Goal: Information Seeking & Learning: Learn about a topic

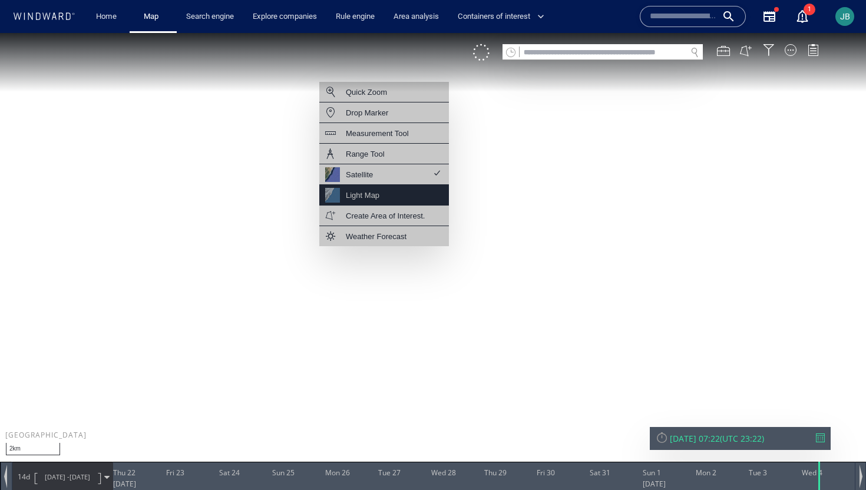
click at [406, 193] on div "Light Map" at bounding box center [384, 195] width 130 height 21
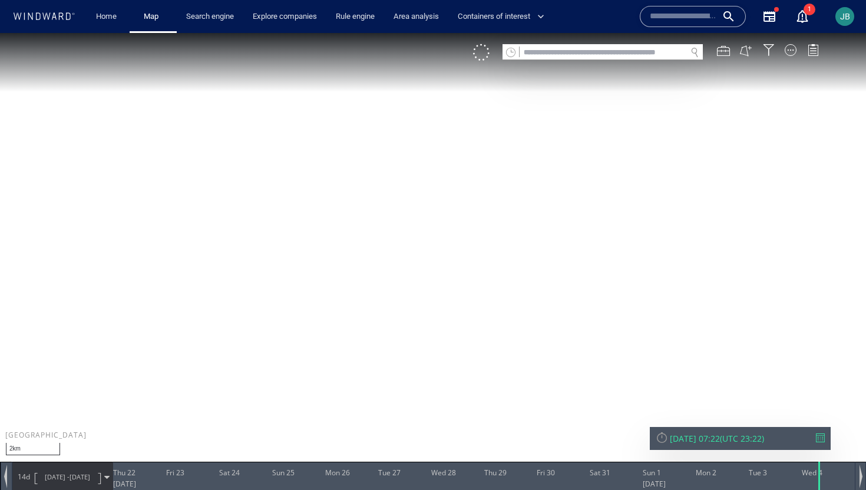
click at [783, 53] on div "VM" at bounding box center [652, 52] width 358 height 16
click at [786, 53] on div at bounding box center [791, 50] width 12 height 12
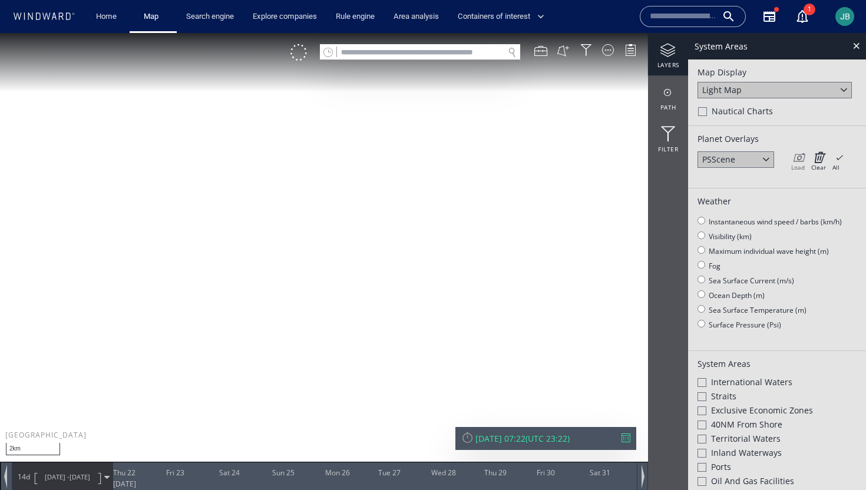
click at [793, 160] on icon at bounding box center [798, 157] width 14 height 12
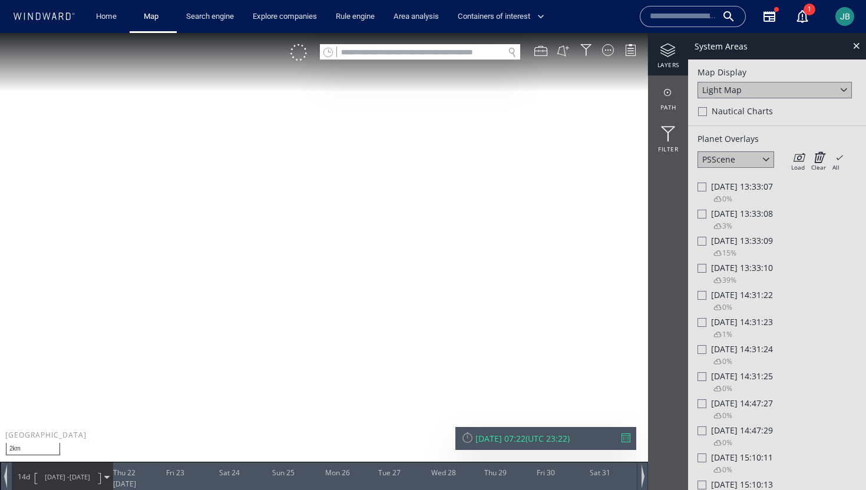
drag, startPoint x: 575, startPoint y: 266, endPoint x: 355, endPoint y: 257, distance: 220.5
click at [354, 256] on canvas "Map" at bounding box center [433, 255] width 866 height 445
click at [709, 202] on div "0%" at bounding box center [717, 200] width 35 height 16
click at [705, 183] on div at bounding box center [701, 187] width 9 height 9
click at [699, 217] on div at bounding box center [701, 214] width 9 height 9
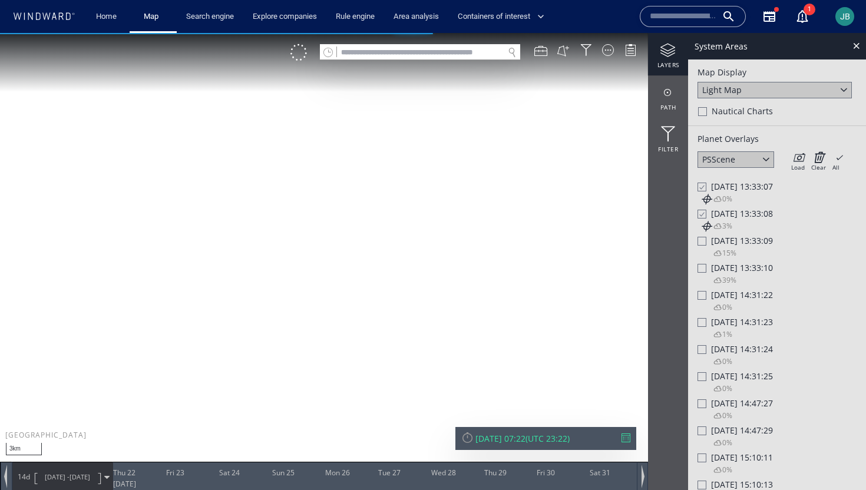
click at [699, 240] on div at bounding box center [701, 241] width 9 height 9
click at [699, 271] on div at bounding box center [701, 268] width 9 height 9
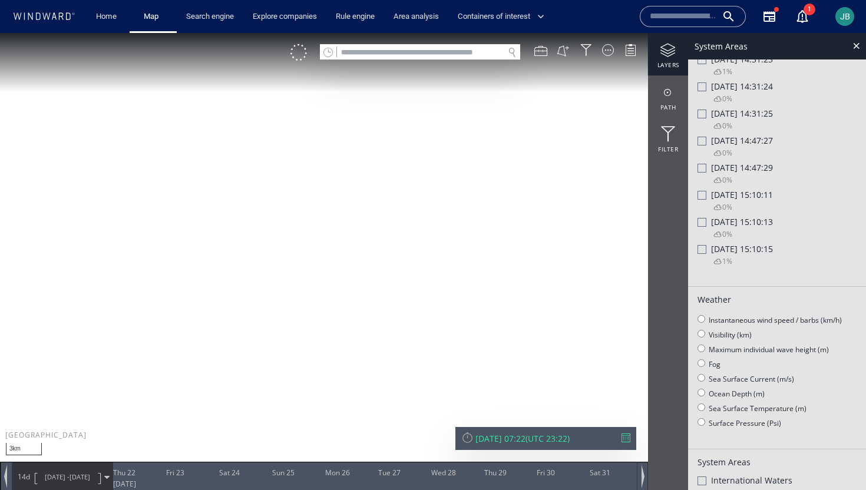
scroll to position [292, 0]
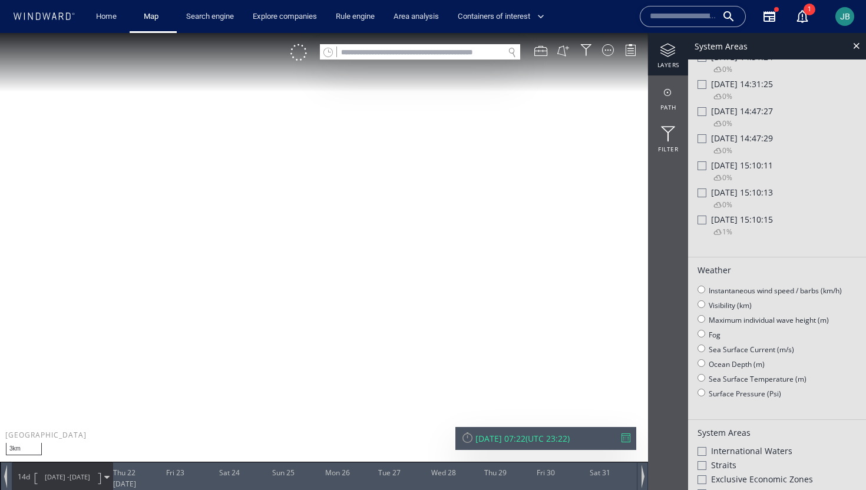
click at [708, 198] on div "Wed 04/09/2019 15:10:13" at bounding box center [776, 192] width 159 height 11
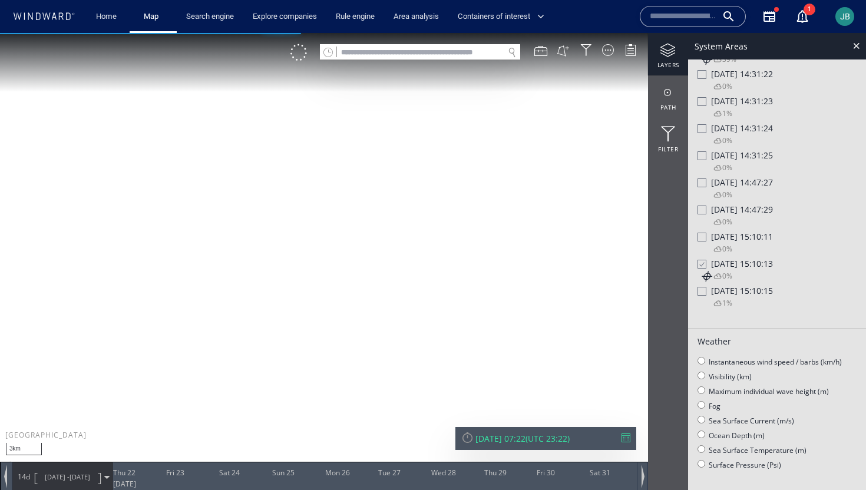
scroll to position [220, 0]
click at [701, 269] on div at bounding box center [701, 265] width 9 height 10
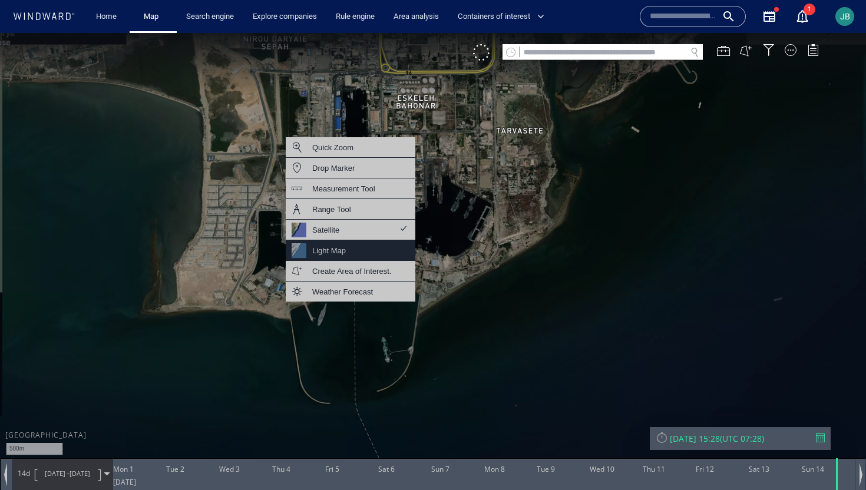
click at [373, 257] on div "Light Map" at bounding box center [351, 250] width 130 height 21
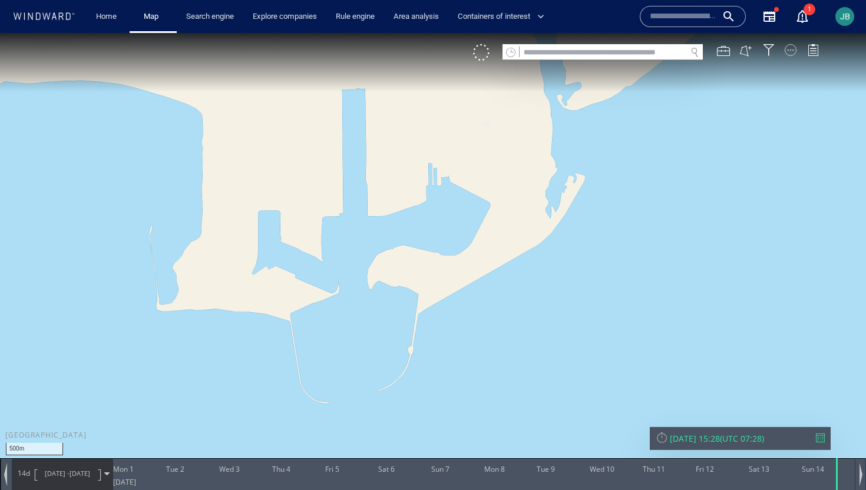
click at [791, 51] on div at bounding box center [791, 50] width 12 height 12
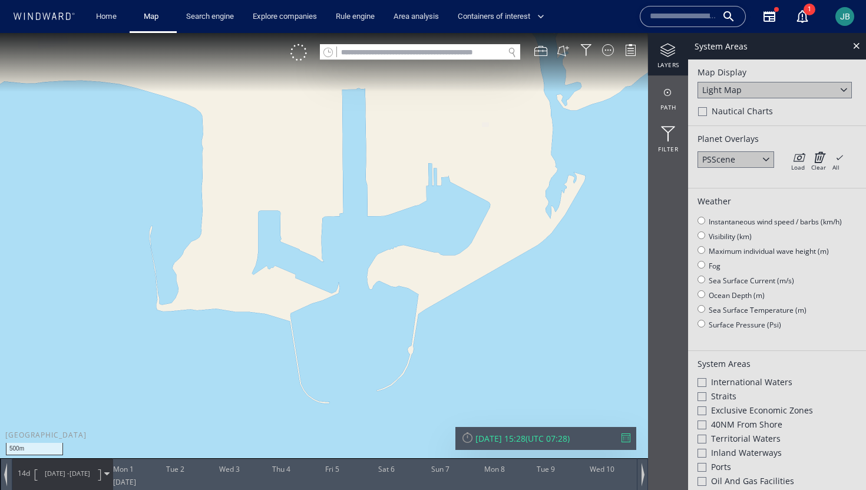
click at [760, 164] on div at bounding box center [766, 159] width 14 height 14
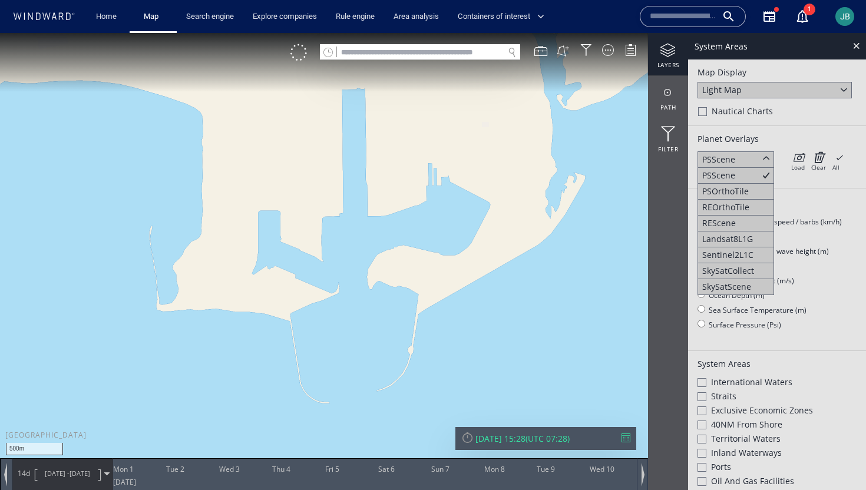
click at [767, 136] on div "Planet Overlays" at bounding box center [776, 138] width 159 height 11
click at [801, 160] on icon at bounding box center [798, 157] width 14 height 12
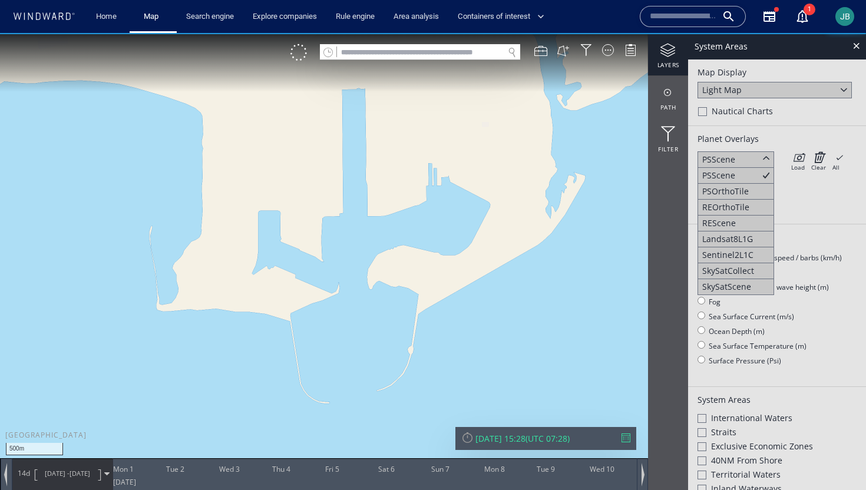
click at [768, 156] on div at bounding box center [766, 159] width 14 height 14
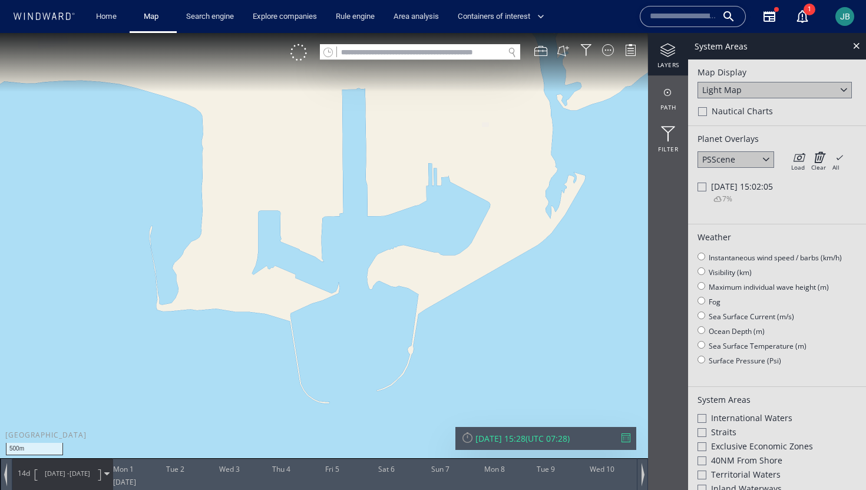
click at [710, 181] on div "Sun 14/04/2024 15:02:05" at bounding box center [776, 186] width 159 height 11
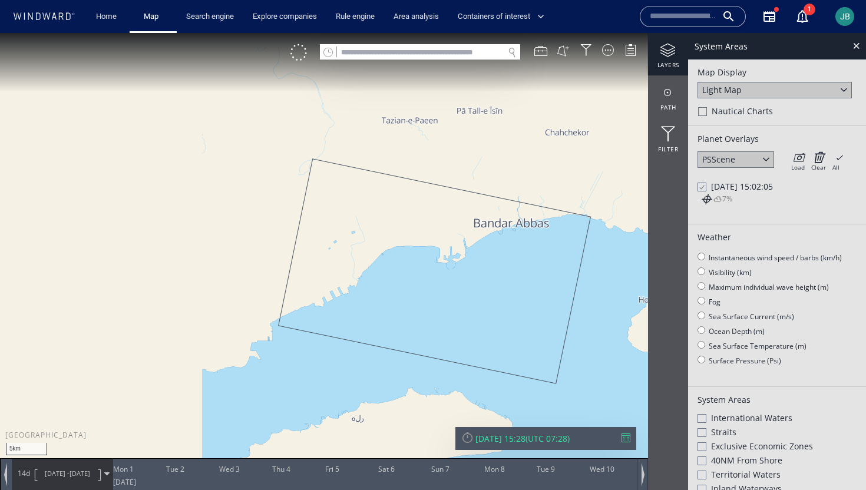
click at [704, 187] on div at bounding box center [701, 187] width 9 height 10
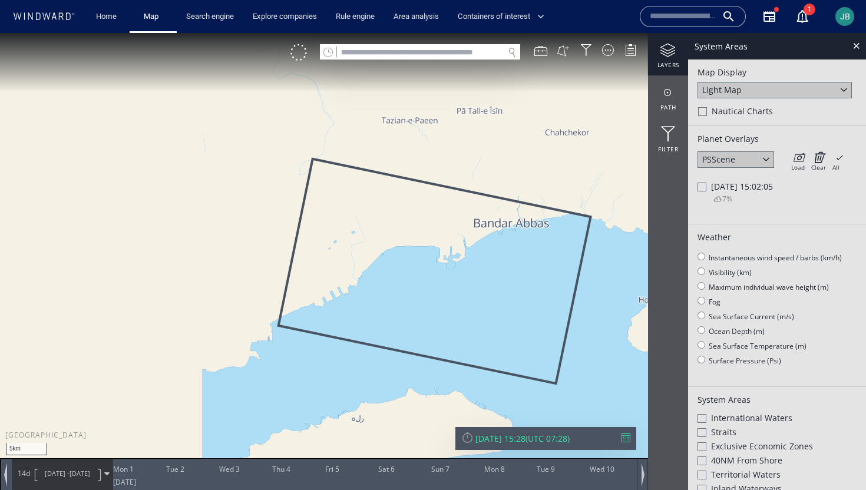
click at [704, 187] on div at bounding box center [701, 187] width 9 height 9
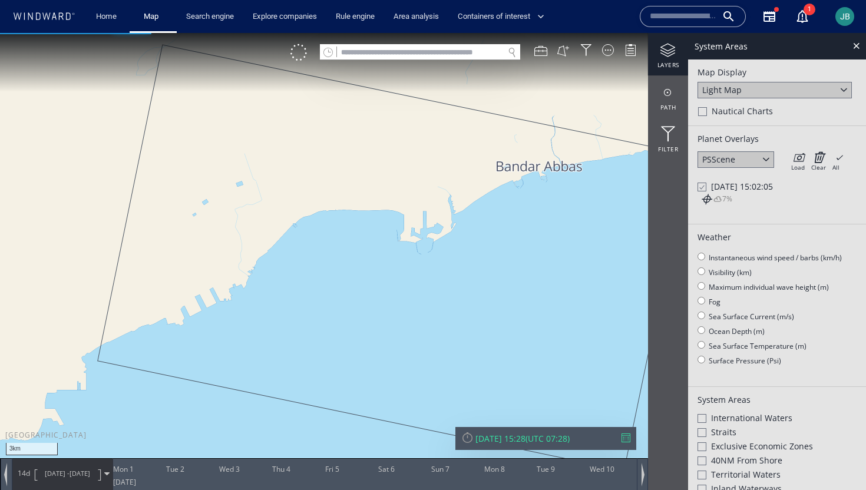
drag, startPoint x: 480, startPoint y: 286, endPoint x: 428, endPoint y: 286, distance: 52.4
click at [427, 286] on canvas "Map" at bounding box center [433, 255] width 866 height 445
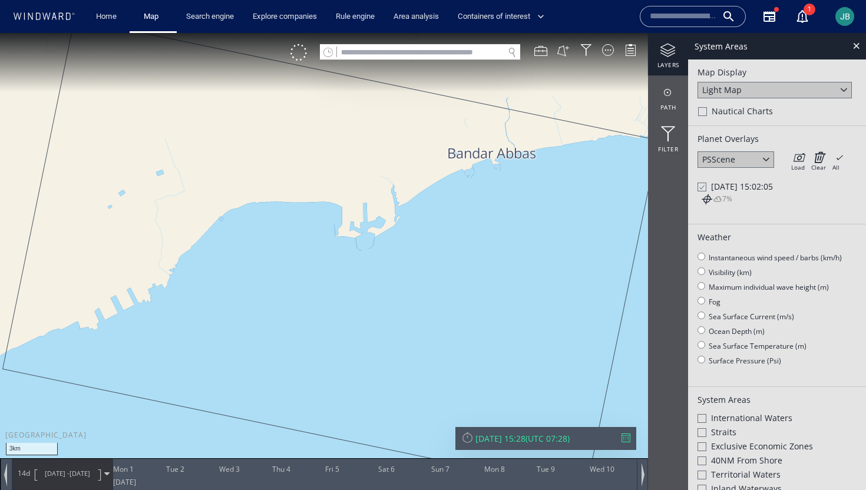
click at [701, 185] on div at bounding box center [701, 187] width 9 height 10
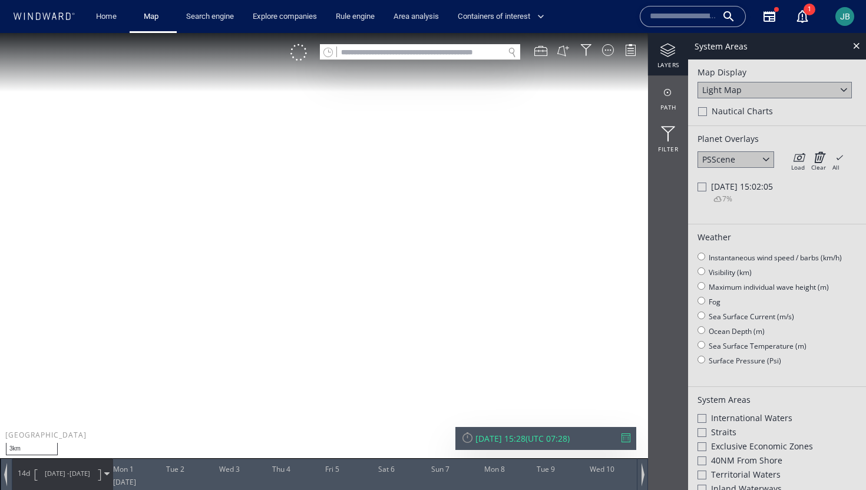
click at [701, 185] on div at bounding box center [701, 187] width 9 height 9
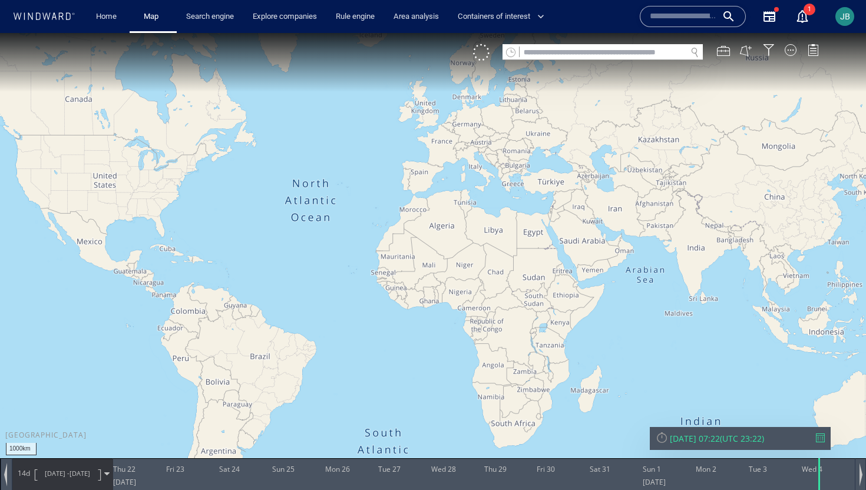
drag, startPoint x: 712, startPoint y: 279, endPoint x: 531, endPoint y: 181, distance: 205.3
click at [530, 181] on canvas "Map" at bounding box center [433, 255] width 866 height 445
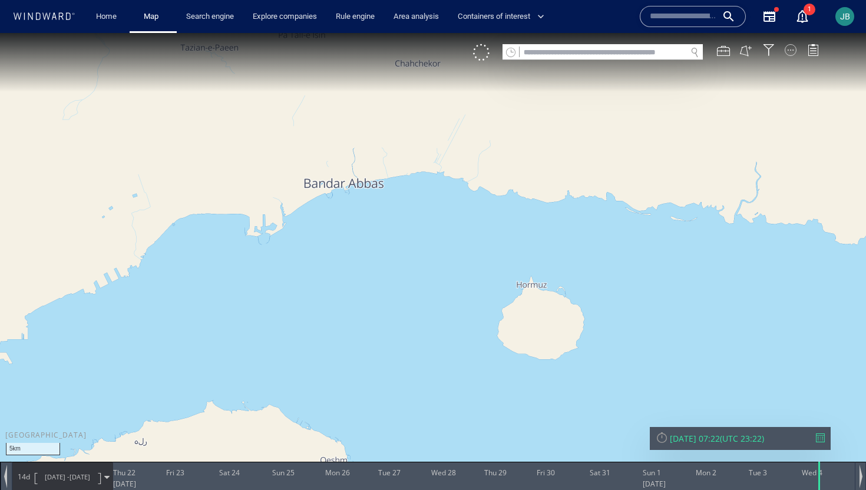
click at [793, 49] on div at bounding box center [791, 50] width 12 height 12
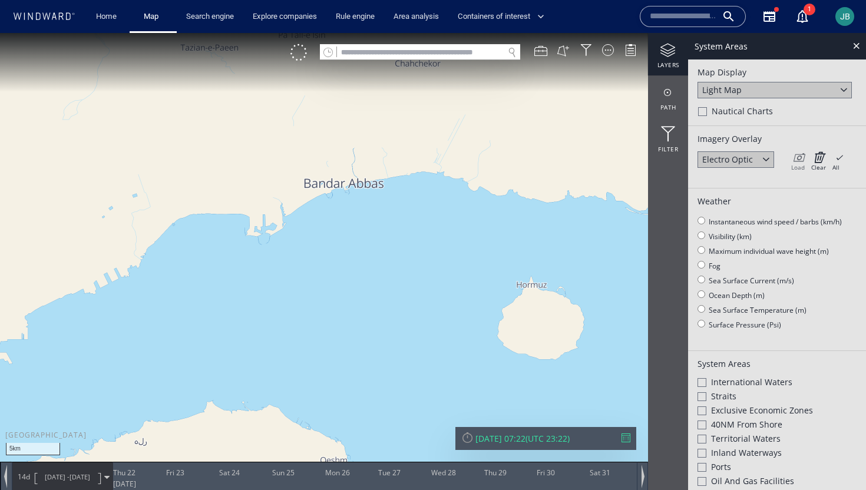
click at [800, 160] on icon at bounding box center [798, 157] width 14 height 12
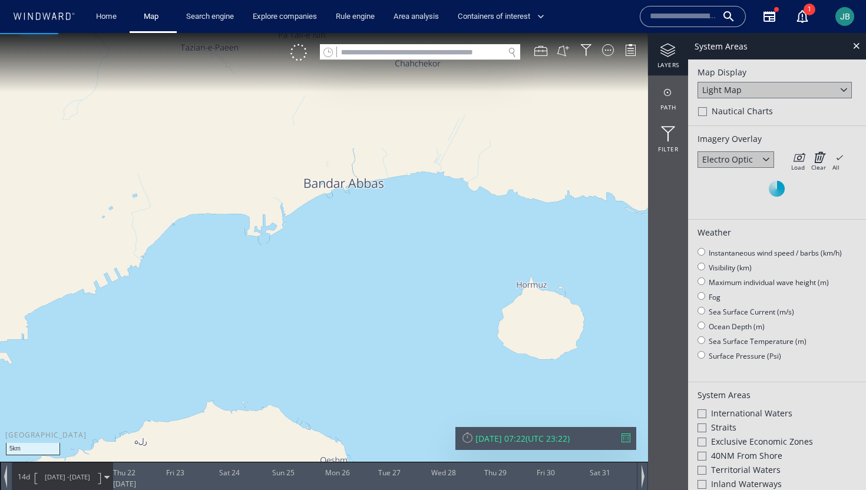
click at [767, 167] on div "Electro Optic" at bounding box center [735, 159] width 77 height 16
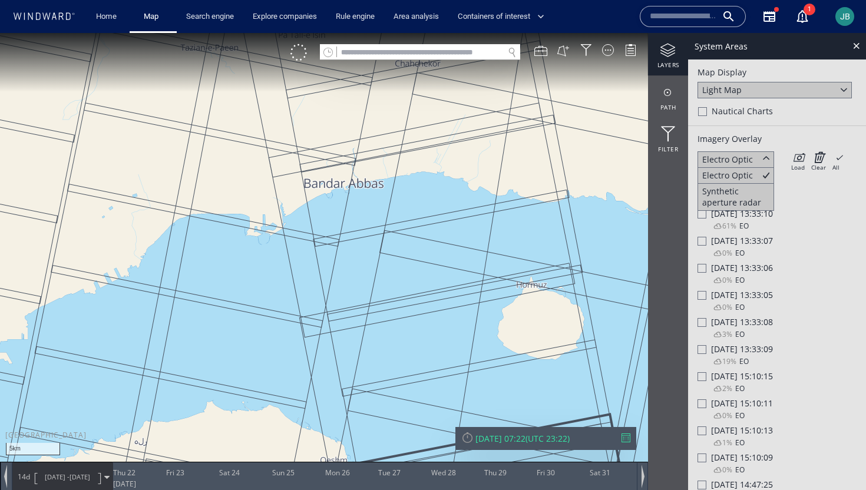
click at [711, 352] on span "Wed 04/09/2019 13:33:09" at bounding box center [742, 348] width 62 height 11
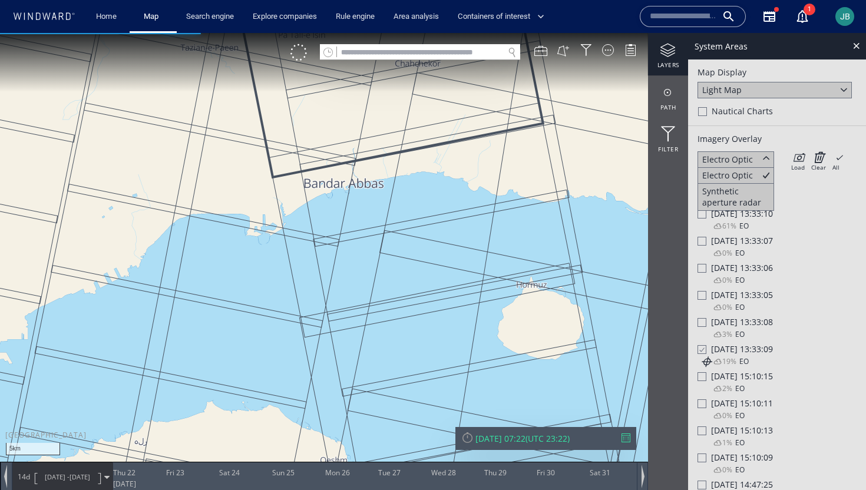
click at [703, 375] on div at bounding box center [701, 376] width 9 height 9
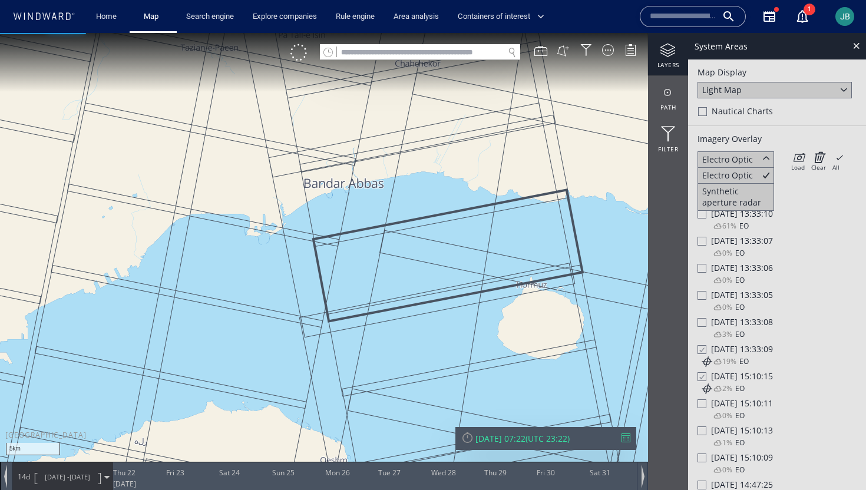
click at [700, 318] on div "Wed 04/09/2019 13:33:08" at bounding box center [776, 321] width 159 height 11
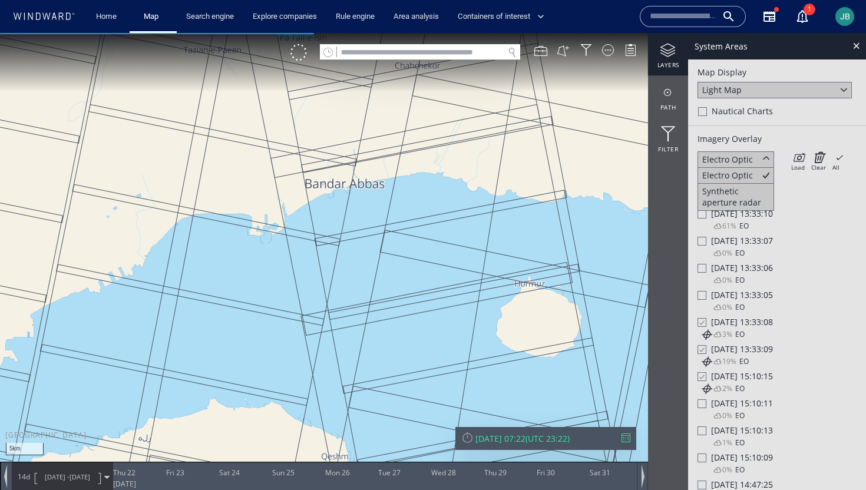
drag, startPoint x: 406, startPoint y: 206, endPoint x: 350, endPoint y: 223, distance: 59.2
click at [349, 223] on canvas "Map" at bounding box center [433, 255] width 866 height 445
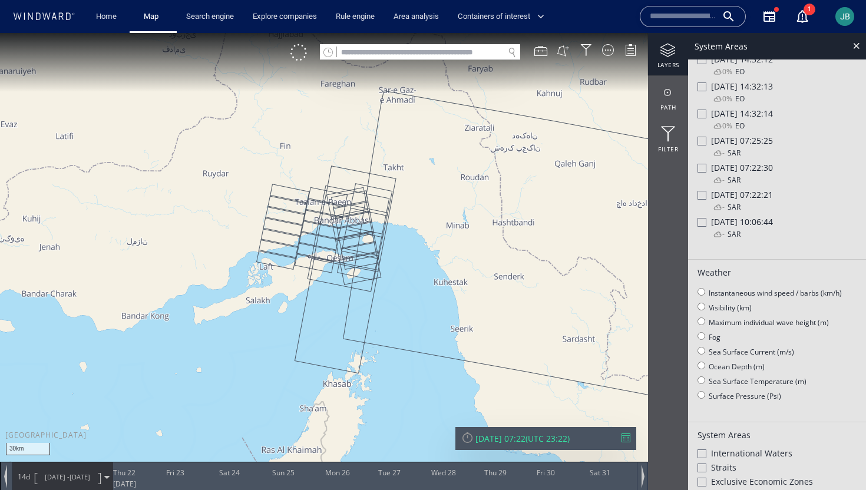
scroll to position [832, 0]
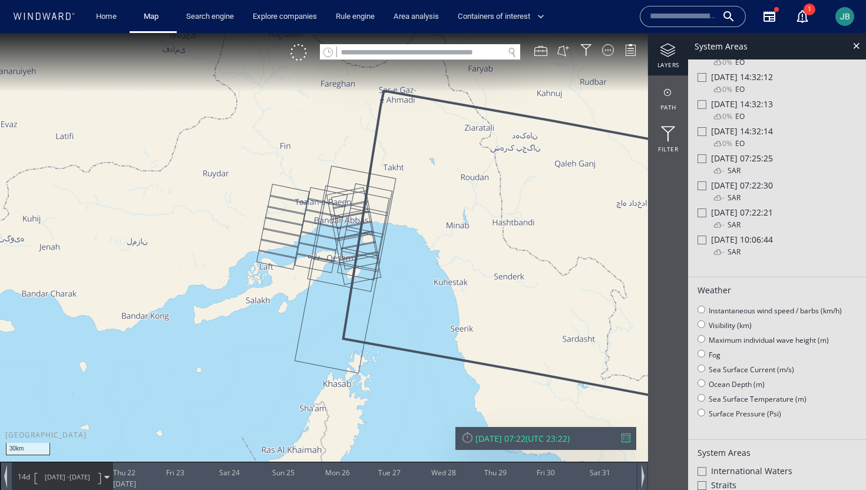
click at [703, 244] on div at bounding box center [701, 240] width 9 height 9
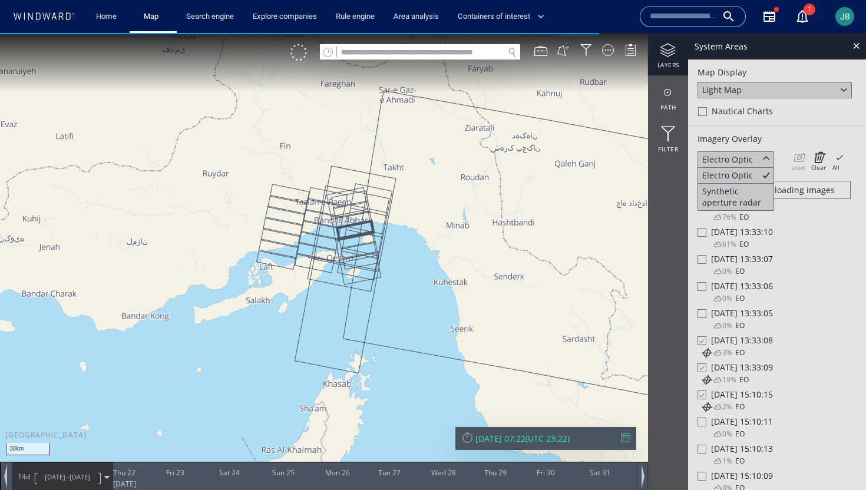
scroll to position [1, 0]
click at [733, 197] on div "Synthetic aperture radar" at bounding box center [735, 195] width 67 height 22
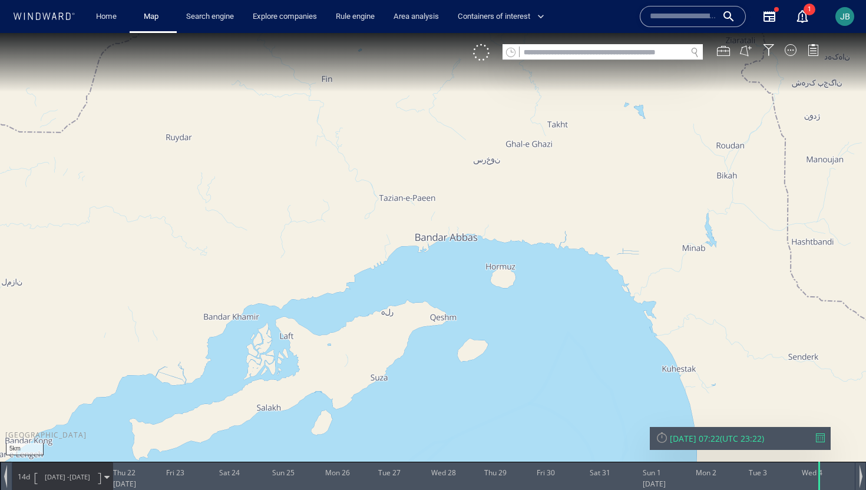
click at [788, 56] on div "VM" at bounding box center [652, 52] width 358 height 16
click at [788, 51] on div at bounding box center [791, 50] width 12 height 12
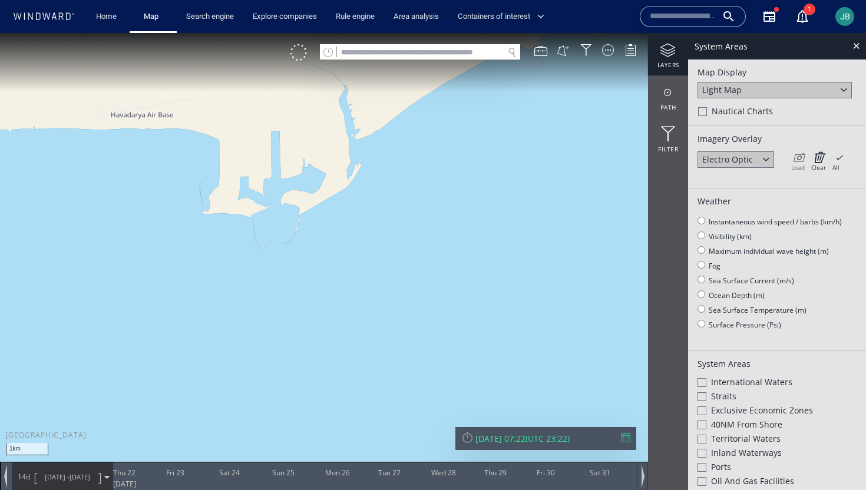
click at [799, 164] on div "Load" at bounding box center [798, 167] width 14 height 8
click at [752, 156] on div "Electro Optic" at bounding box center [735, 159] width 77 height 16
click at [763, 156] on div at bounding box center [766, 159] width 14 height 14
click at [792, 158] on icon at bounding box center [798, 157] width 14 height 12
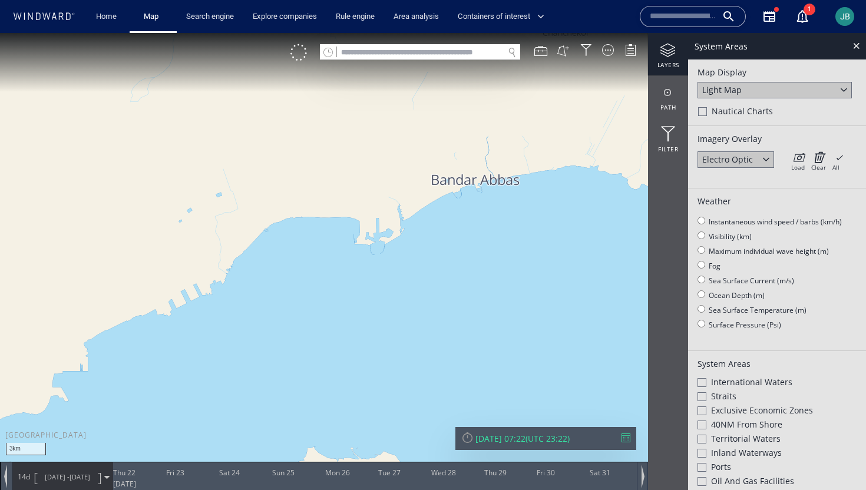
click at [737, 160] on div "Electro Optic" at bounding box center [727, 159] width 51 height 11
click at [734, 193] on div "Synthetic aperture radar" at bounding box center [735, 197] width 67 height 22
click at [800, 168] on div "Load" at bounding box center [798, 167] width 14 height 8
drag, startPoint x: 466, startPoint y: 335, endPoint x: 356, endPoint y: 335, distance: 109.6
click at [356, 335] on canvas "Map" at bounding box center [433, 255] width 866 height 445
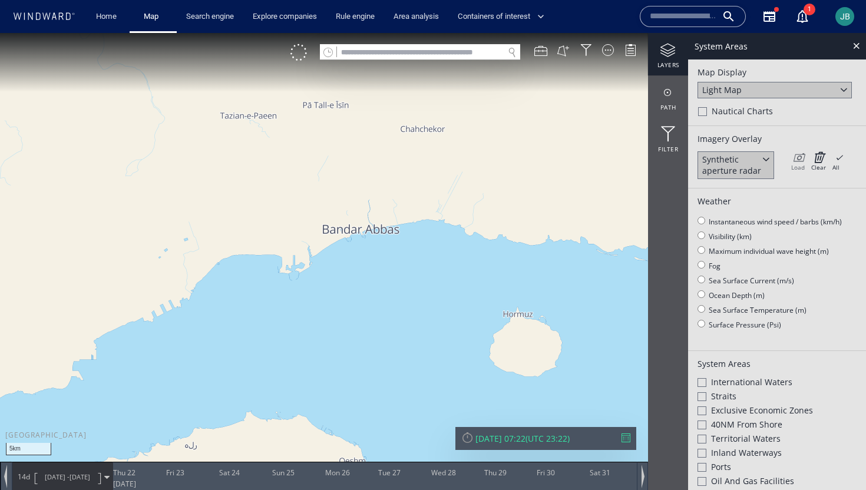
click at [798, 164] on div "Load" at bounding box center [798, 167] width 14 height 8
click at [497, 438] on div "Wed 04/09/2019 07:22" at bounding box center [500, 438] width 50 height 11
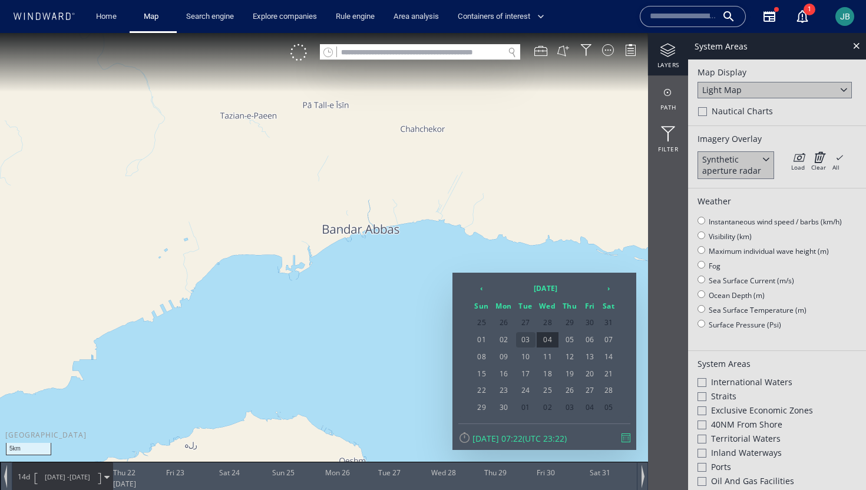
click at [524, 343] on span "03" at bounding box center [525, 339] width 19 height 15
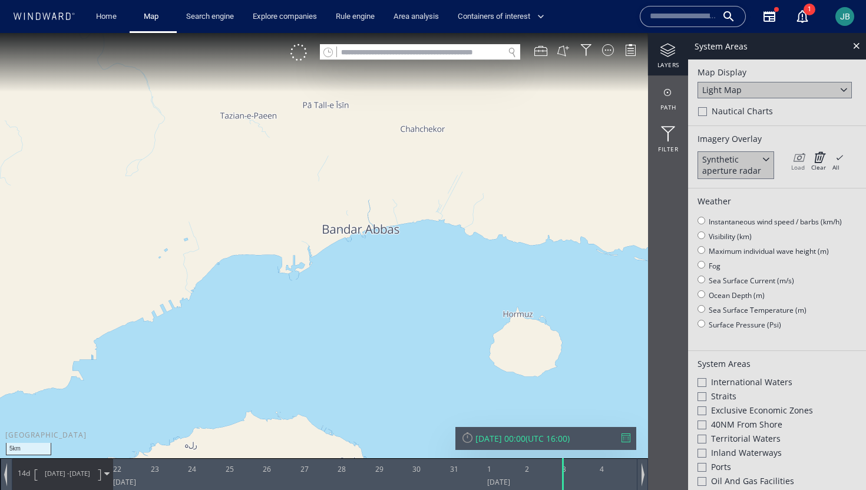
click at [796, 155] on icon at bounding box center [798, 157] width 14 height 12
click at [506, 439] on div "Tue 03/09/2019 00:00" at bounding box center [500, 438] width 50 height 11
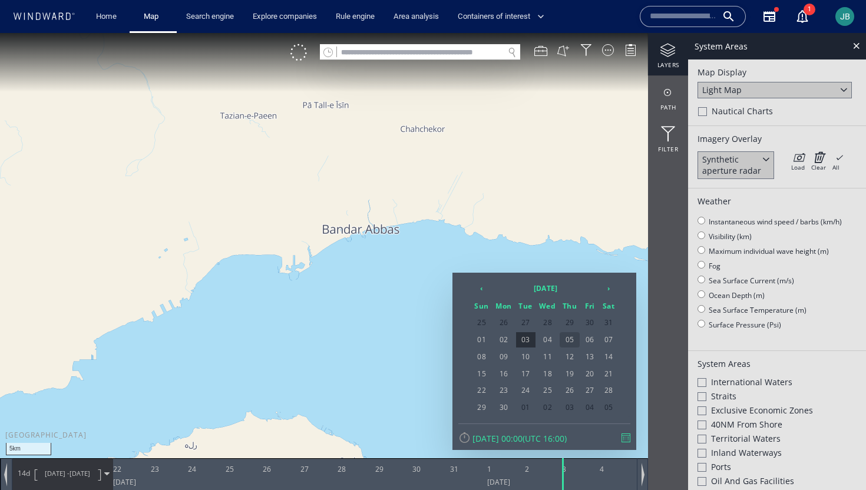
click at [565, 344] on span "05" at bounding box center [570, 339] width 20 height 15
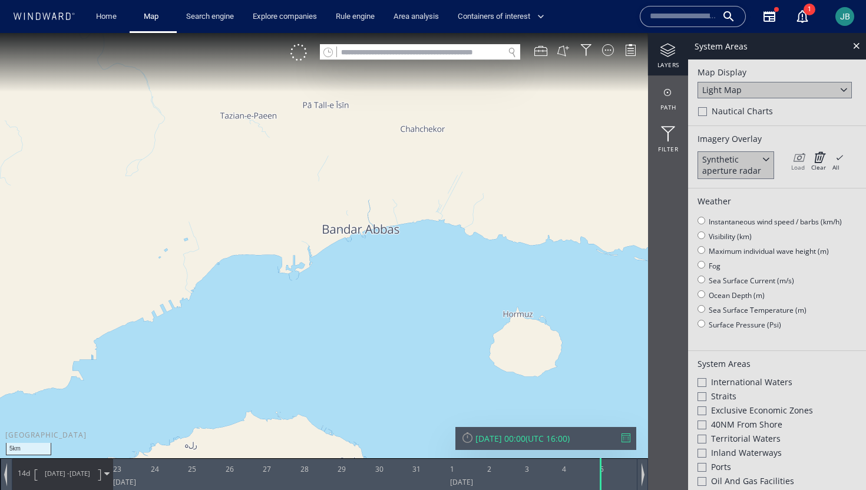
click at [796, 162] on icon at bounding box center [798, 157] width 14 height 12
drag, startPoint x: 563, startPoint y: 207, endPoint x: 471, endPoint y: 229, distance: 93.7
click at [471, 229] on canvas "Map" at bounding box center [433, 255] width 866 height 445
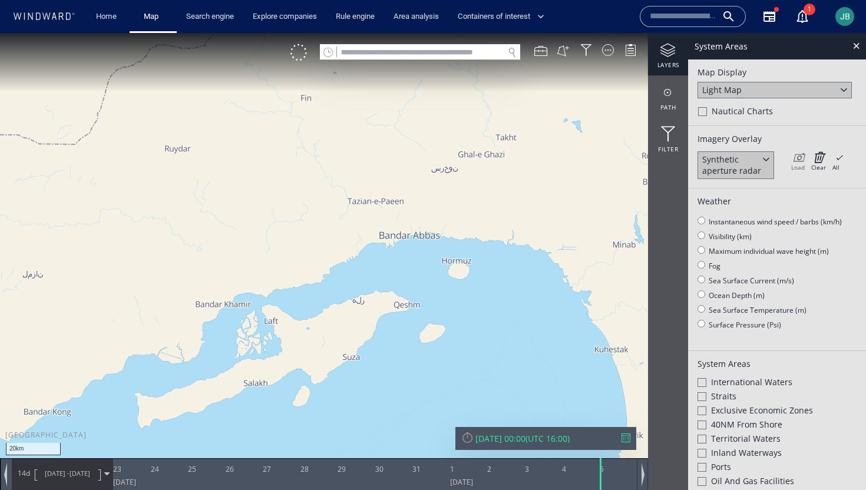
click at [796, 157] on icon at bounding box center [798, 157] width 14 height 12
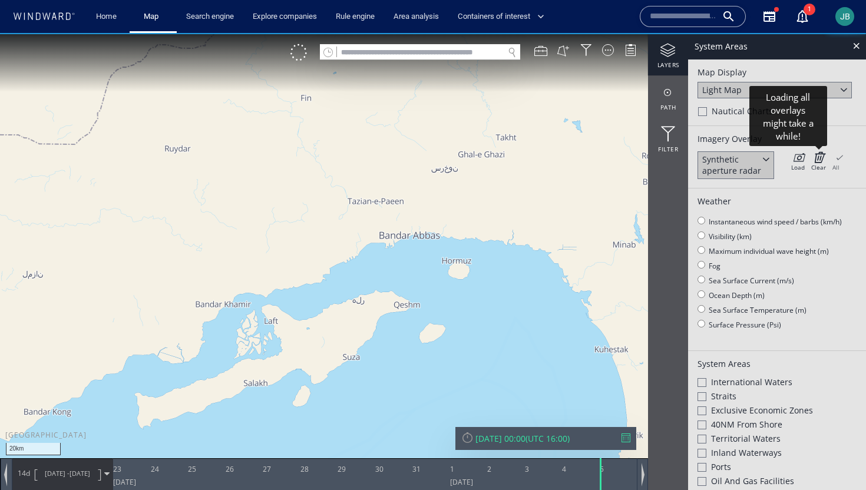
click at [840, 162] on icon at bounding box center [838, 157] width 12 height 12
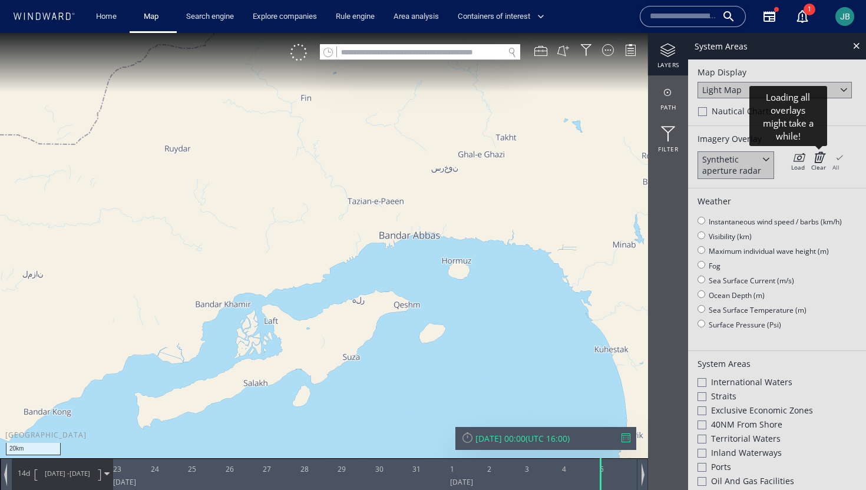
click at [840, 162] on icon at bounding box center [838, 157] width 12 height 12
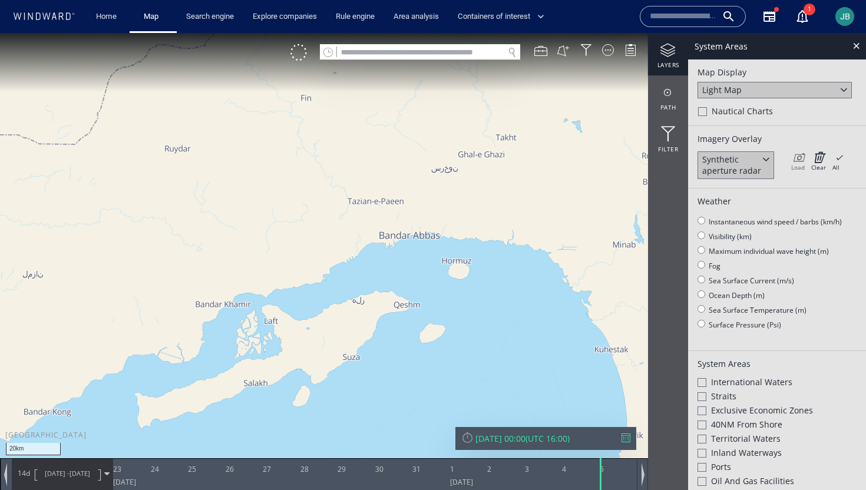
click at [799, 160] on icon at bounding box center [798, 157] width 14 height 12
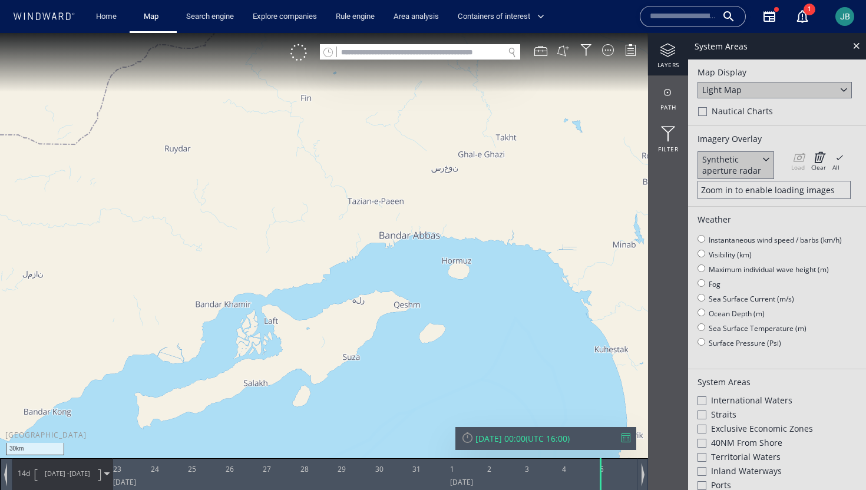
drag, startPoint x: 448, startPoint y: 305, endPoint x: 427, endPoint y: 305, distance: 20.6
click at [426, 305] on canvas "Map" at bounding box center [433, 255] width 866 height 445
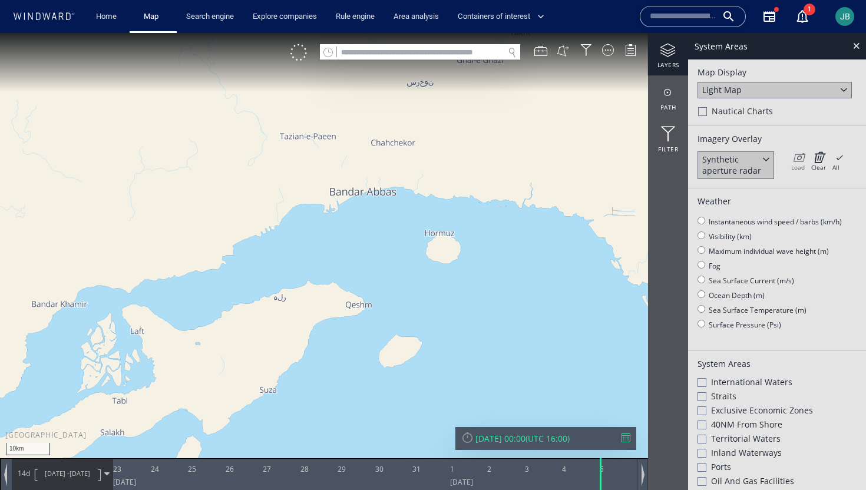
click at [793, 158] on icon at bounding box center [798, 157] width 14 height 12
click at [501, 441] on div "Thu 05/09/2019 00:00" at bounding box center [500, 438] width 50 height 11
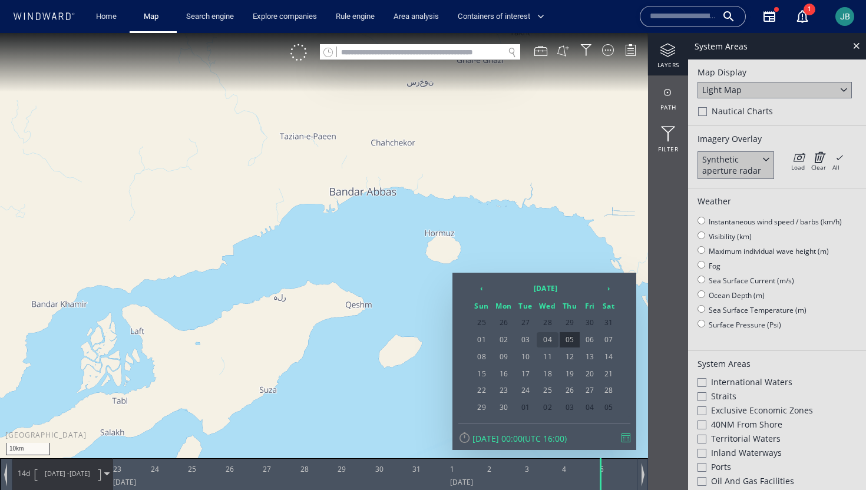
click at [550, 338] on span "04" at bounding box center [548, 339] width 22 height 15
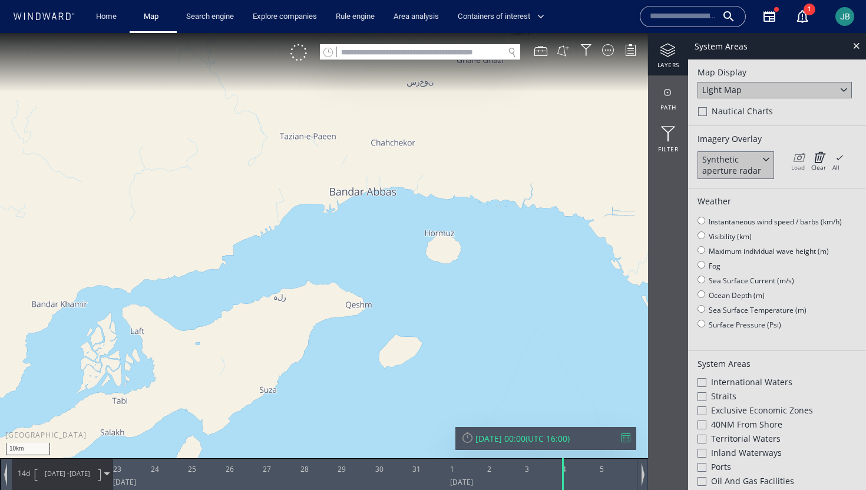
click at [798, 161] on icon at bounding box center [798, 157] width 14 height 12
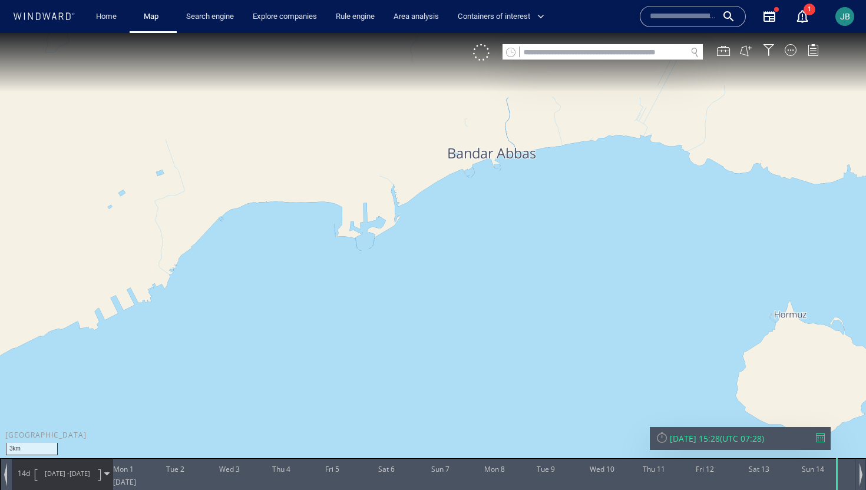
click at [663, 439] on div at bounding box center [662, 437] width 12 height 12
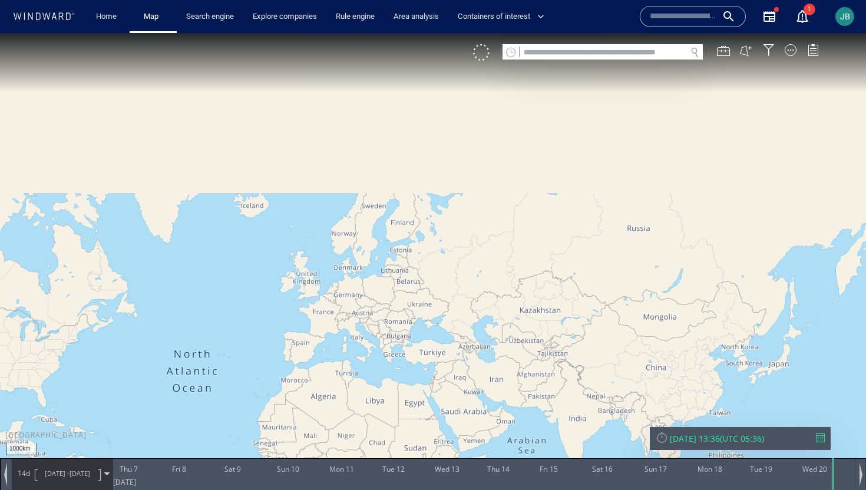
drag, startPoint x: 461, startPoint y: 407, endPoint x: 543, endPoint y: 93, distance: 324.6
click at [543, 93] on canvas "Map" at bounding box center [433, 255] width 866 height 445
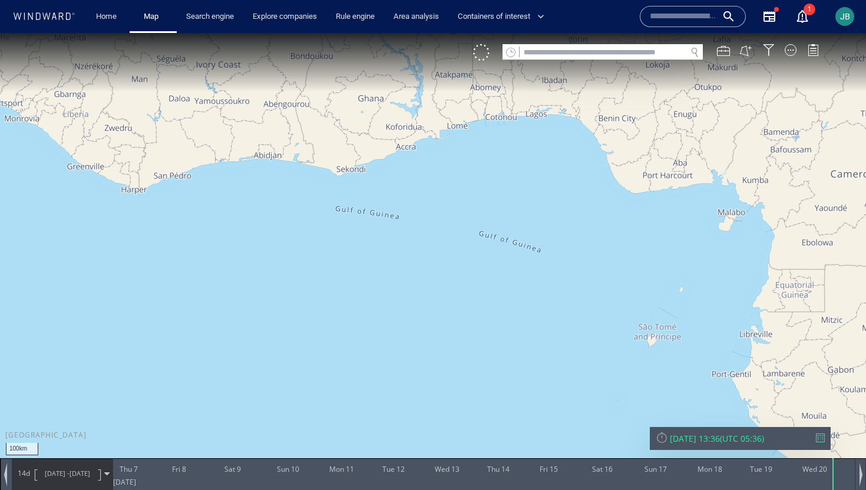
drag, startPoint x: 395, startPoint y: 164, endPoint x: 423, endPoint y: 222, distance: 64.6
click at [423, 222] on canvas "Map" at bounding box center [433, 255] width 866 height 445
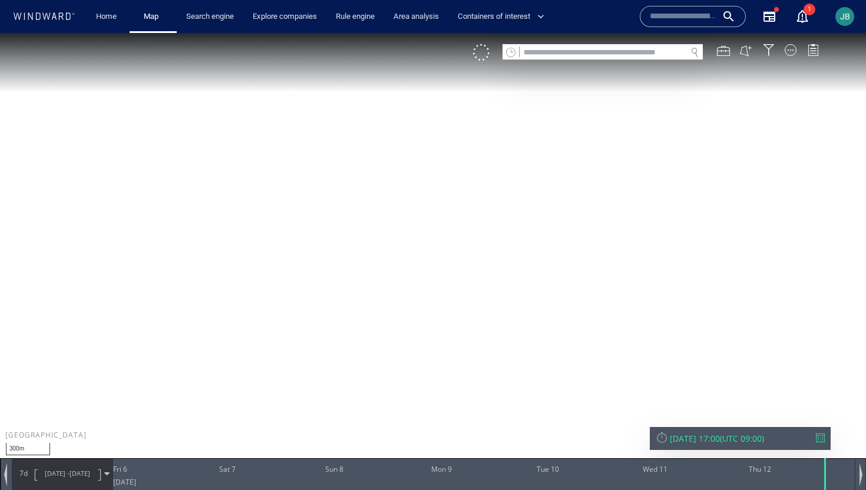
drag, startPoint x: 355, startPoint y: 260, endPoint x: 303, endPoint y: 296, distance: 63.4
click at [303, 296] on canvas "Map" at bounding box center [433, 255] width 866 height 445
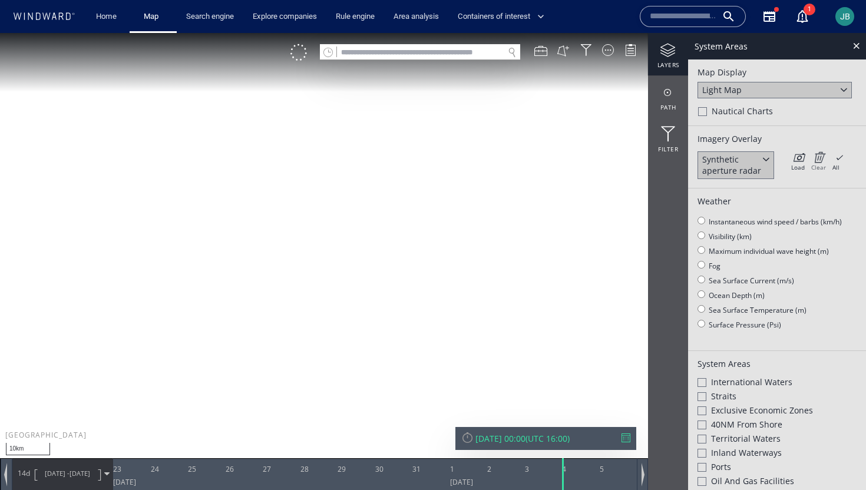
click at [823, 160] on icon at bounding box center [818, 157] width 15 height 12
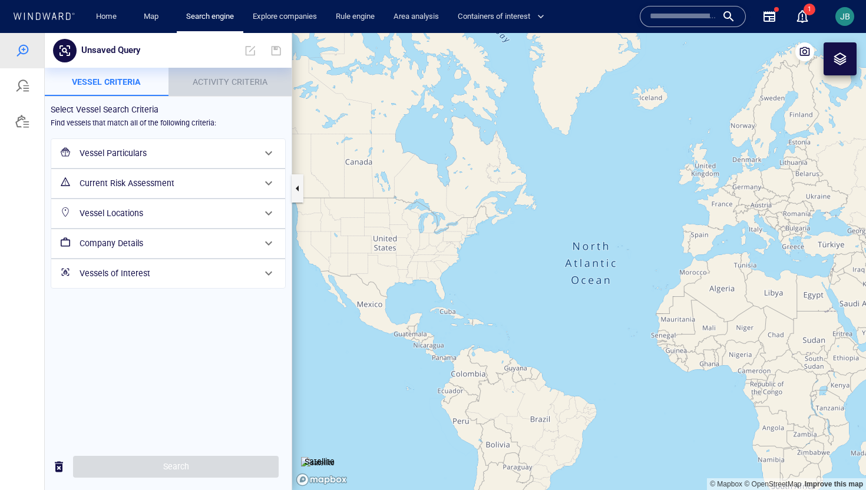
click at [235, 70] on button "Activity Criteria" at bounding box center [230, 82] width 124 height 28
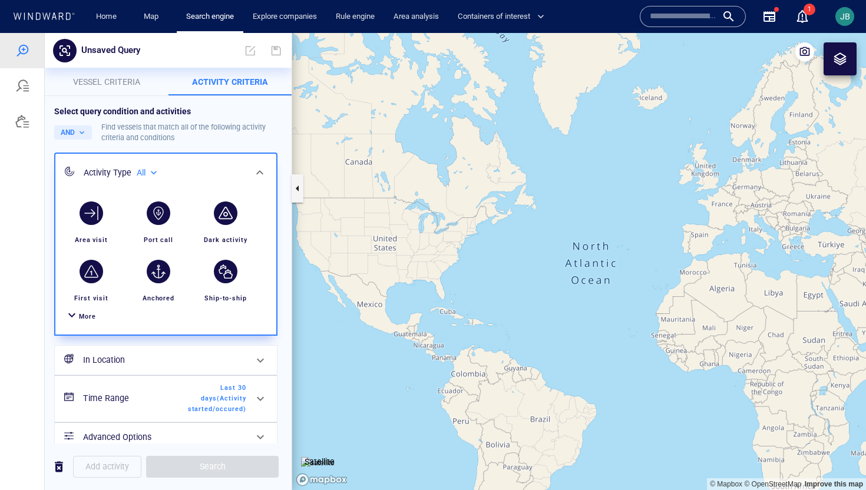
click at [164, 223] on div "button" at bounding box center [159, 213] width 24 height 24
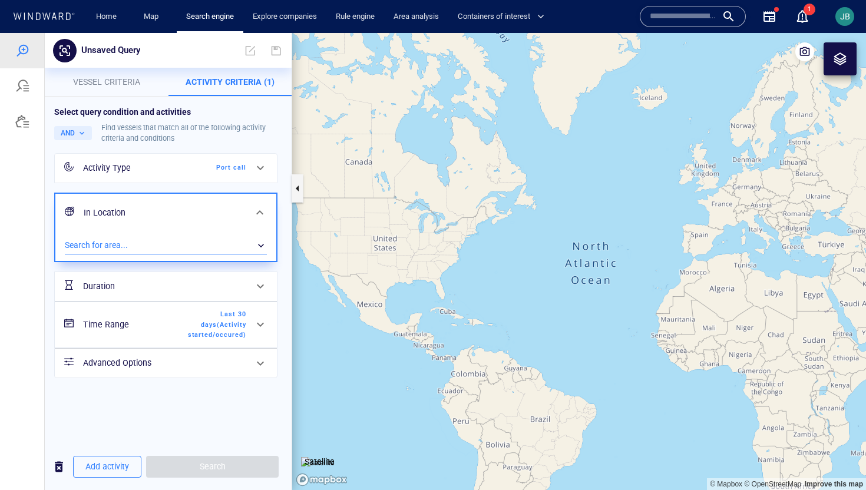
click at [149, 242] on div "​" at bounding box center [166, 246] width 202 height 18
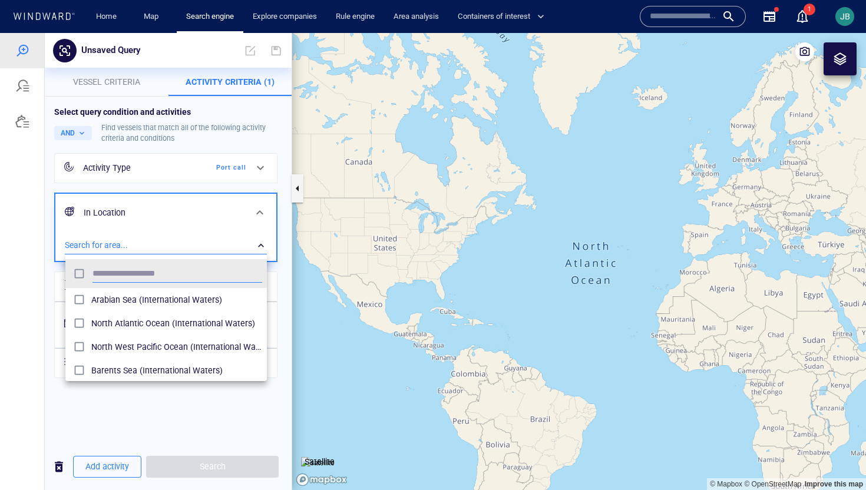
scroll to position [117, 201]
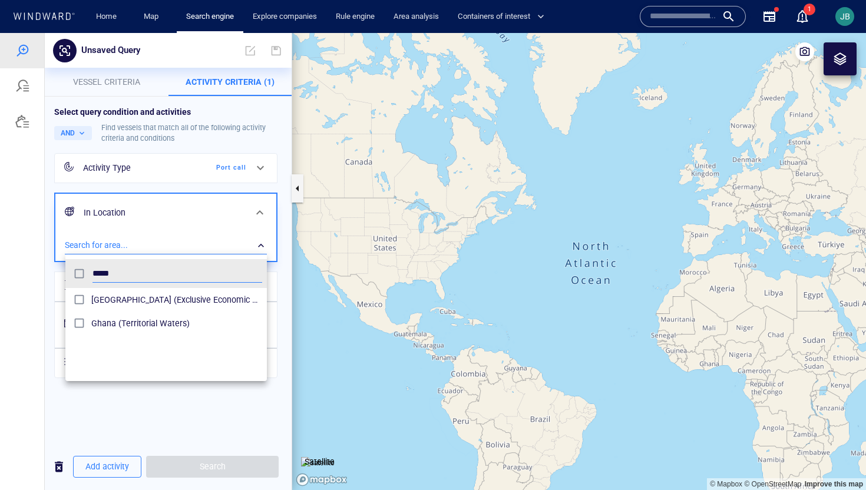
type input "*****"
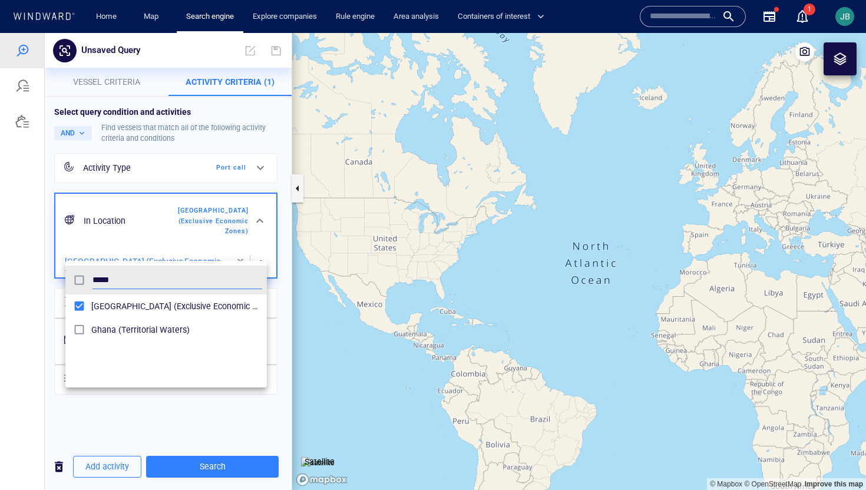
click at [46, 328] on div at bounding box center [433, 261] width 866 height 457
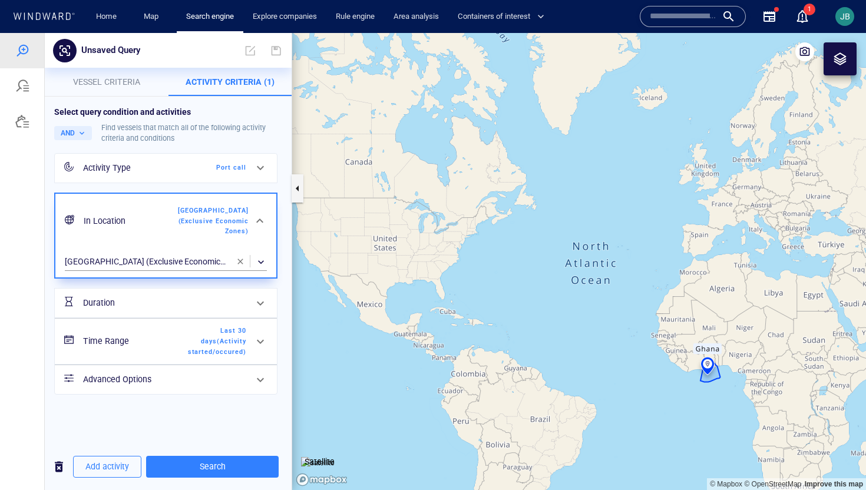
click at [164, 334] on h6 "Time Range" at bounding box center [130, 341] width 95 height 15
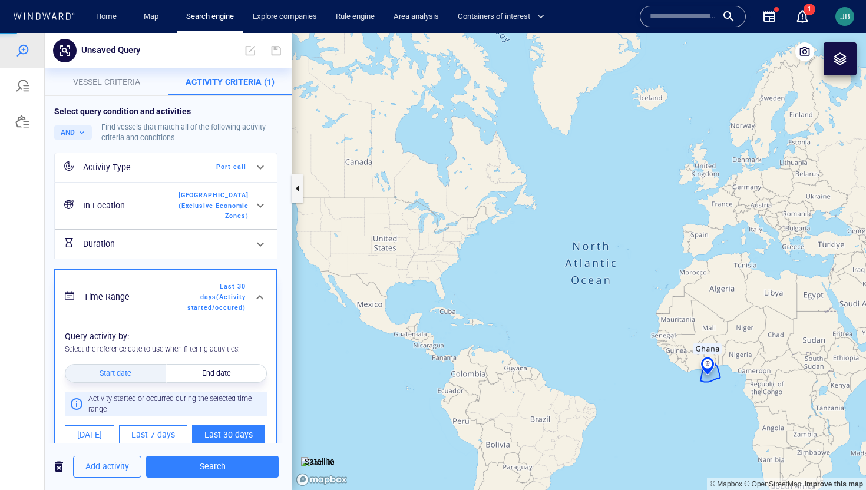
scroll to position [144, 0]
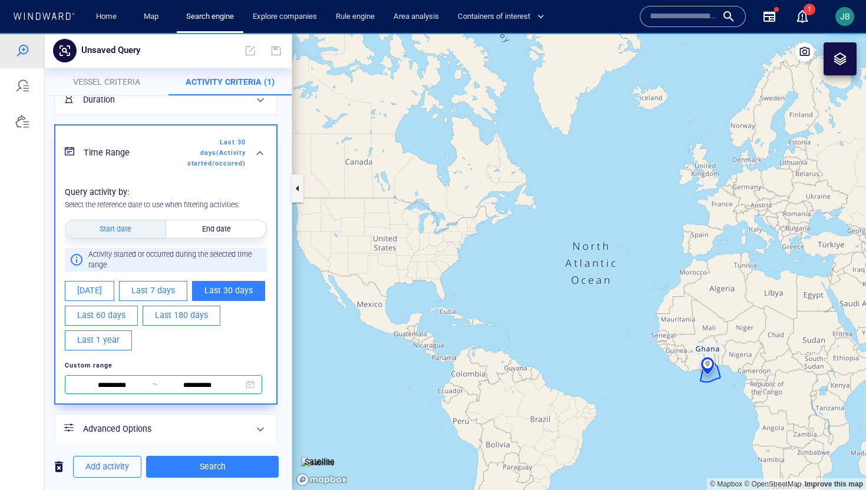
click at [119, 379] on input "**********" at bounding box center [112, 385] width 81 height 13
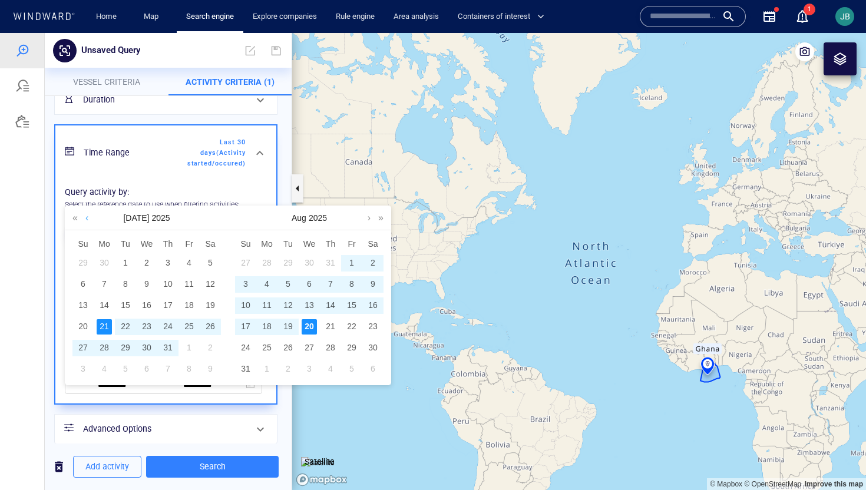
click at [88, 220] on link at bounding box center [86, 218] width 9 height 24
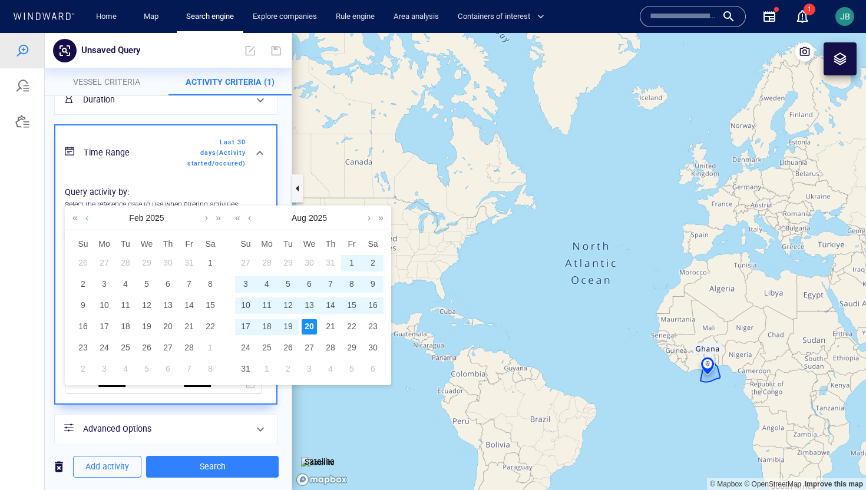
click at [88, 220] on link at bounding box center [86, 218] width 9 height 24
click at [149, 261] on div "1" at bounding box center [146, 263] width 15 height 15
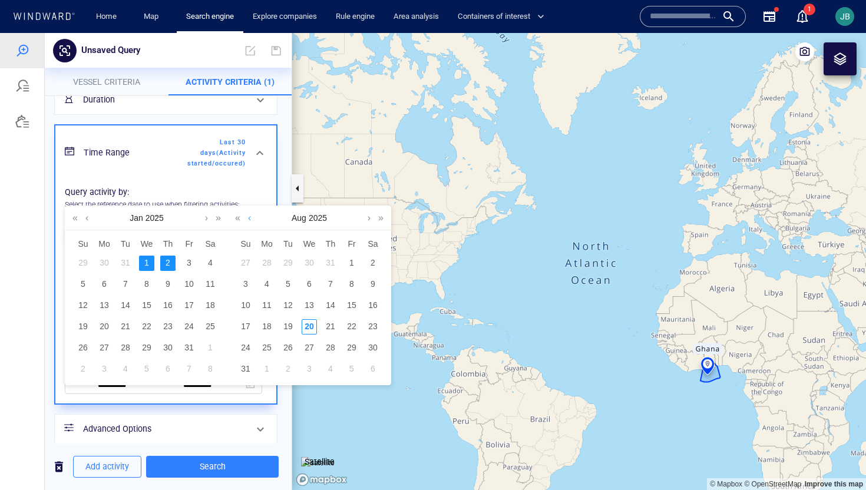
click at [249, 219] on link at bounding box center [249, 218] width 9 height 24
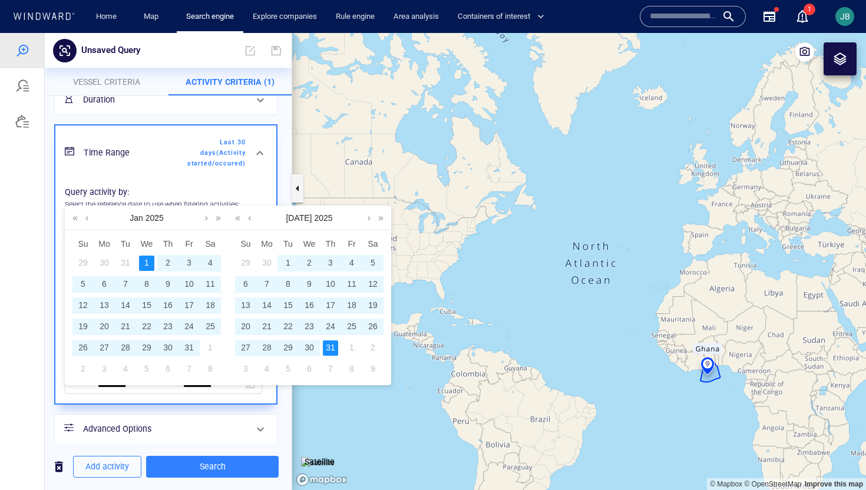
click at [325, 355] on div "31" at bounding box center [330, 347] width 15 height 15
type input "**********"
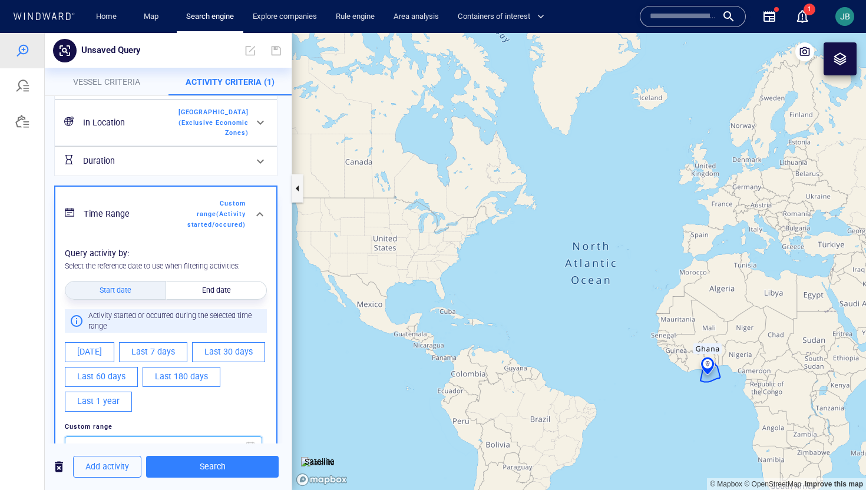
scroll to position [144, 0]
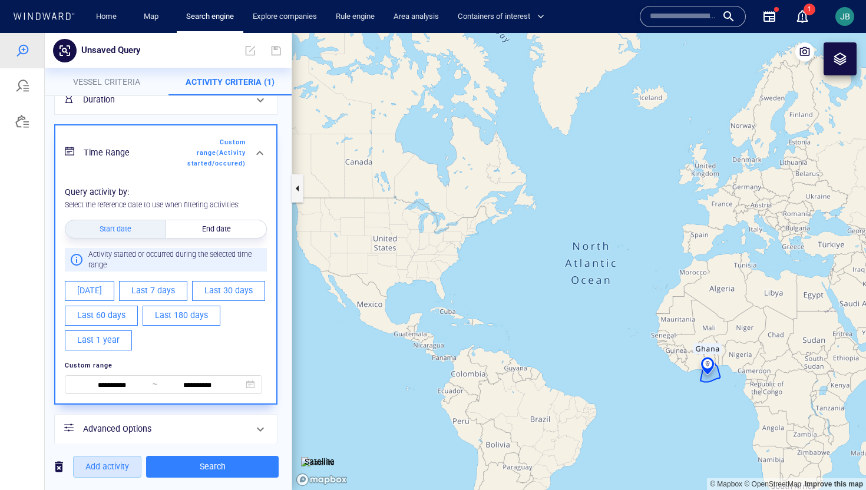
click at [124, 467] on span "Add activity" at bounding box center [107, 466] width 44 height 15
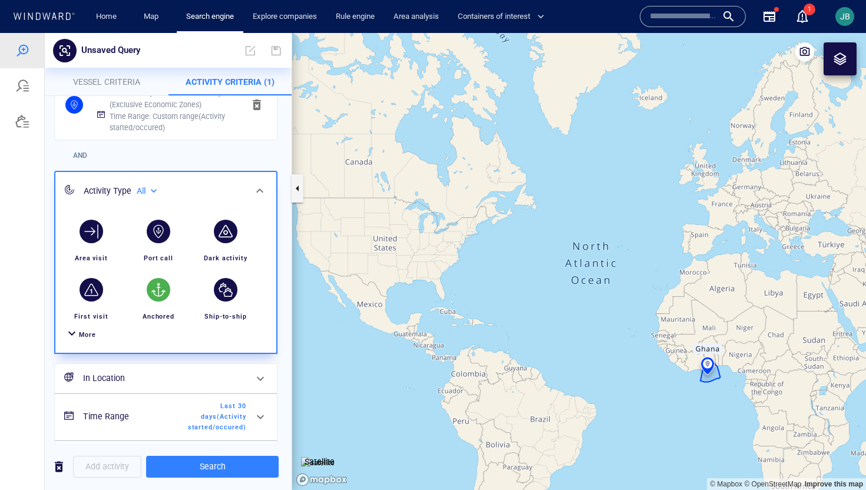
scroll to position [54, 0]
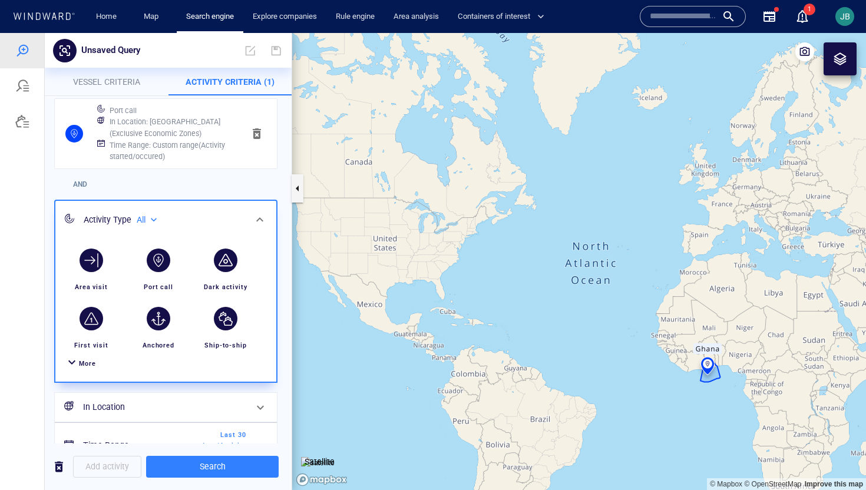
click at [86, 360] on span "More" at bounding box center [87, 364] width 17 height 8
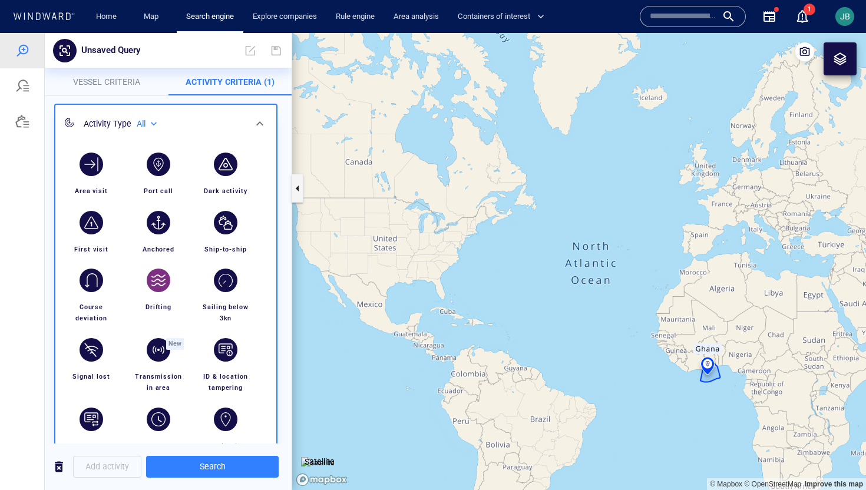
scroll to position [154, 0]
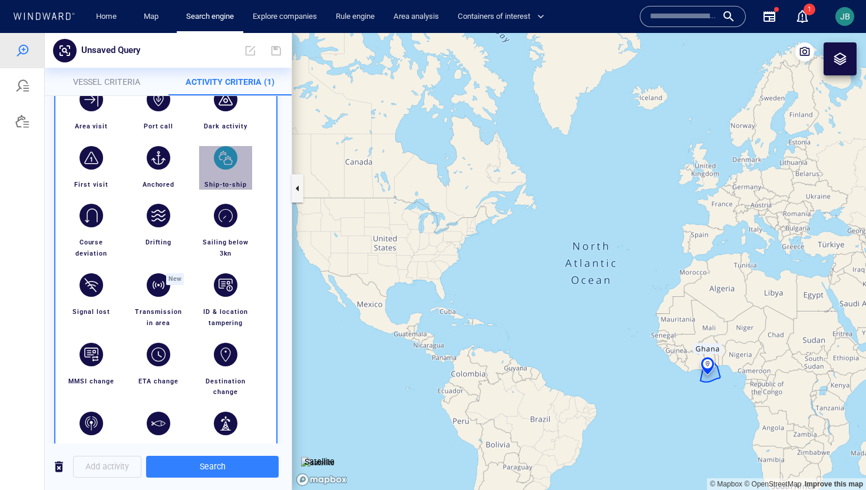
click at [223, 160] on div "button" at bounding box center [226, 158] width 24 height 24
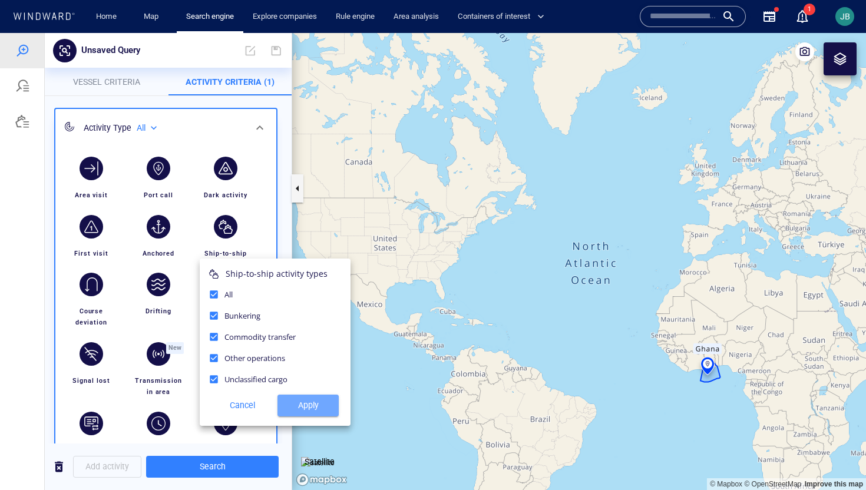
click at [313, 412] on span "Apply" at bounding box center [308, 405] width 42 height 15
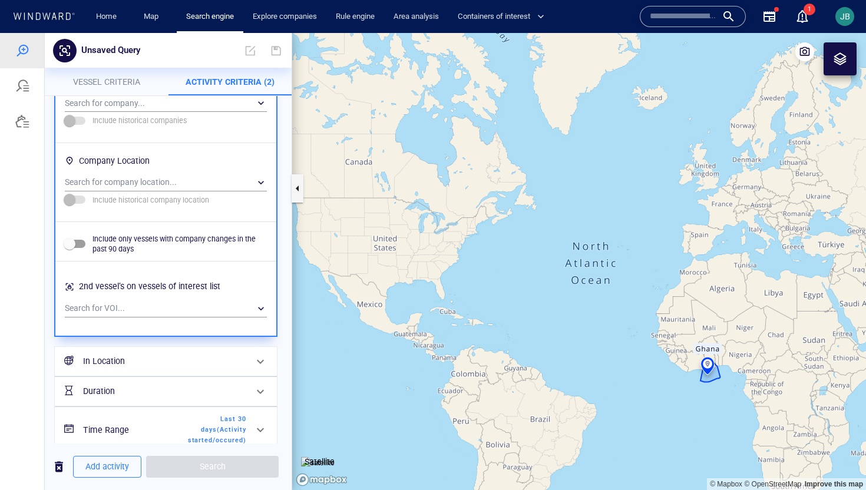
scroll to position [919, 0]
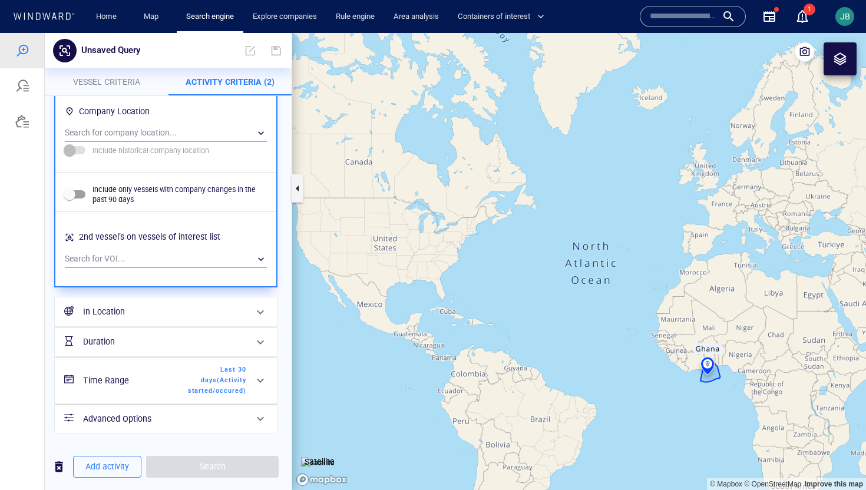
click at [154, 381] on h6 "Time Range" at bounding box center [130, 380] width 95 height 15
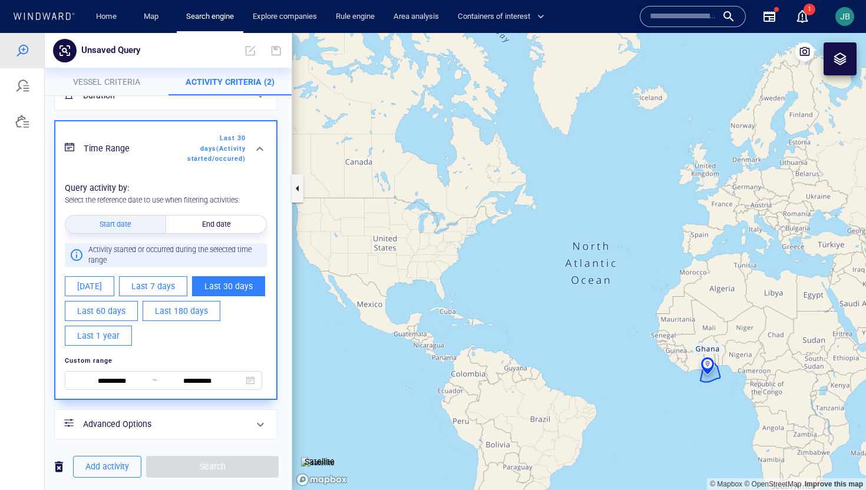
scroll to position [269, 0]
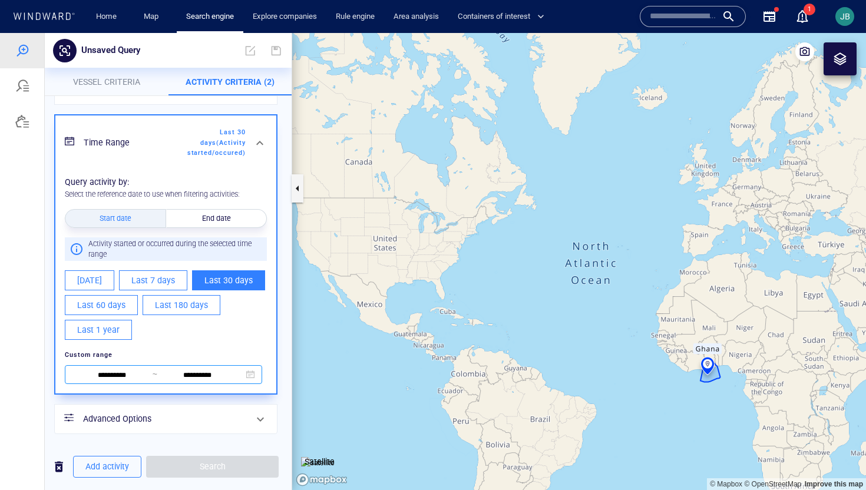
click at [120, 371] on input "**********" at bounding box center [112, 375] width 81 height 13
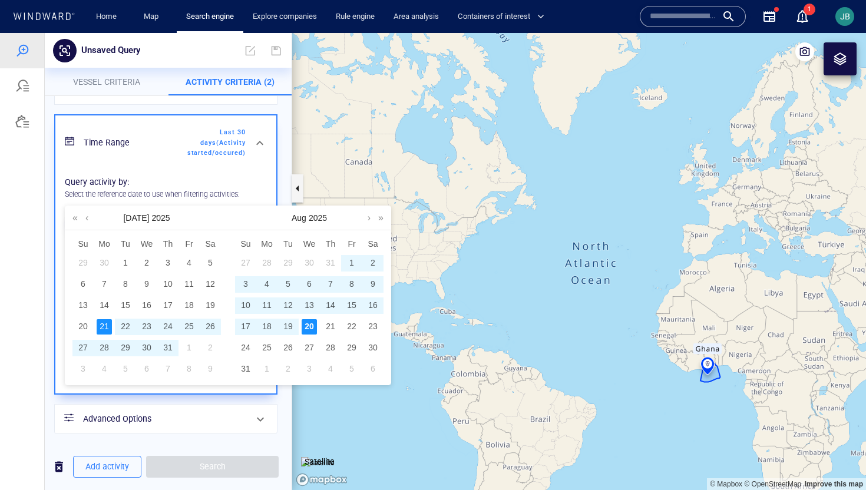
click at [82, 218] on div "Jul 2025" at bounding box center [146, 218] width 163 height 24
click at [84, 218] on link at bounding box center [86, 218] width 9 height 24
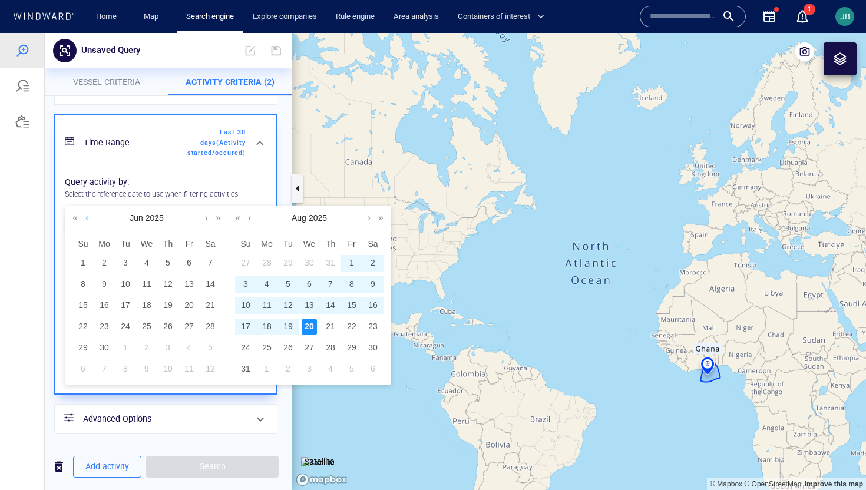
click at [84, 218] on link at bounding box center [86, 218] width 9 height 24
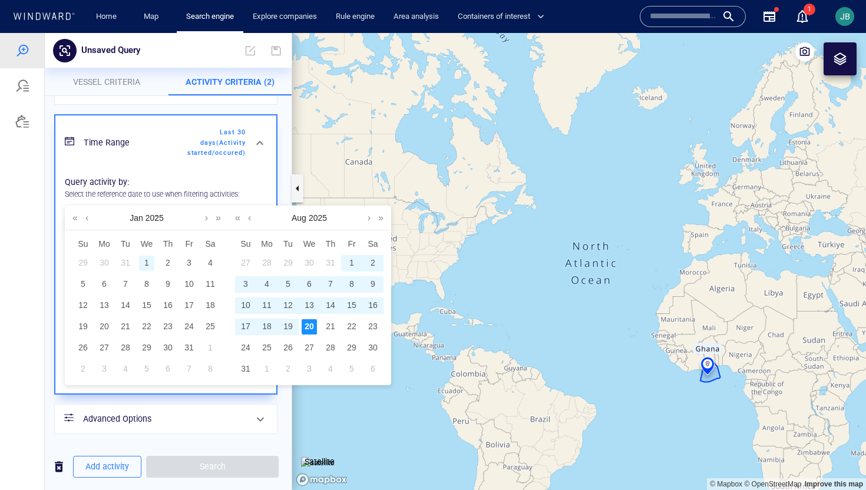
click at [143, 267] on div "1" at bounding box center [146, 263] width 15 height 15
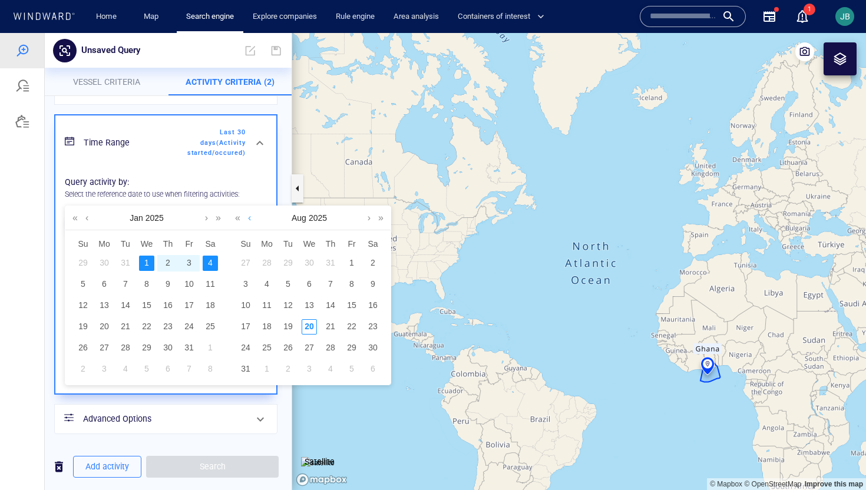
click at [252, 223] on link at bounding box center [249, 218] width 9 height 24
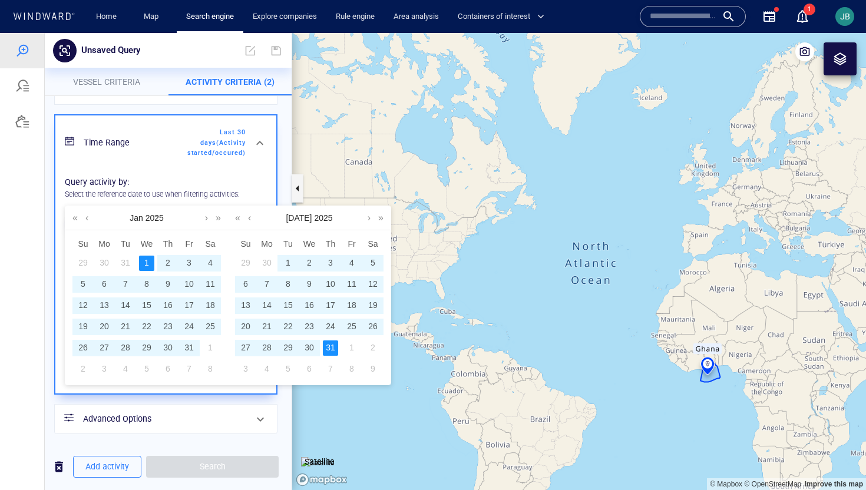
click at [323, 343] on div "31" at bounding box center [330, 347] width 15 height 15
type input "**********"
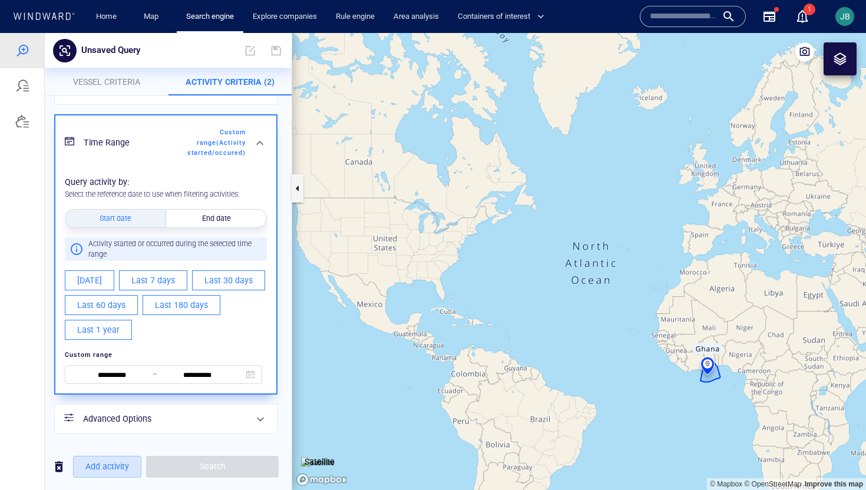
click at [115, 469] on span "Add activity" at bounding box center [107, 466] width 44 height 15
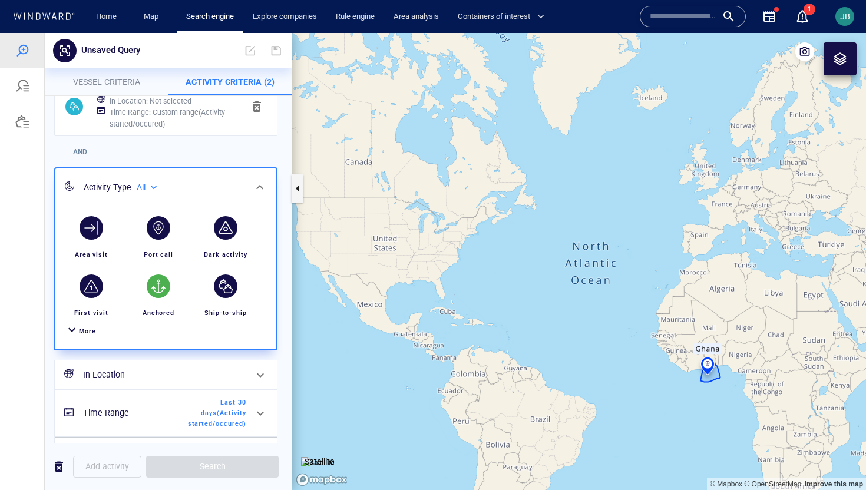
scroll to position [142, 0]
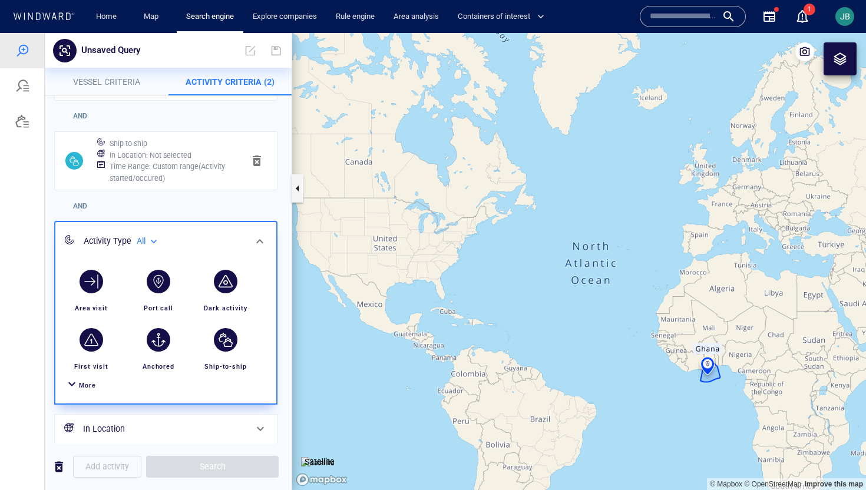
click at [84, 388] on span "More" at bounding box center [87, 386] width 17 height 8
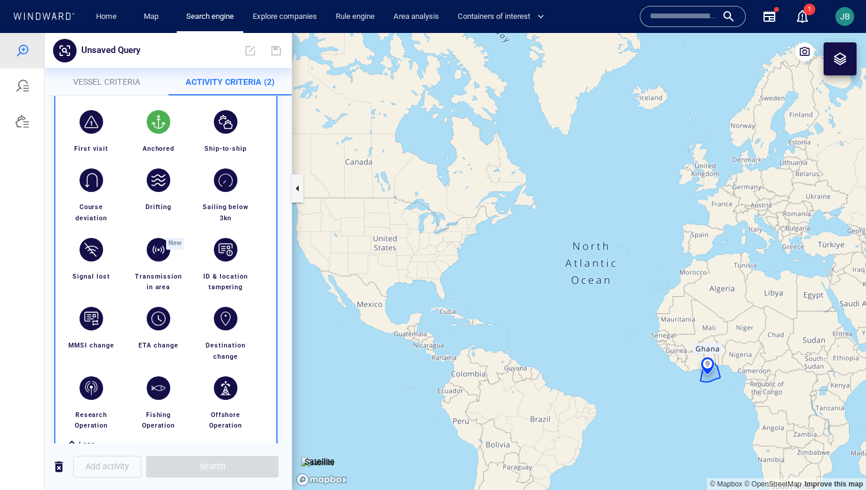
scroll to position [419, 0]
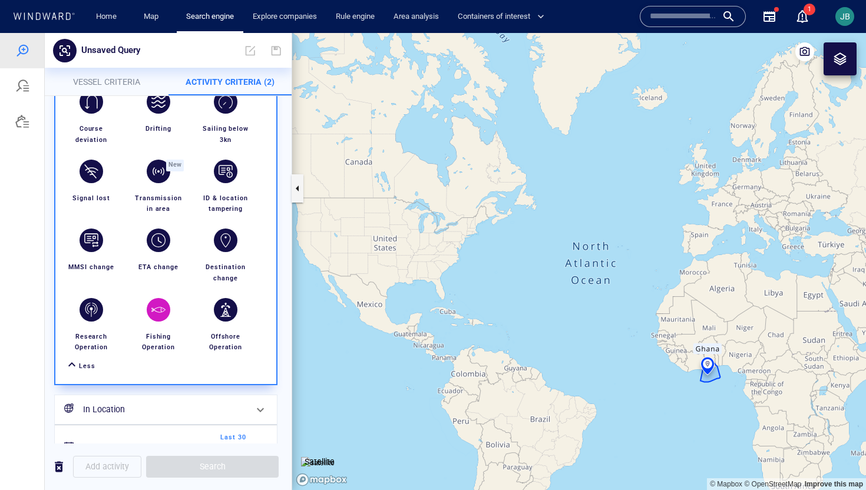
click at [161, 326] on div "Fishing Operation" at bounding box center [158, 342] width 62 height 32
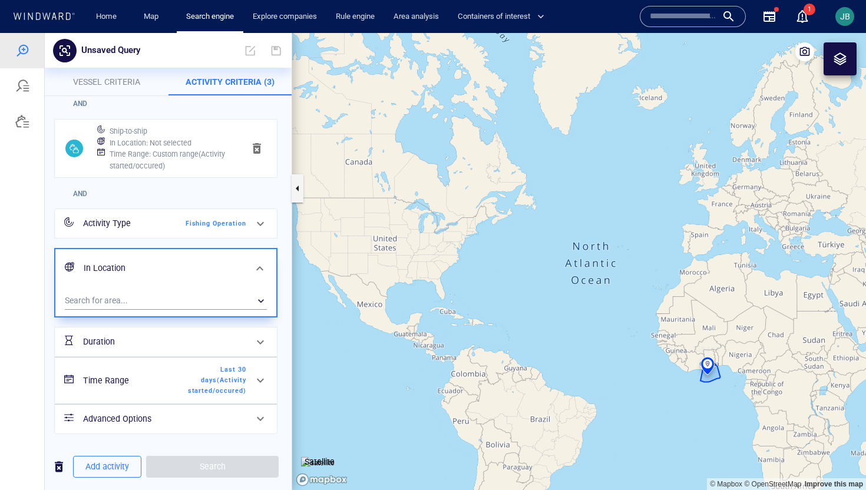
scroll to position [135, 0]
click at [111, 300] on div "​" at bounding box center [166, 301] width 202 height 18
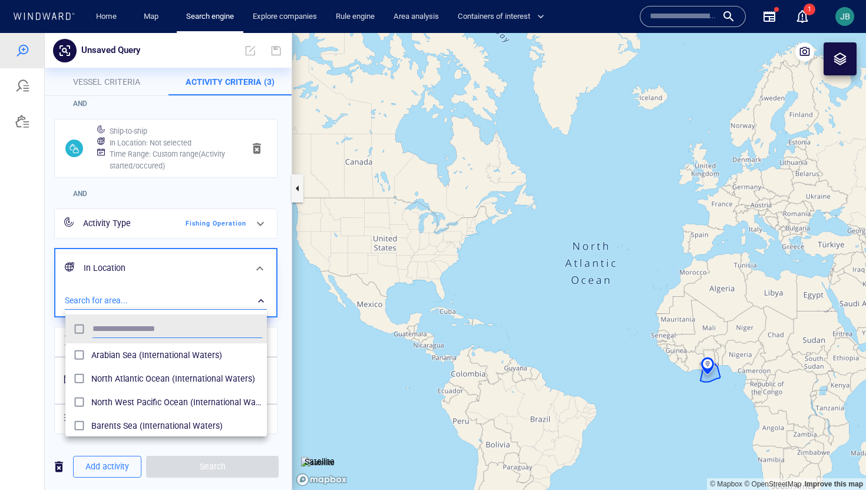
scroll to position [117, 201]
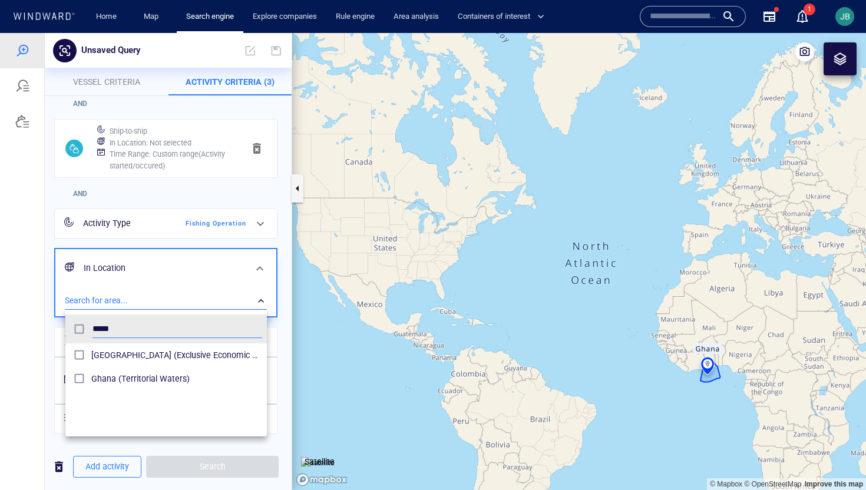
type input "*****"
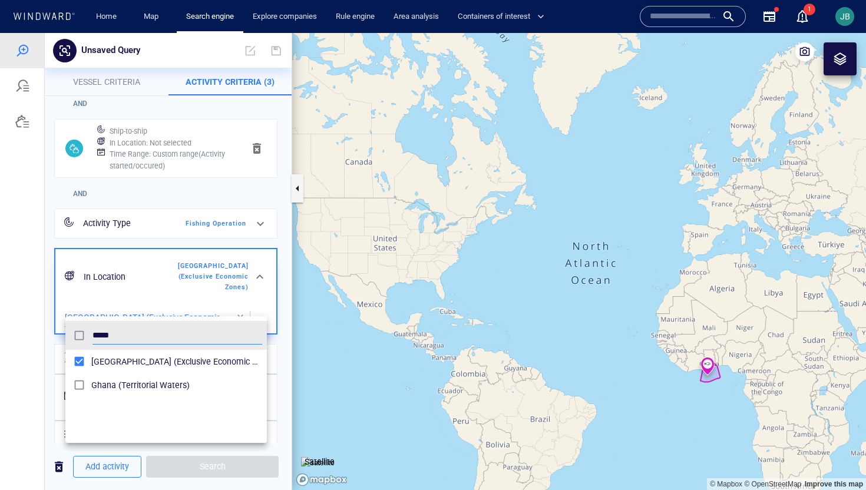
click at [51, 353] on div at bounding box center [433, 261] width 866 height 457
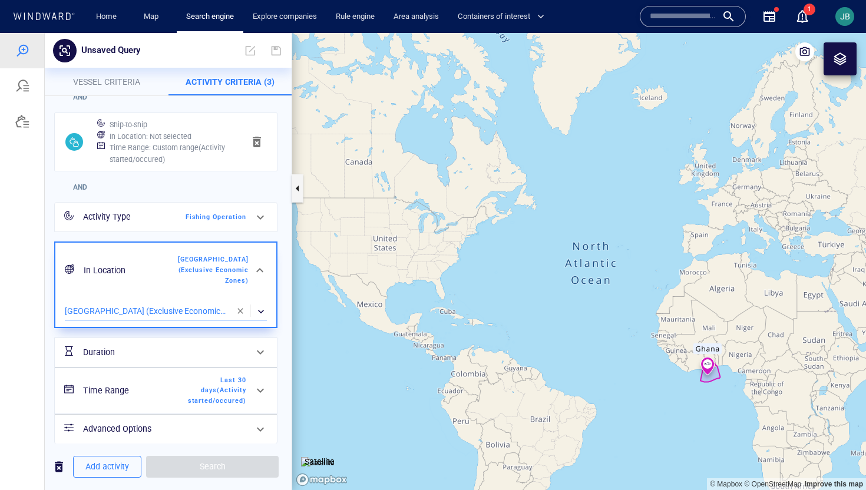
click at [107, 383] on h6 "Time Range" at bounding box center [130, 390] width 95 height 15
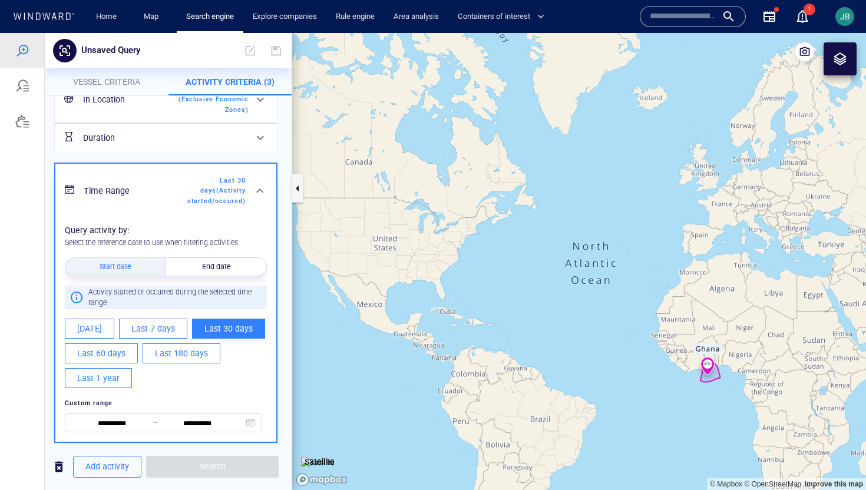
scroll to position [303, 0]
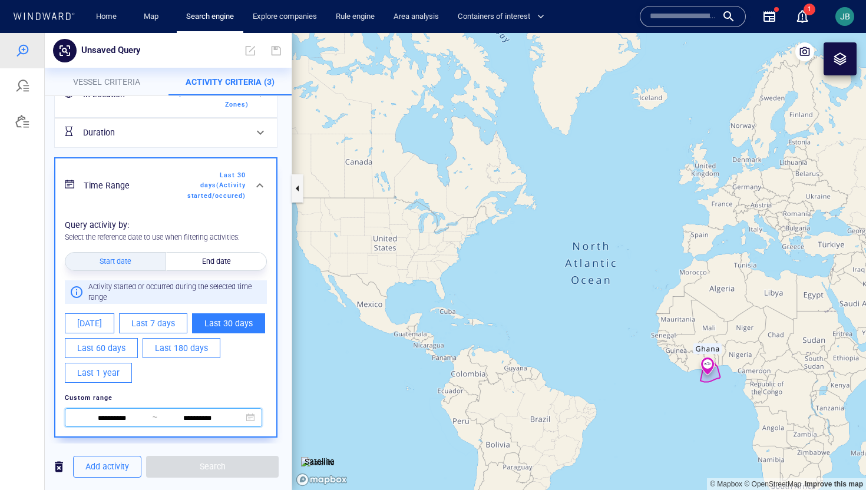
click at [112, 413] on span "**********" at bounding box center [163, 417] width 197 height 19
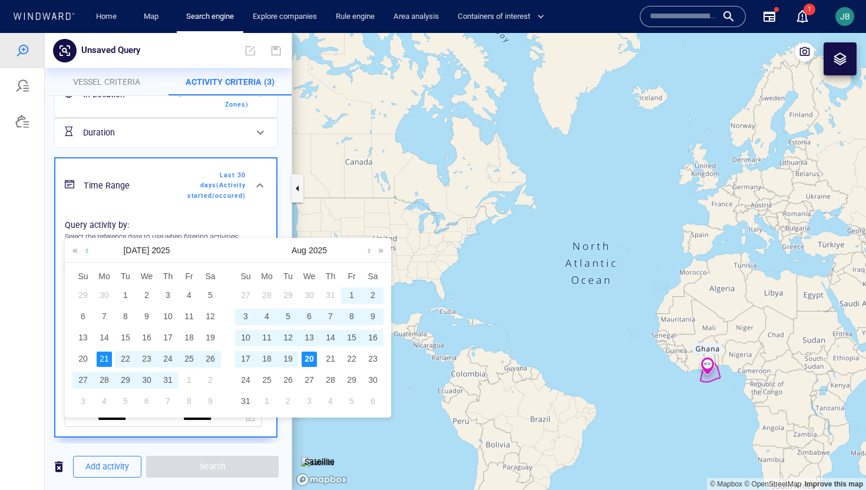
click at [86, 249] on link at bounding box center [86, 251] width 9 height 24
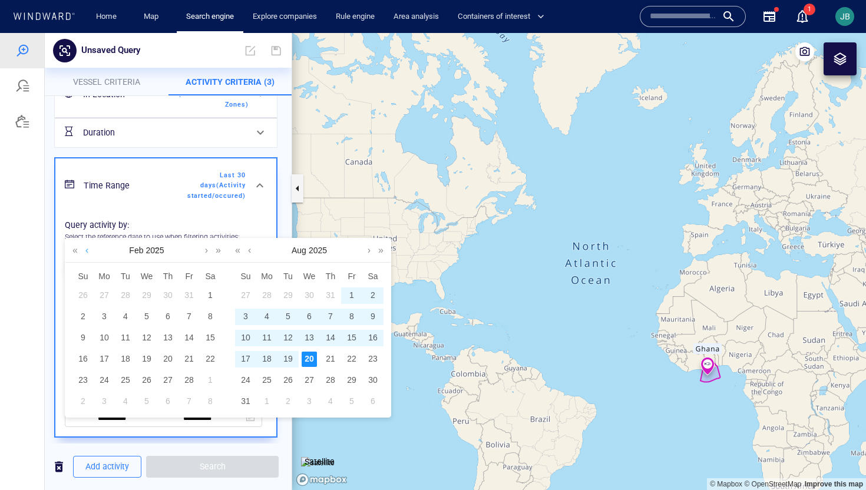
click at [86, 249] on link at bounding box center [86, 251] width 9 height 24
click at [149, 292] on div "1" at bounding box center [146, 295] width 15 height 15
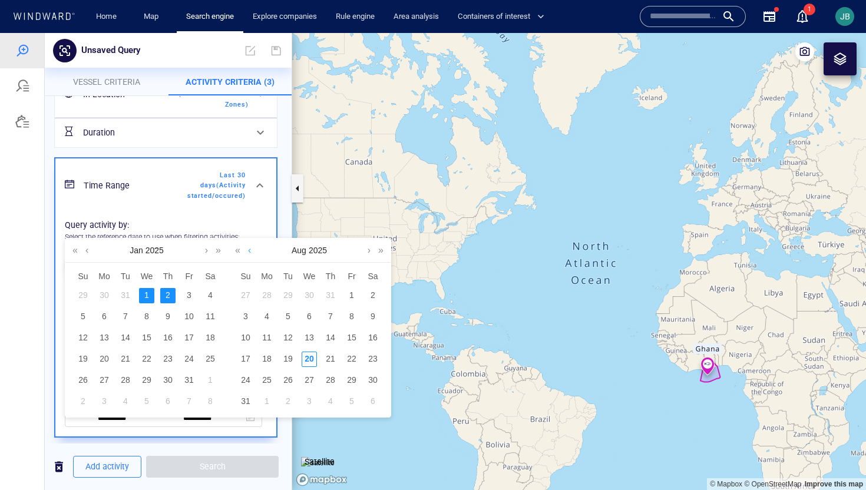
click at [251, 251] on link at bounding box center [249, 251] width 9 height 24
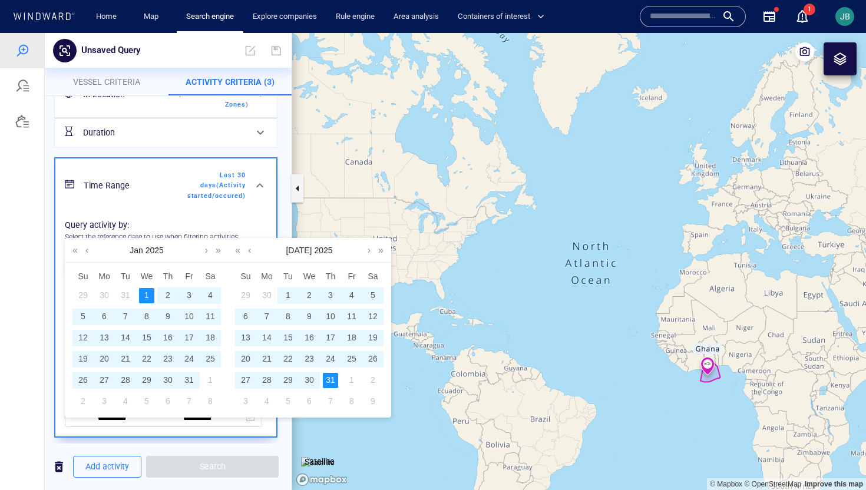
click at [328, 379] on div "31" at bounding box center [330, 380] width 15 height 15
type input "**********"
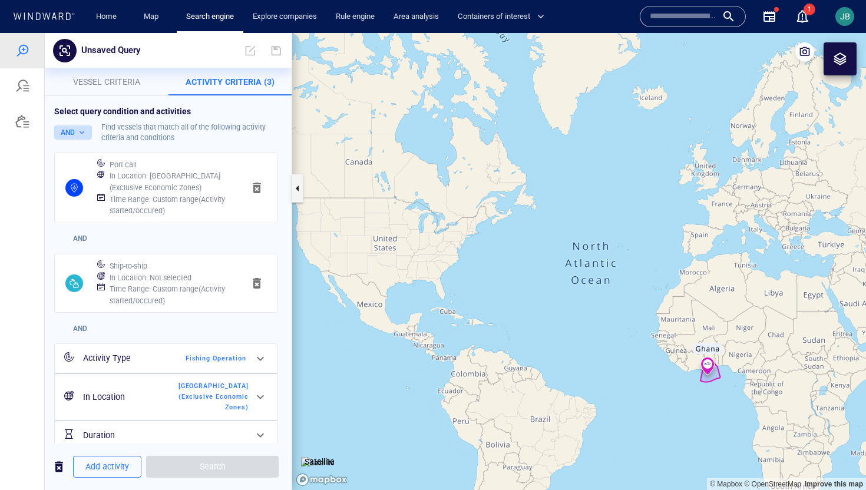
click at [81, 128] on button "AND" at bounding box center [73, 132] width 38 height 14
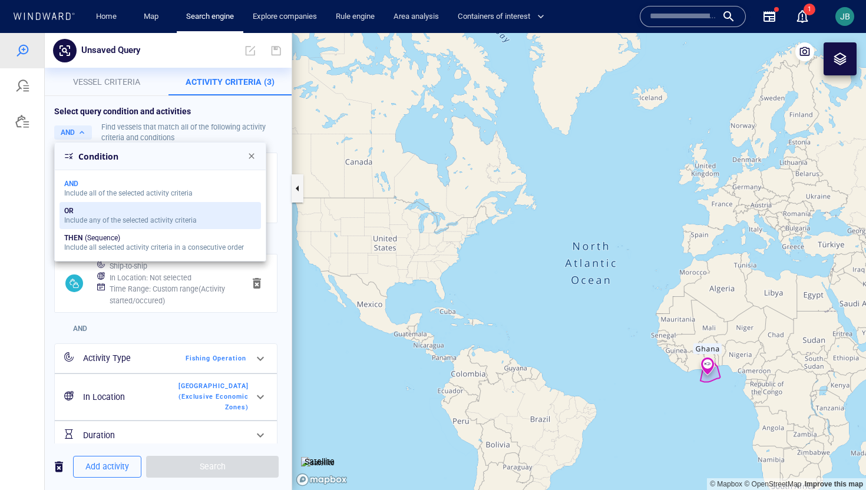
click at [84, 219] on div "Include any of the selected activity criteria" at bounding box center [130, 220] width 133 height 8
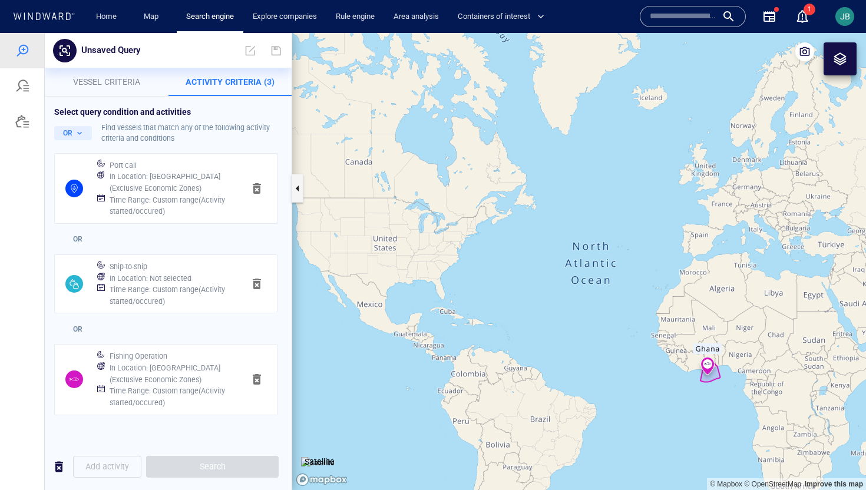
click at [124, 73] on button "Vessel criteria" at bounding box center [107, 82] width 124 height 28
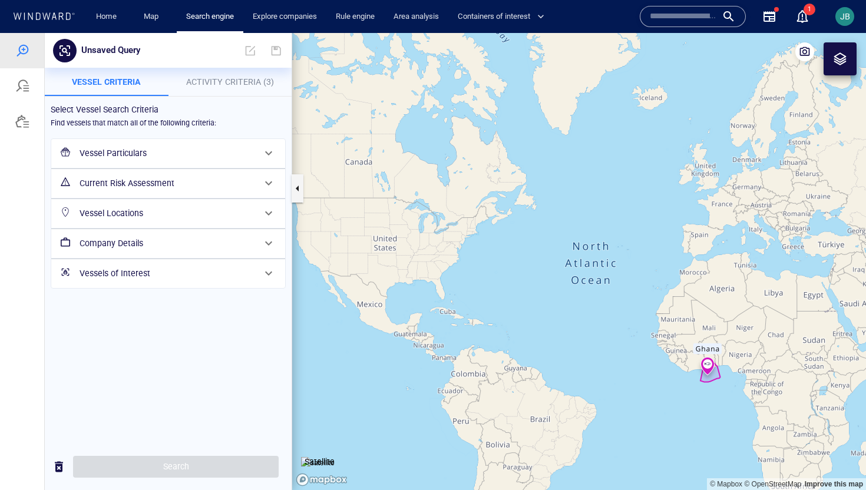
click at [127, 157] on h6 "Vessel Particulars" at bounding box center [167, 153] width 175 height 15
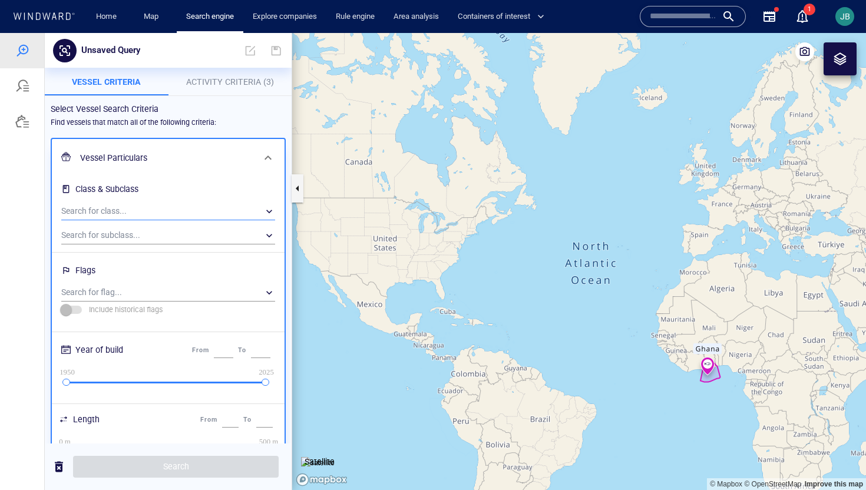
click at [78, 214] on div "​" at bounding box center [168, 212] width 214 height 18
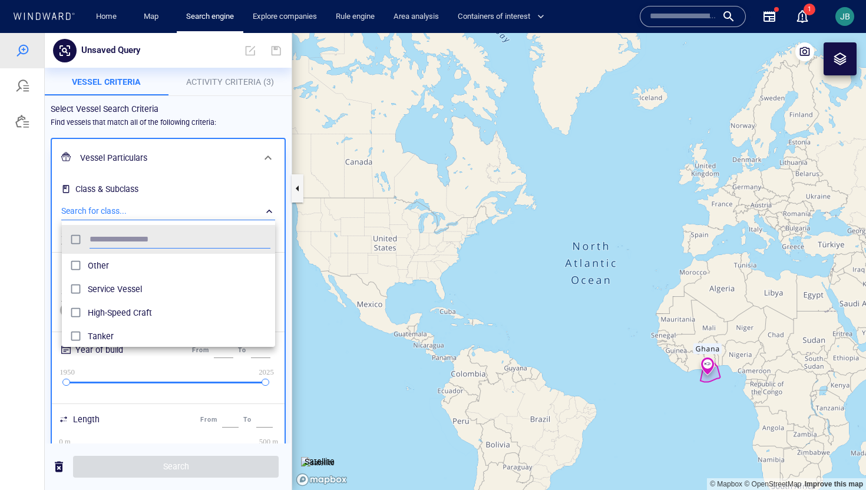
scroll to position [117, 213]
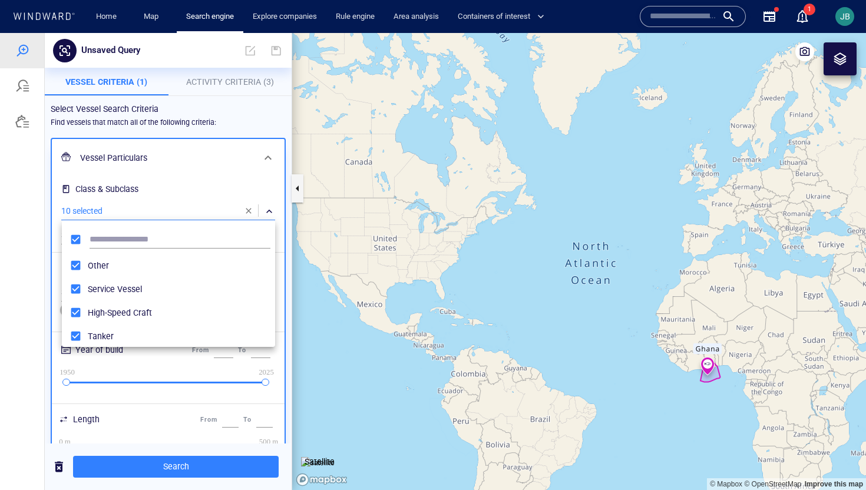
click at [48, 236] on div at bounding box center [433, 261] width 866 height 457
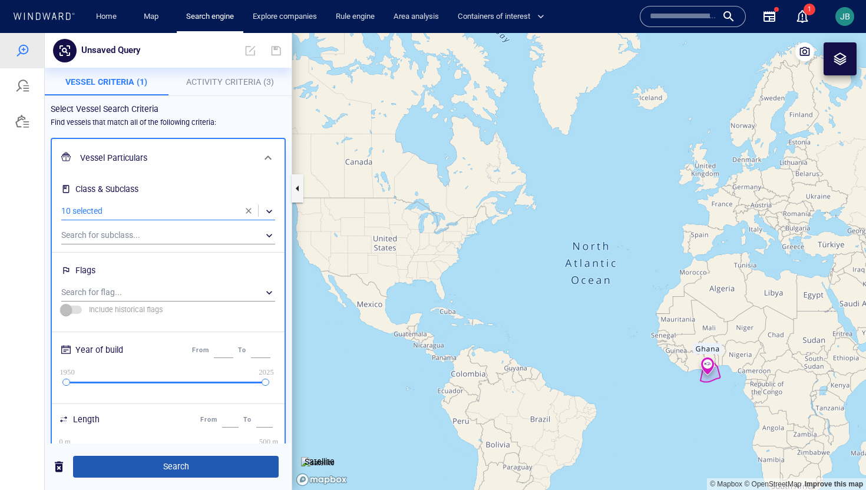
click at [141, 460] on span "Search" at bounding box center [175, 466] width 187 height 15
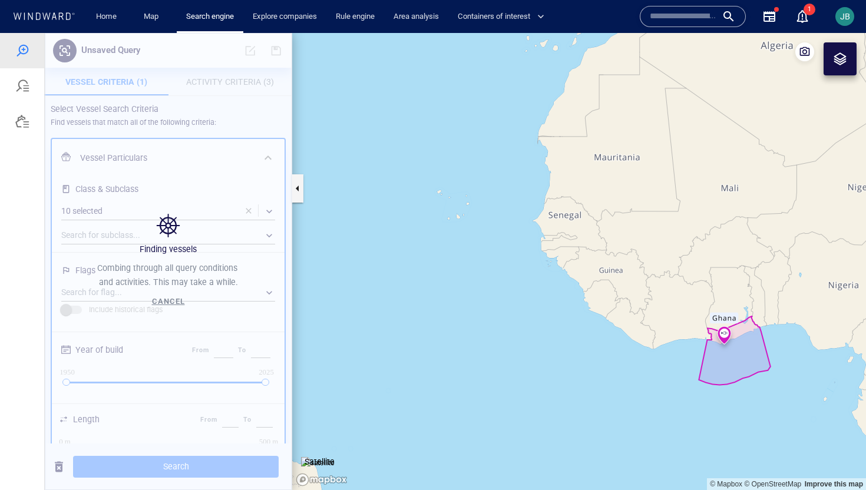
drag, startPoint x: 687, startPoint y: 382, endPoint x: 602, endPoint y: 382, distance: 84.8
click at [602, 382] on canvas "Map" at bounding box center [579, 261] width 574 height 457
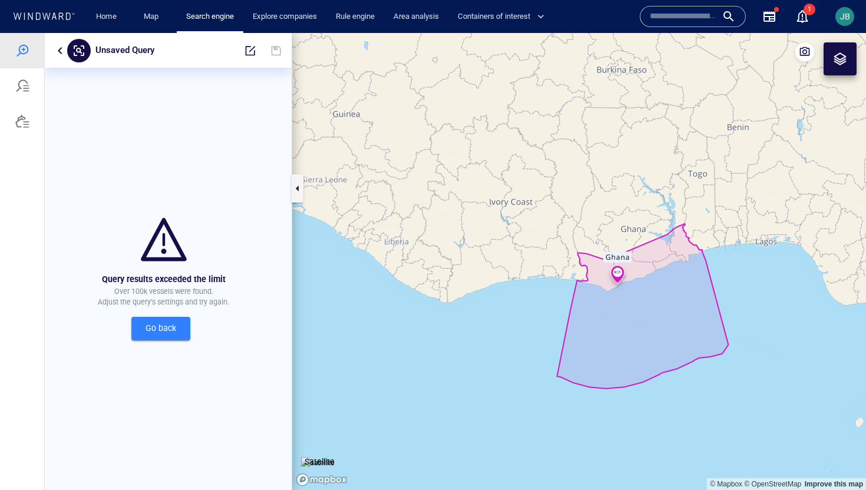
drag, startPoint x: 649, startPoint y: 392, endPoint x: 601, endPoint y: 392, distance: 47.7
click at [601, 392] on canvas "Map" at bounding box center [579, 261] width 574 height 457
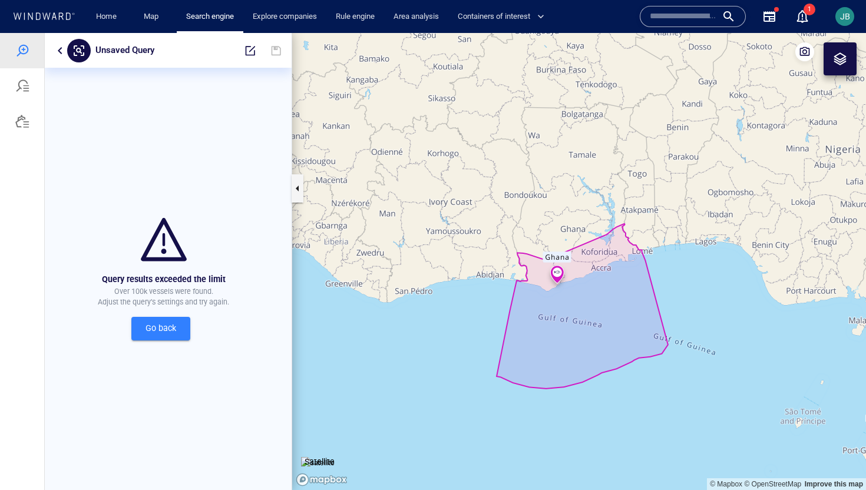
click at [178, 329] on span "Go back" at bounding box center [161, 328] width 40 height 15
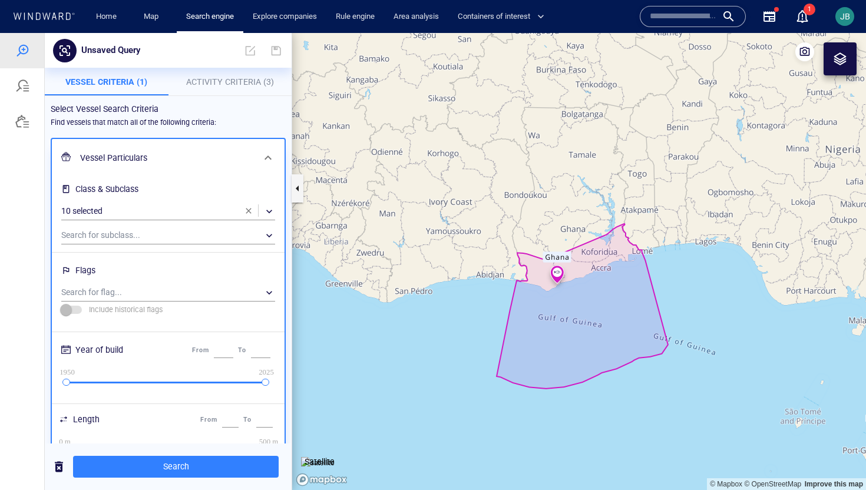
click at [220, 76] on p "Activity Criteria (3)" at bounding box center [231, 82] width 110 height 14
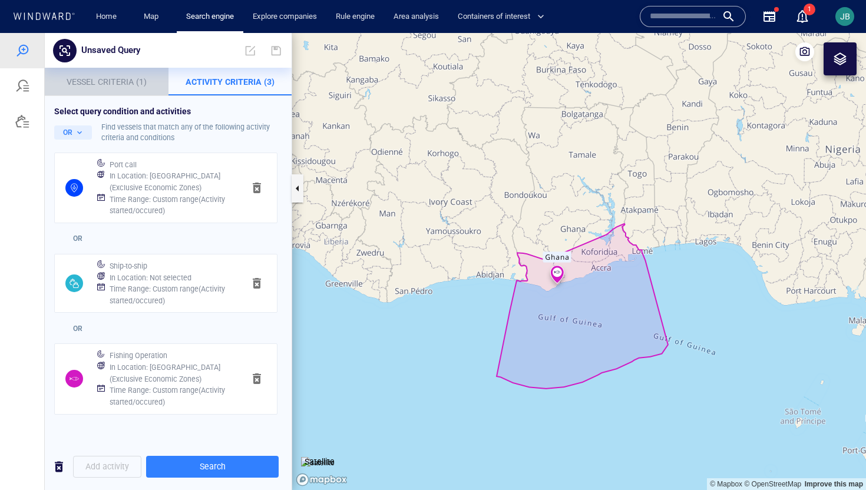
click at [91, 75] on p "Vessel Criteria (1)" at bounding box center [107, 82] width 110 height 14
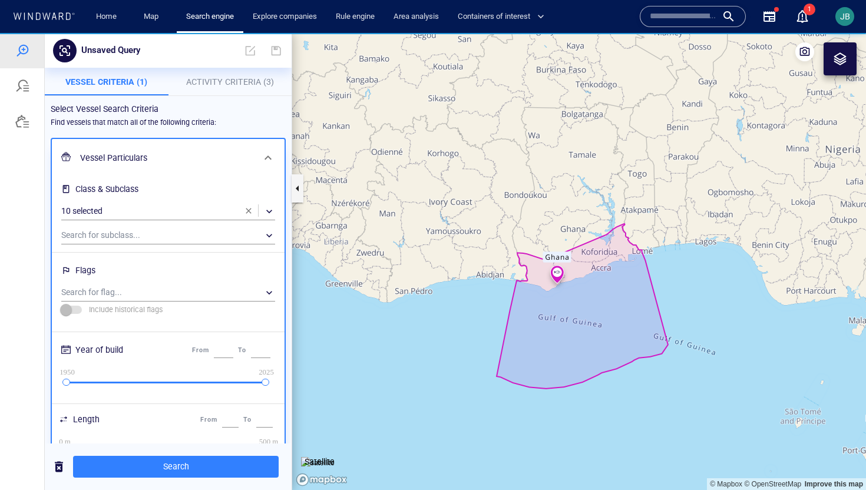
drag, startPoint x: 244, startPoint y: 210, endPoint x: 214, endPoint y: 187, distance: 37.8
click at [214, 187] on div "Class & Subclass 10 selected ​ Search for subclass... ​" at bounding box center [168, 213] width 214 height 67
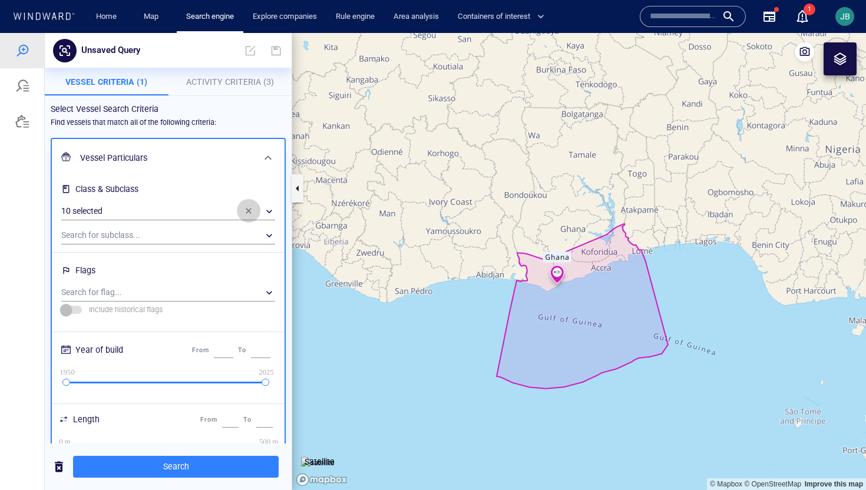
click at [251, 207] on span "button" at bounding box center [248, 210] width 9 height 9
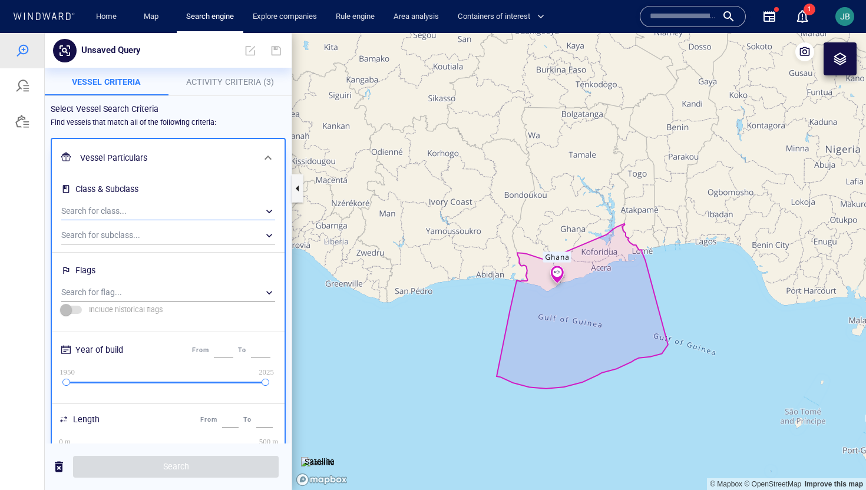
click at [183, 211] on div "​" at bounding box center [168, 212] width 214 height 18
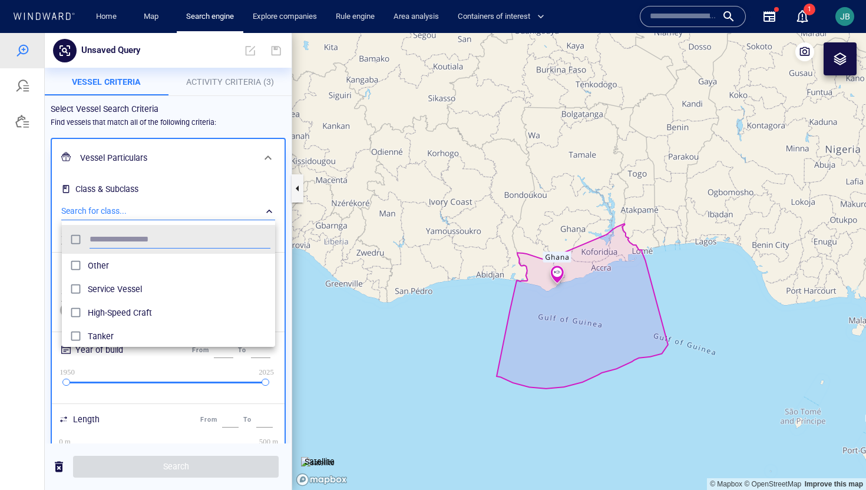
scroll to position [117, 213]
type input "*"
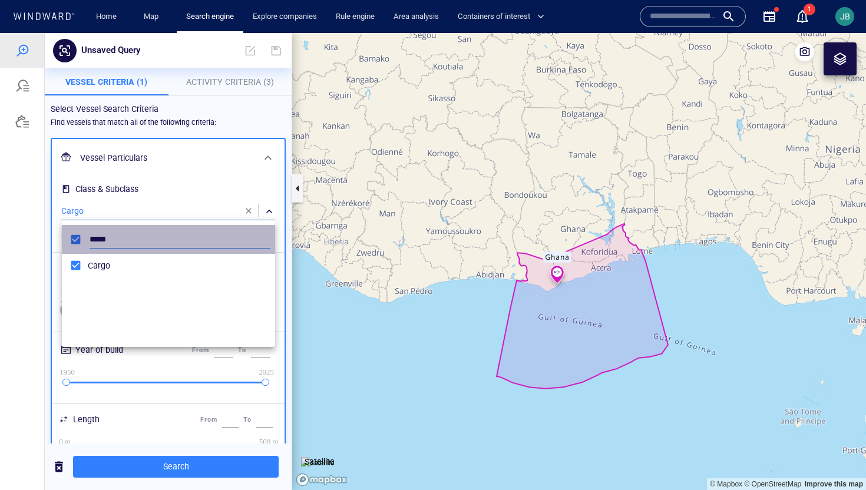
click at [109, 242] on input "*****" at bounding box center [180, 240] width 181 height 18
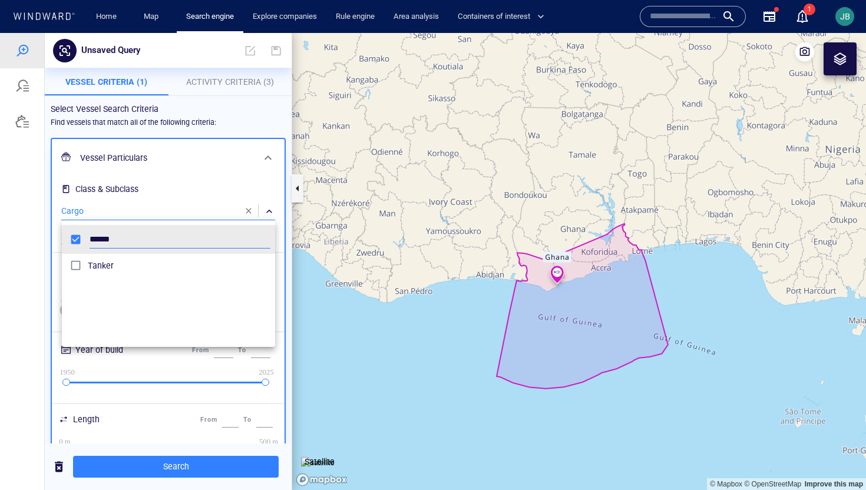
click at [92, 264] on span "Tanker" at bounding box center [179, 266] width 183 height 14
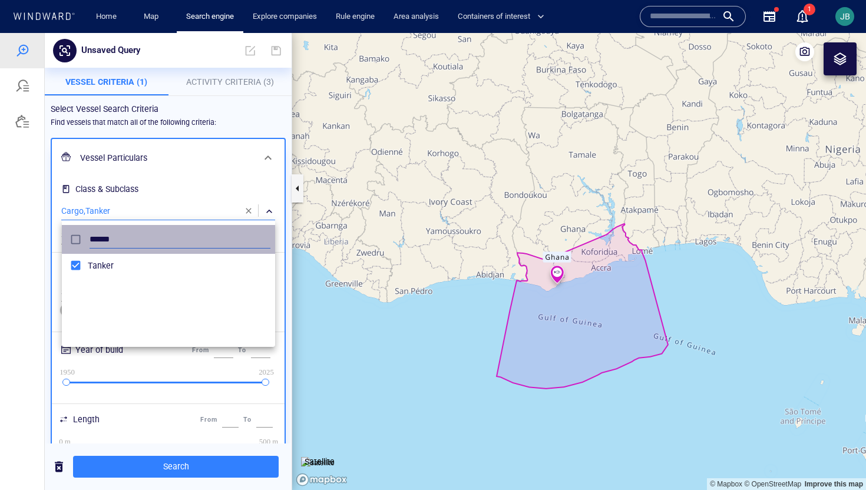
click at [106, 231] on input "******" at bounding box center [180, 240] width 181 height 18
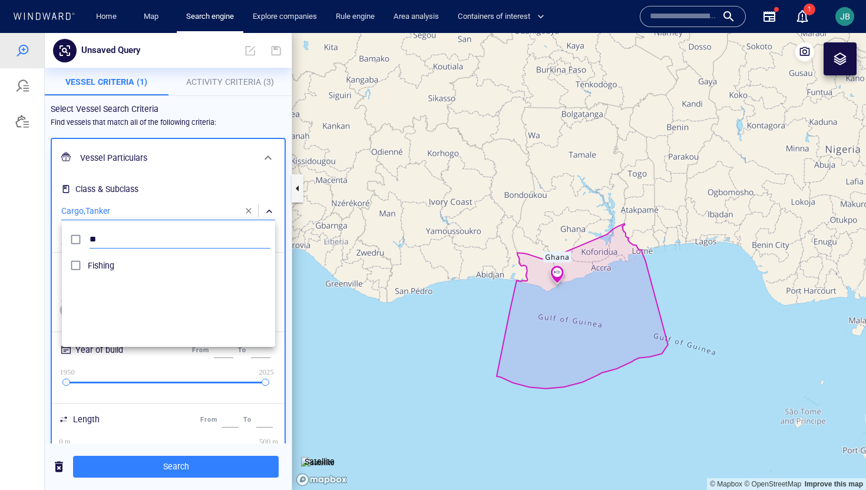
scroll to position [117, 213]
type input "**"
click at [39, 279] on div at bounding box center [433, 261] width 866 height 457
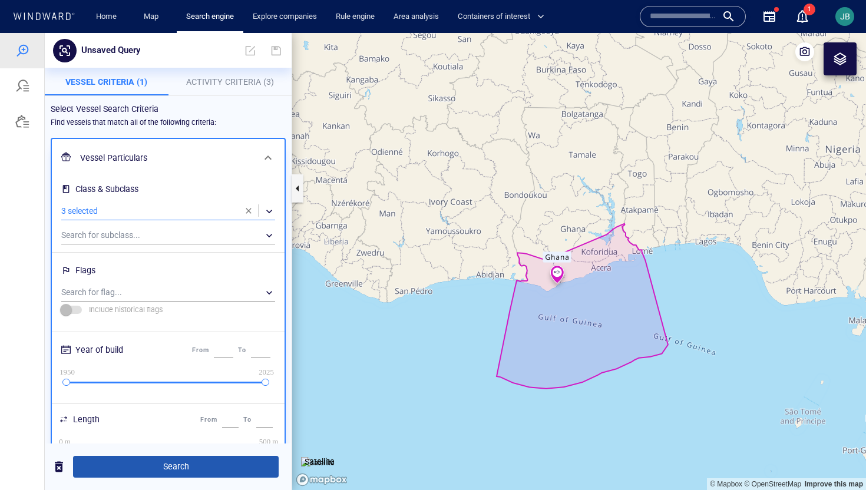
click at [190, 464] on span "Search" at bounding box center [175, 466] width 187 height 15
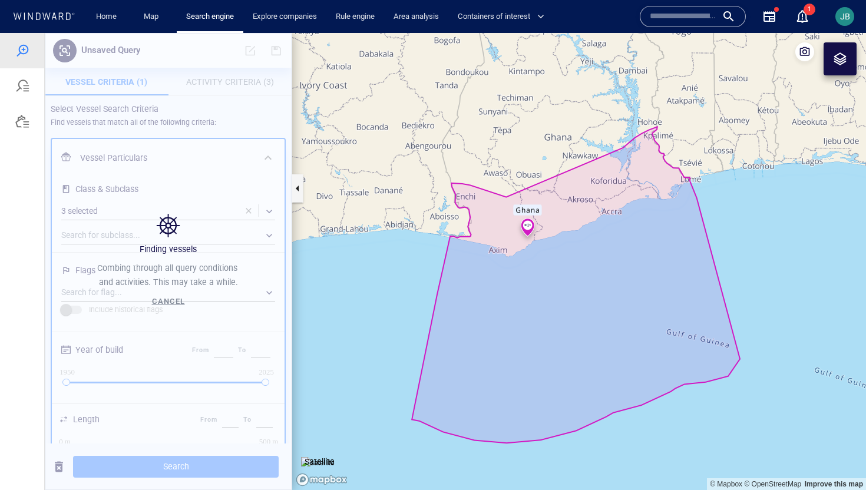
drag, startPoint x: 553, startPoint y: 323, endPoint x: 508, endPoint y: 315, distance: 45.5
click at [507, 315] on canvas "Map" at bounding box center [579, 261] width 574 height 457
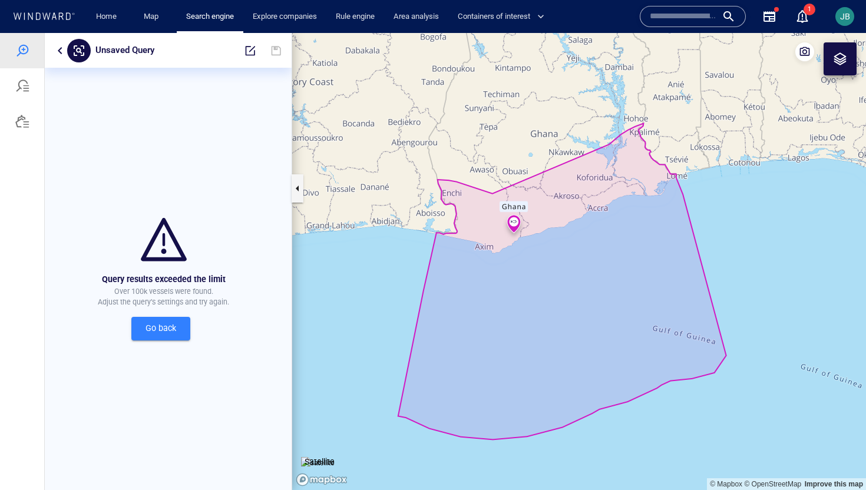
click at [59, 41] on div "Unsaved Query" at bounding box center [168, 50] width 247 height 35
click at [59, 45] on button "button" at bounding box center [60, 51] width 14 height 14
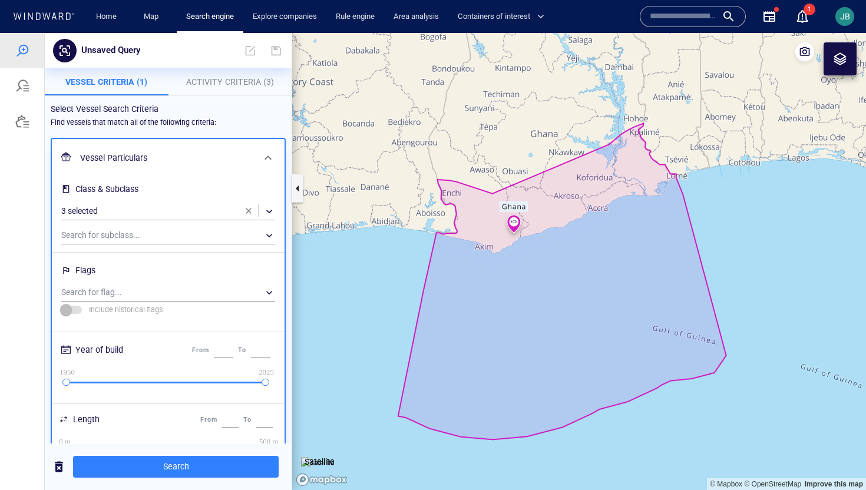
click at [226, 88] on p "Activity Criteria (3)" at bounding box center [231, 82] width 110 height 14
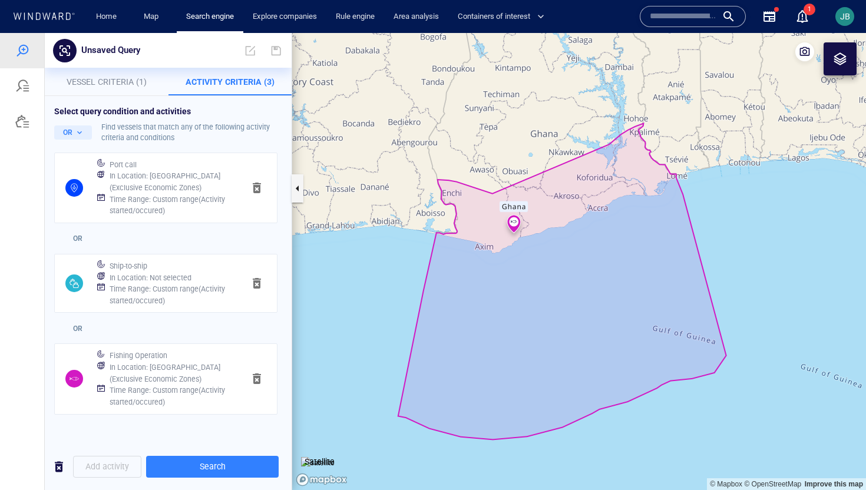
click at [176, 207] on h6 "Time Range : Custom range ( Activity started/occured )" at bounding box center [172, 205] width 125 height 23
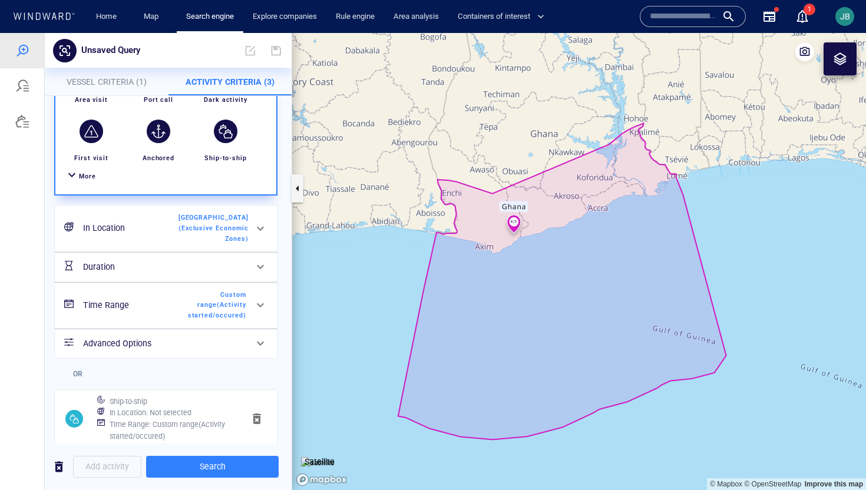
scroll to position [161, 0]
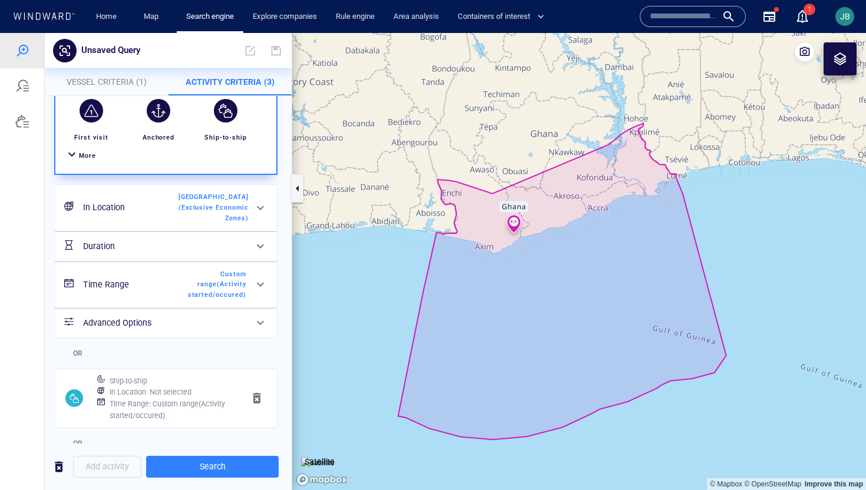
click at [166, 277] on h6 "Time Range" at bounding box center [130, 284] width 95 height 15
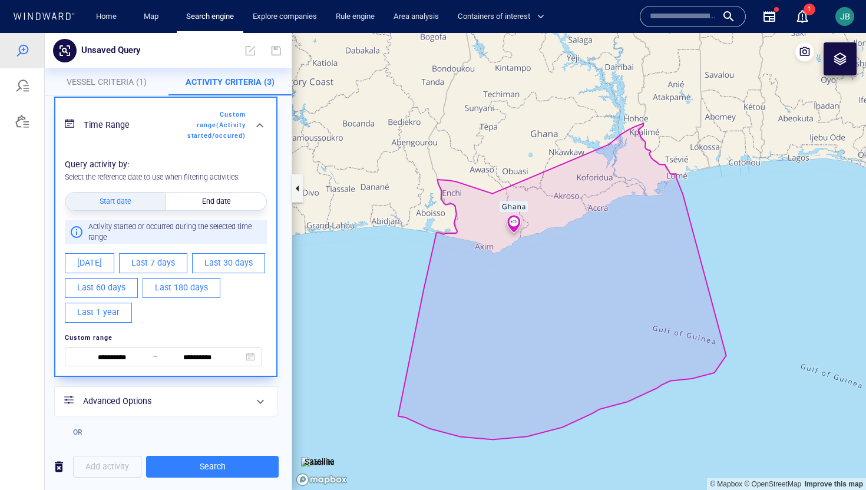
scroll to position [188, 0]
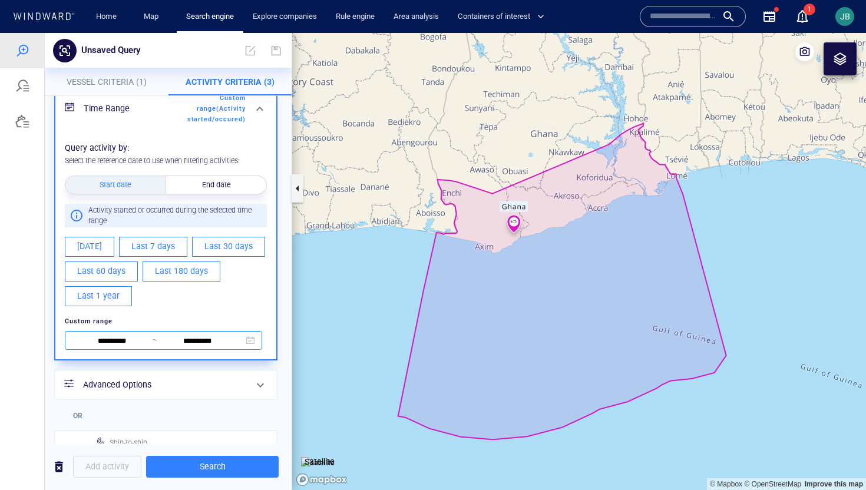
click at [177, 335] on input "**********" at bounding box center [197, 341] width 81 height 13
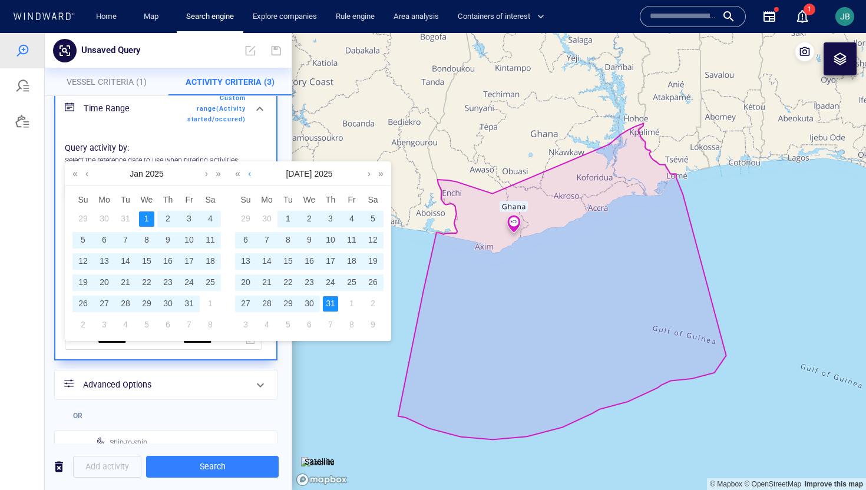
click at [253, 173] on link at bounding box center [249, 174] width 9 height 24
click at [266, 303] on div "30" at bounding box center [266, 303] width 15 height 15
click at [153, 219] on div "1" at bounding box center [146, 218] width 15 height 15
type input "**********"
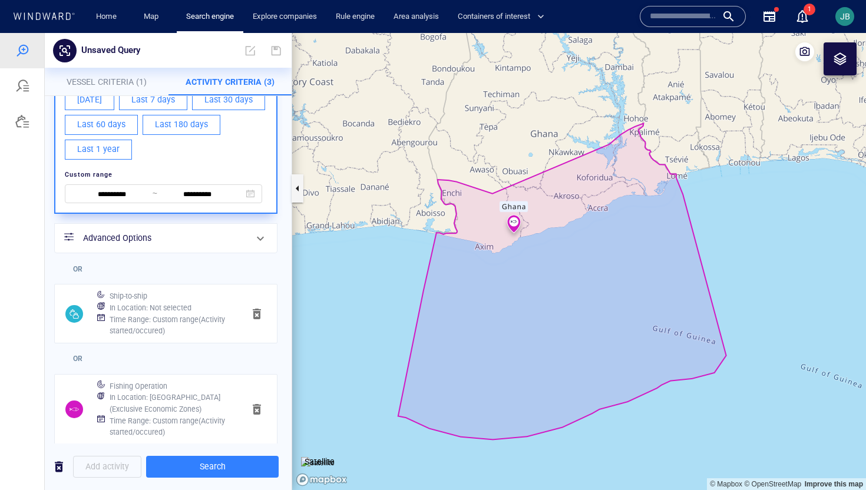
click at [200, 320] on h6 "Time Range : Custom range ( Activity started/occured )" at bounding box center [172, 325] width 125 height 23
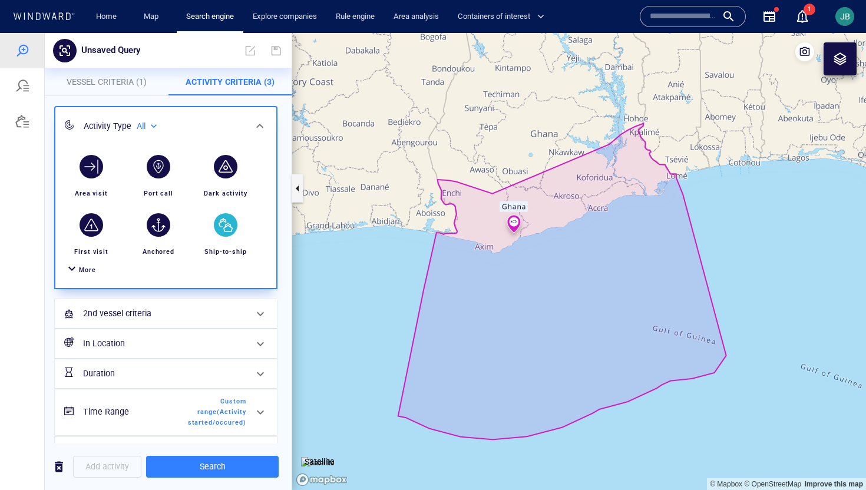
scroll to position [274, 0]
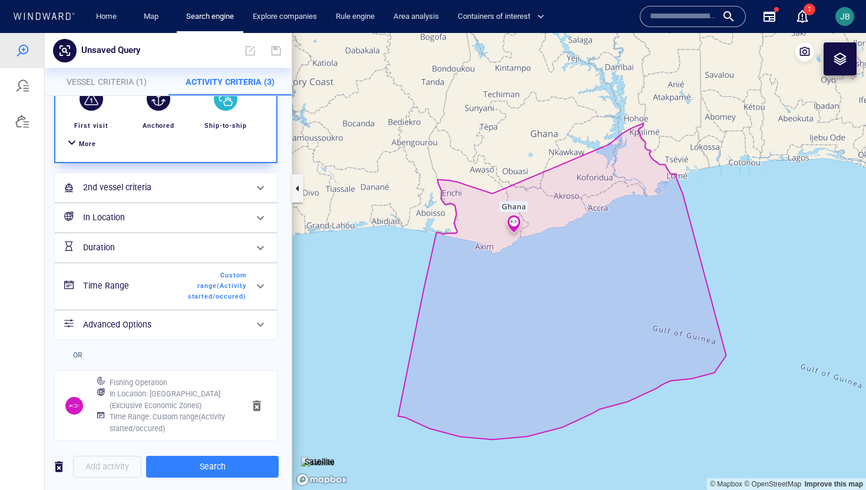
click at [175, 286] on h6 "Time Range" at bounding box center [130, 286] width 95 height 15
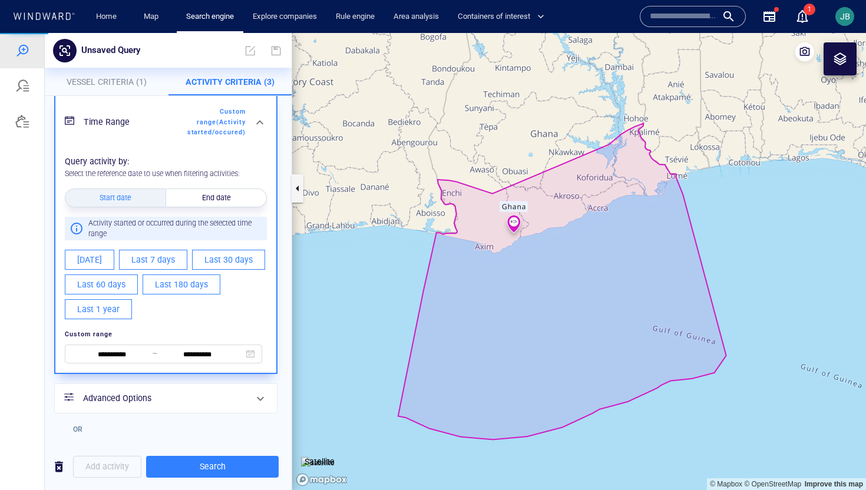
scroll to position [371, 0]
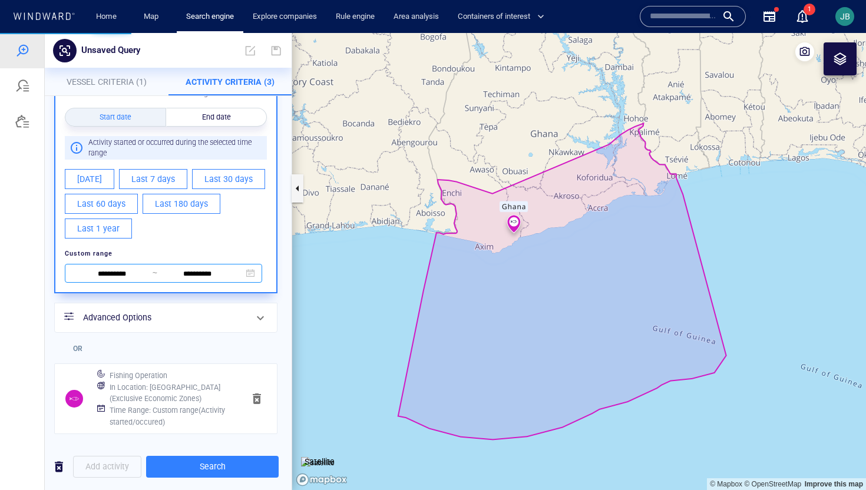
click at [123, 270] on input "**********" at bounding box center [112, 274] width 81 height 13
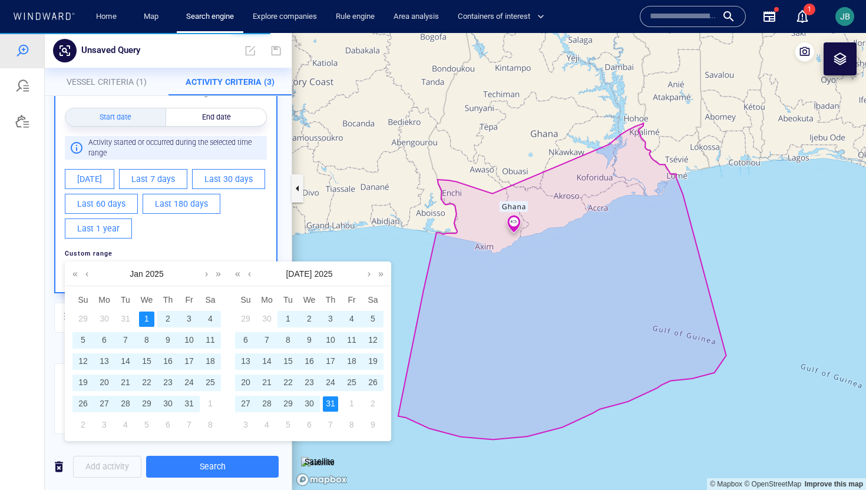
click at [147, 317] on div "1" at bounding box center [146, 319] width 15 height 15
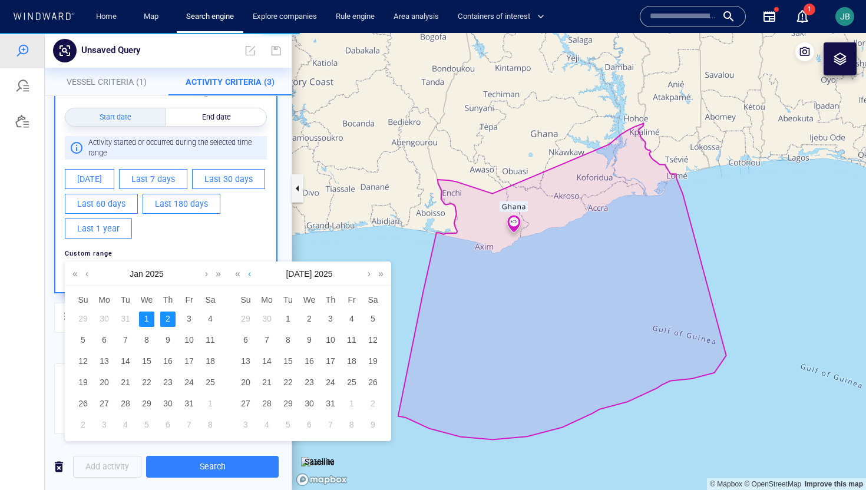
click at [249, 277] on link at bounding box center [249, 274] width 9 height 24
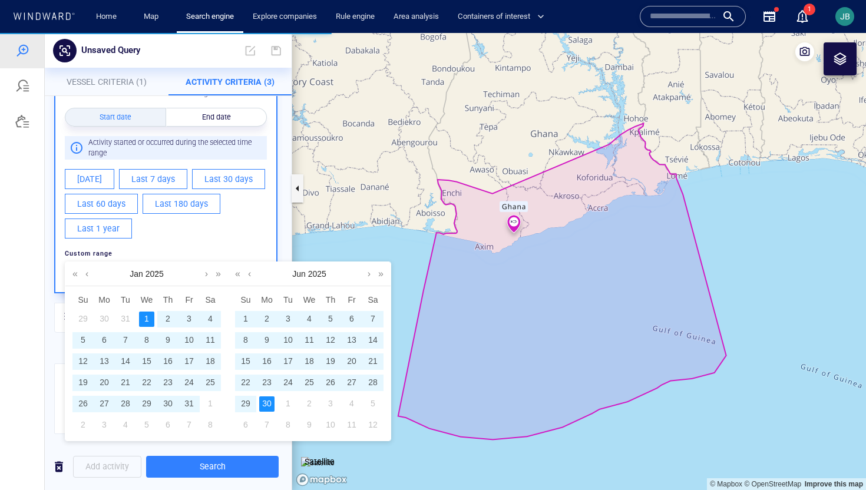
click at [272, 408] on div "30" at bounding box center [266, 403] width 15 height 15
type input "**********"
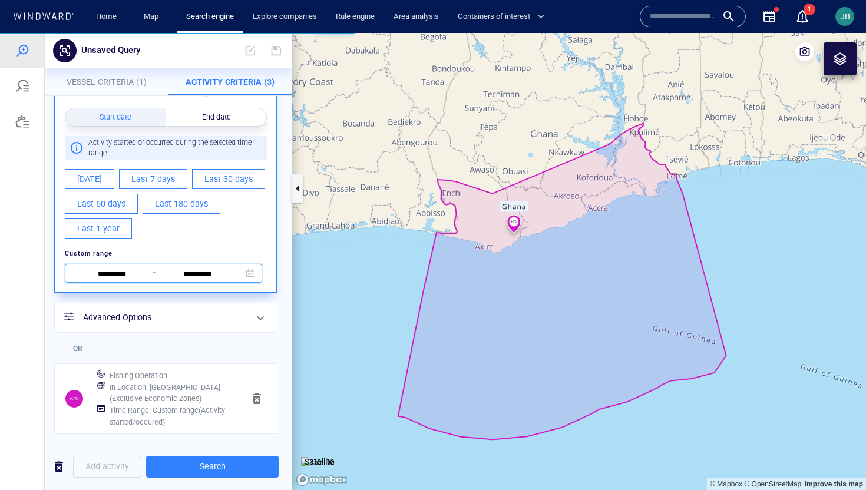
scroll to position [230, 0]
click at [119, 382] on h6 "In Location : Ghana (Exclusive Economic Zones)" at bounding box center [172, 393] width 125 height 23
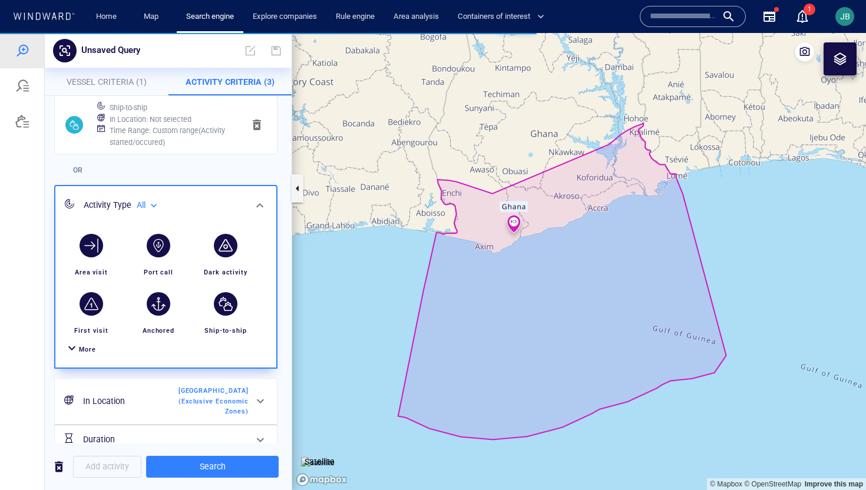
scroll to position [245, 0]
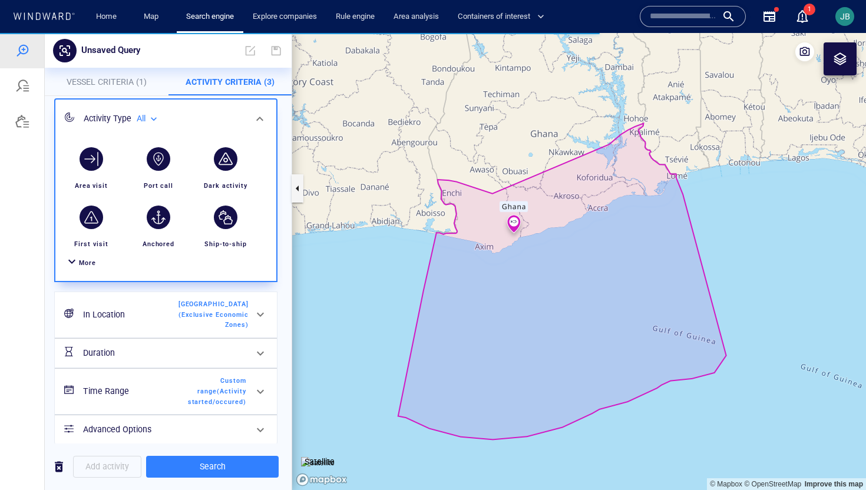
click at [155, 384] on h6 "Time Range" at bounding box center [130, 391] width 95 height 15
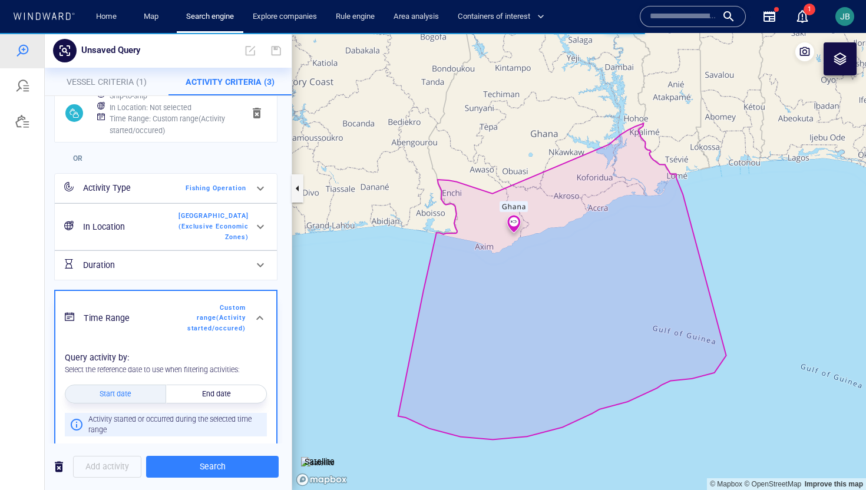
scroll to position [335, 0]
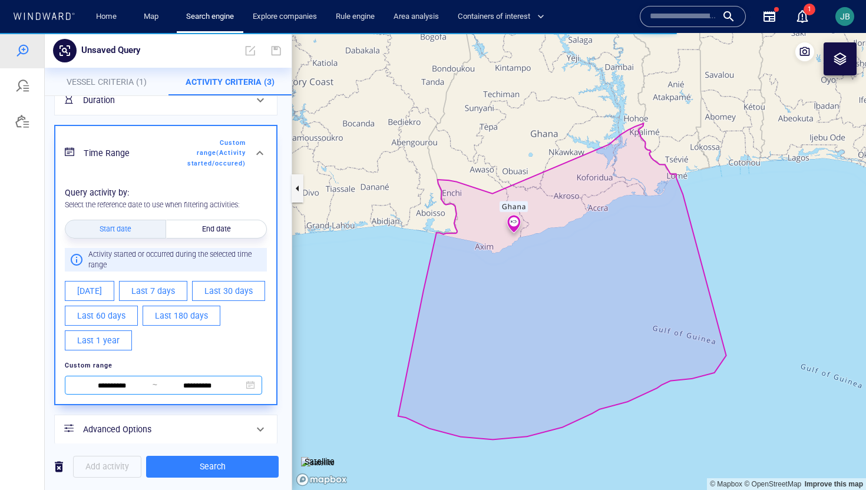
click at [120, 380] on input "**********" at bounding box center [112, 386] width 81 height 13
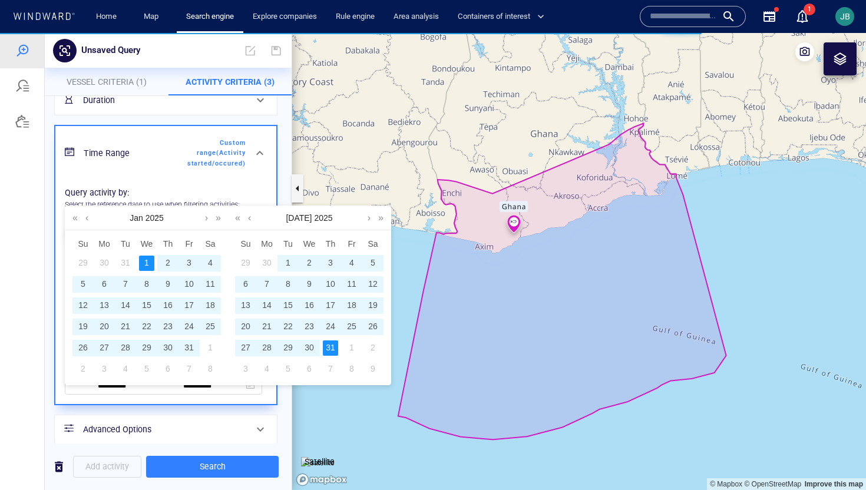
click at [141, 260] on div "1" at bounding box center [146, 263] width 15 height 15
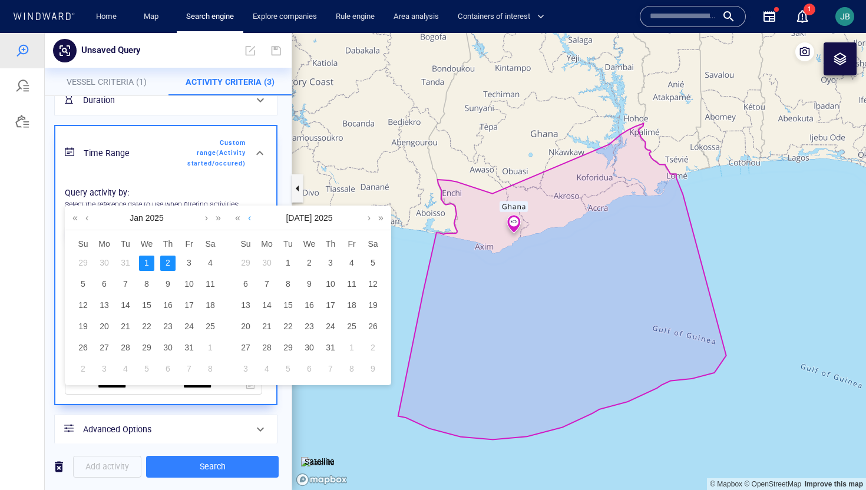
click at [251, 221] on link at bounding box center [249, 218] width 9 height 24
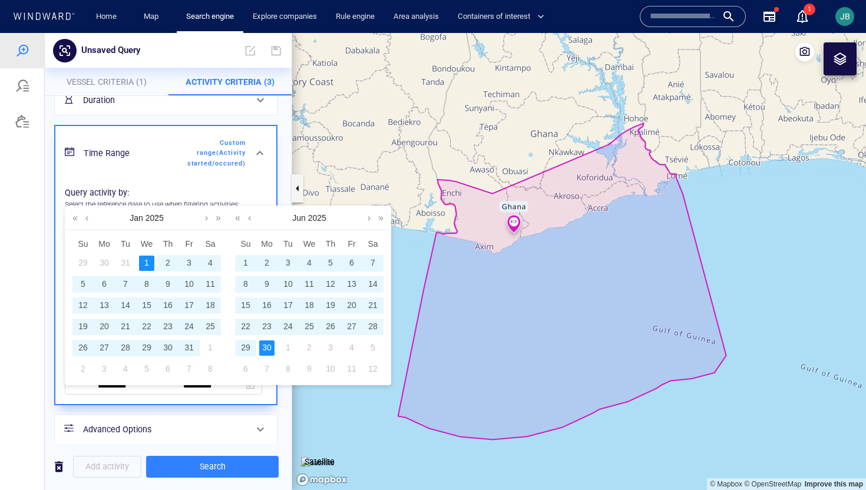
click at [260, 346] on div "30" at bounding box center [266, 347] width 15 height 15
type input "**********"
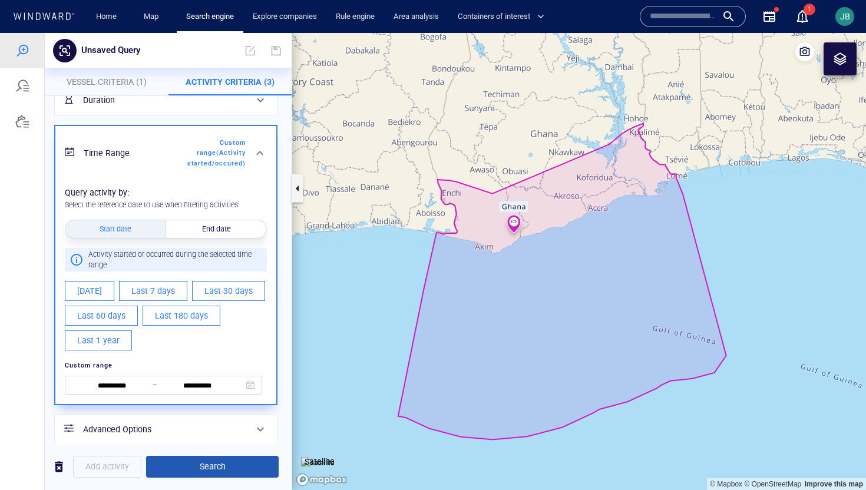
click at [201, 468] on span "Search" at bounding box center [213, 466] width 114 height 15
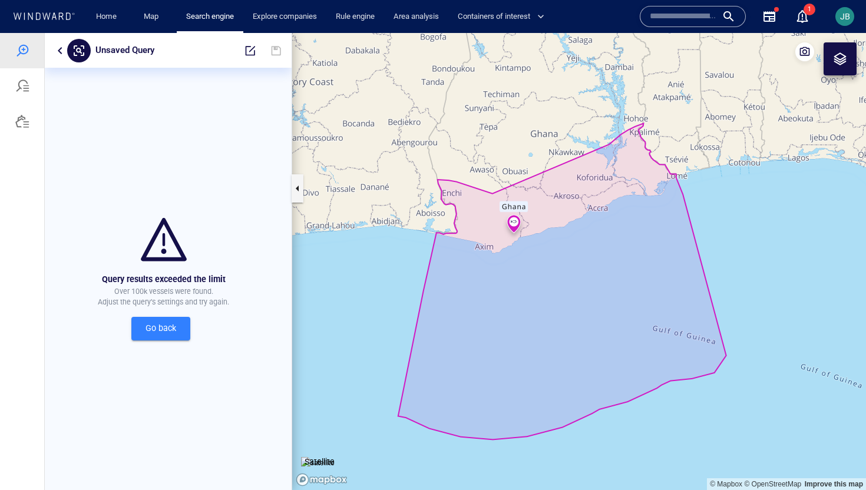
click at [55, 44] on div at bounding box center [60, 51] width 14 height 14
click at [56, 53] on button "button" at bounding box center [60, 51] width 14 height 14
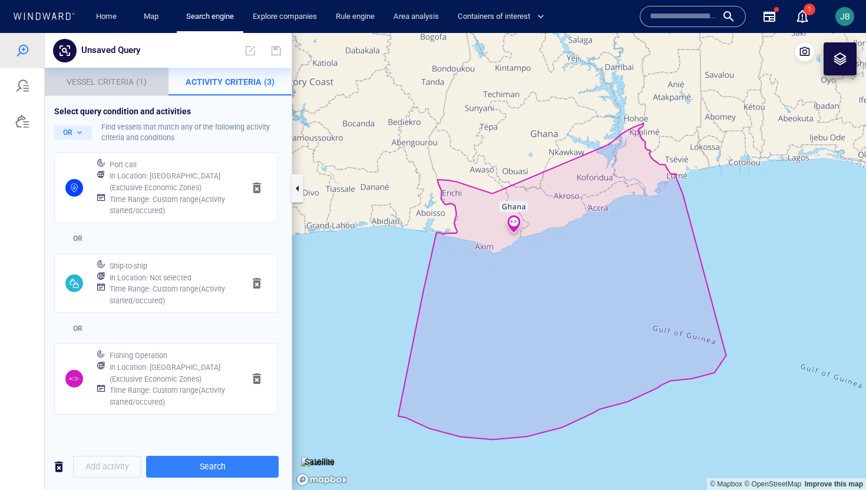
click at [138, 72] on button "Vessel Criteria (1)" at bounding box center [107, 82] width 124 height 28
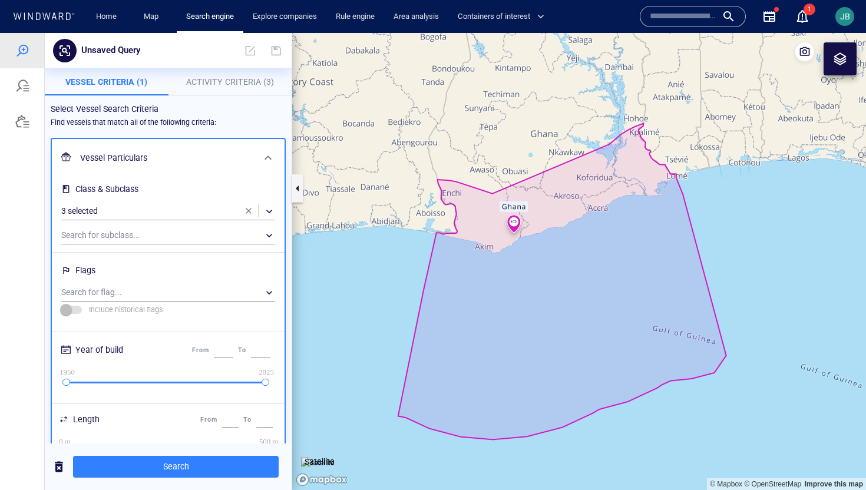
click at [249, 217] on button "button" at bounding box center [249, 211] width 24 height 24
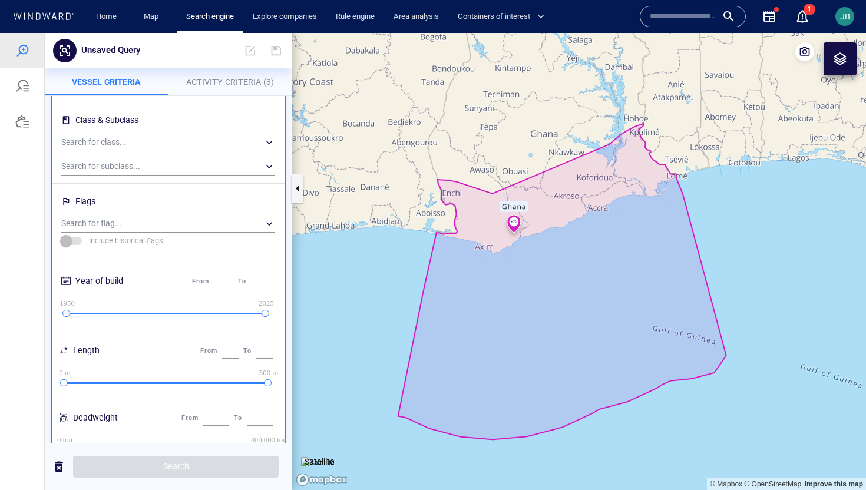
scroll to position [108, 0]
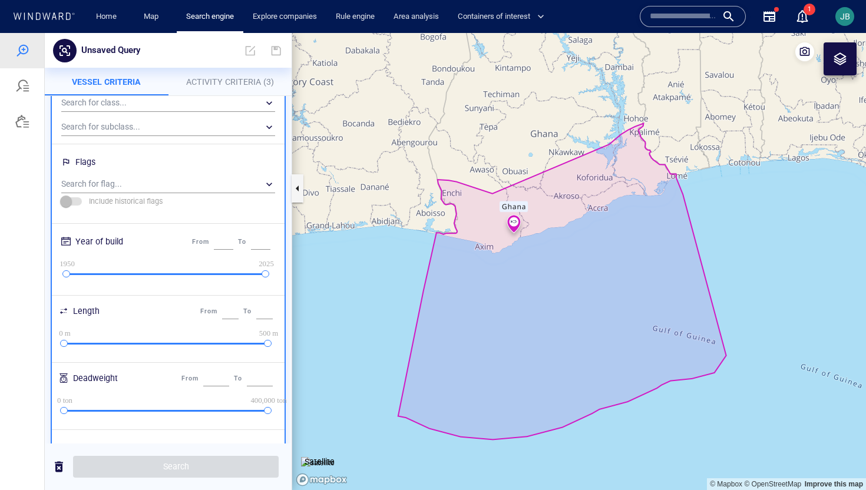
click at [234, 78] on span "Activity Criteria (3)" at bounding box center [230, 81] width 88 height 9
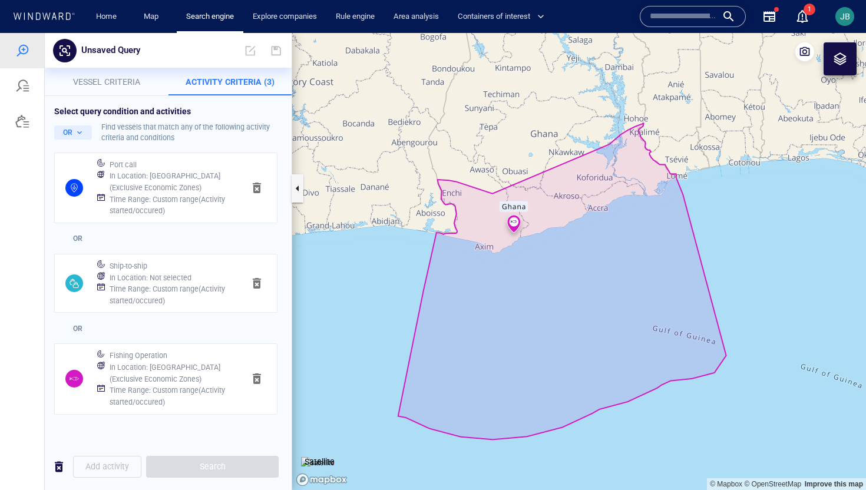
click at [250, 186] on span "button" at bounding box center [257, 188] width 14 height 14
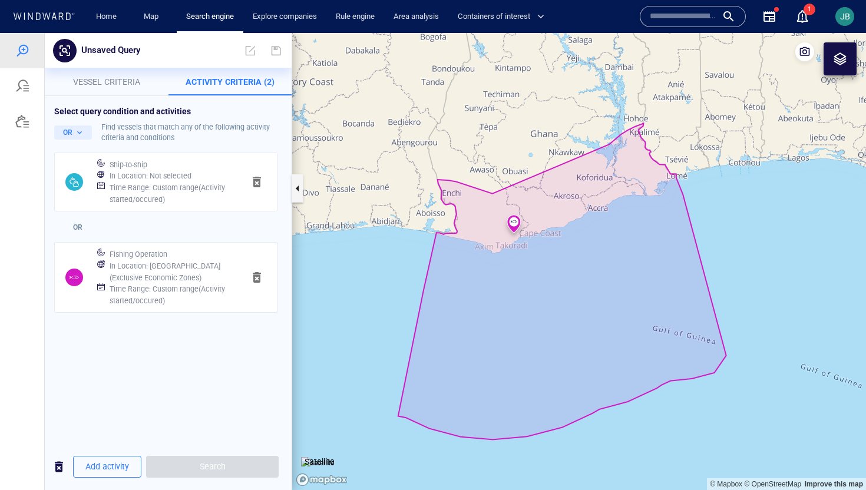
click at [253, 187] on span "button" at bounding box center [257, 182] width 14 height 14
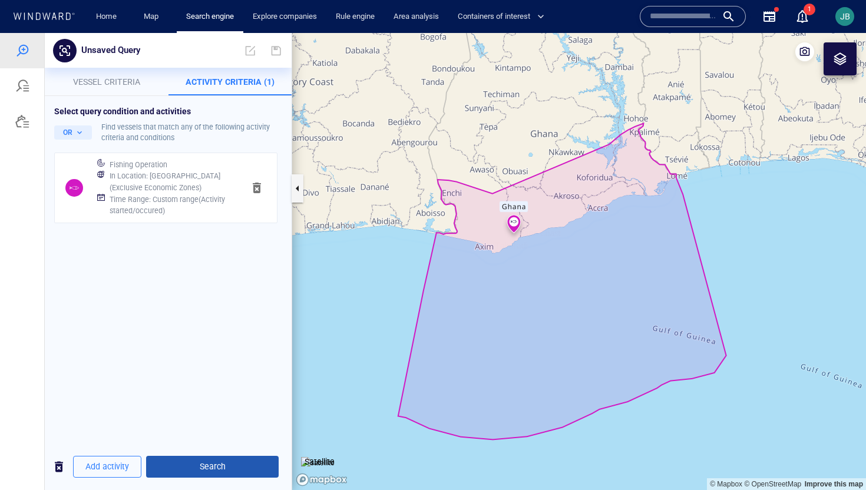
click at [194, 466] on span "Search" at bounding box center [213, 466] width 114 height 15
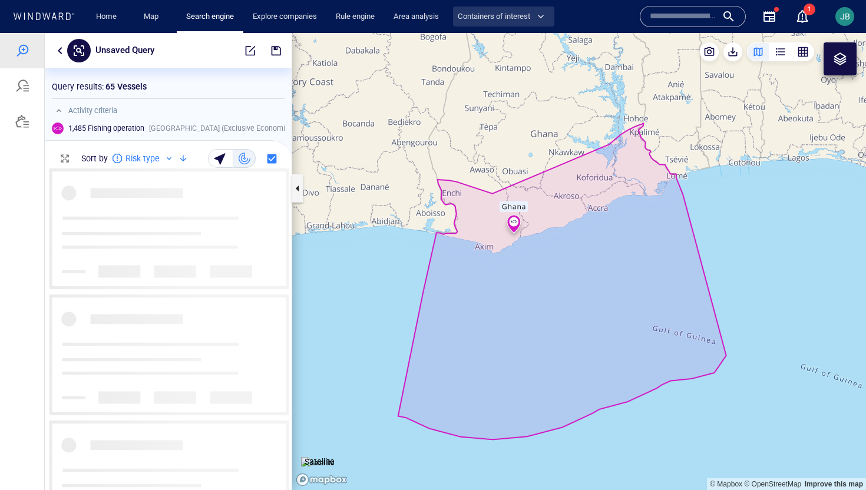
scroll to position [322, 247]
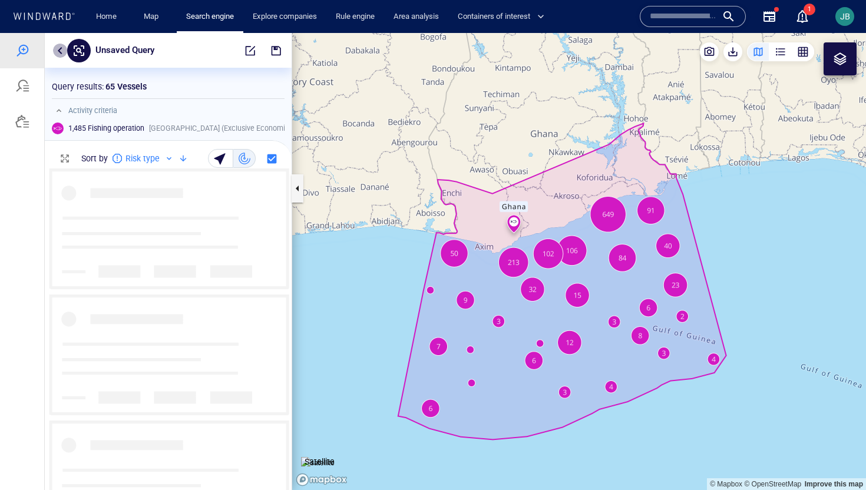
click at [60, 57] on button "button" at bounding box center [60, 51] width 14 height 14
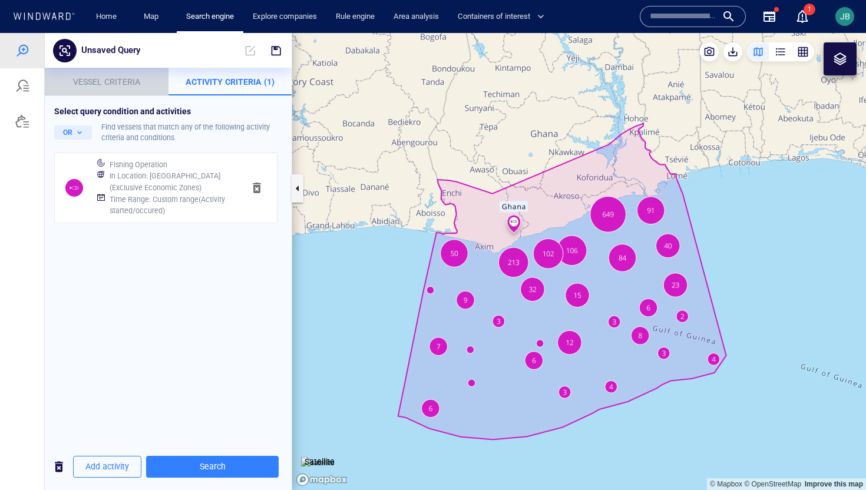
click at [105, 82] on span "Vessel criteria" at bounding box center [106, 81] width 67 height 9
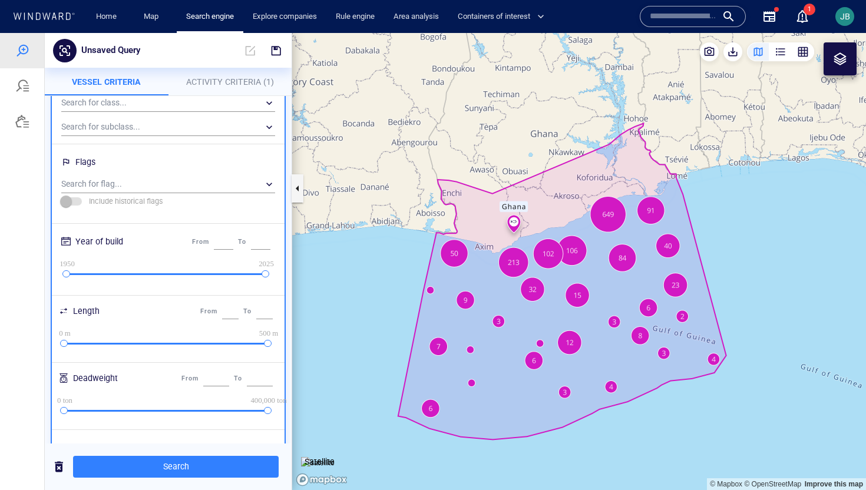
scroll to position [0, 0]
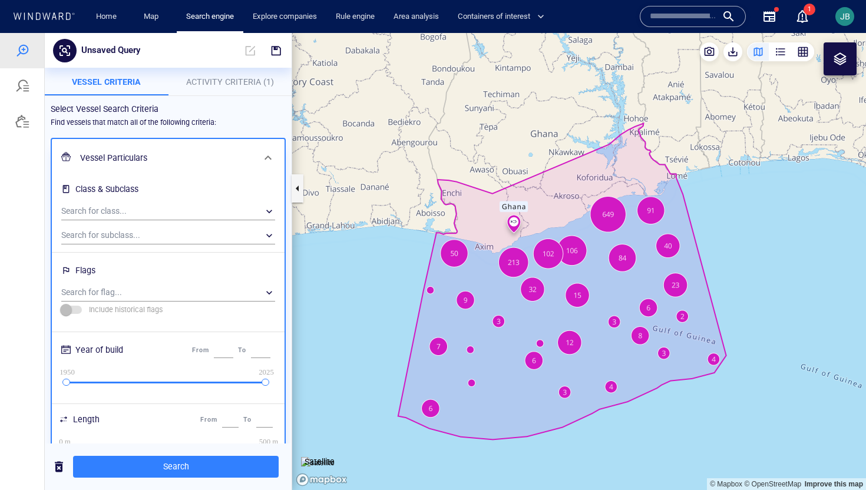
click at [227, 87] on p "Activity Criteria (1)" at bounding box center [231, 82] width 110 height 14
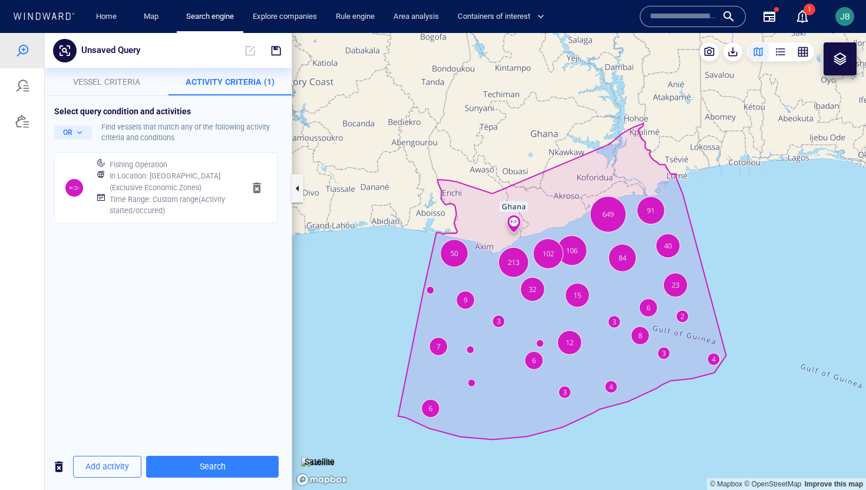
click at [189, 183] on h6 "In Location : Ghana (Exclusive Economic Zones)" at bounding box center [172, 181] width 125 height 23
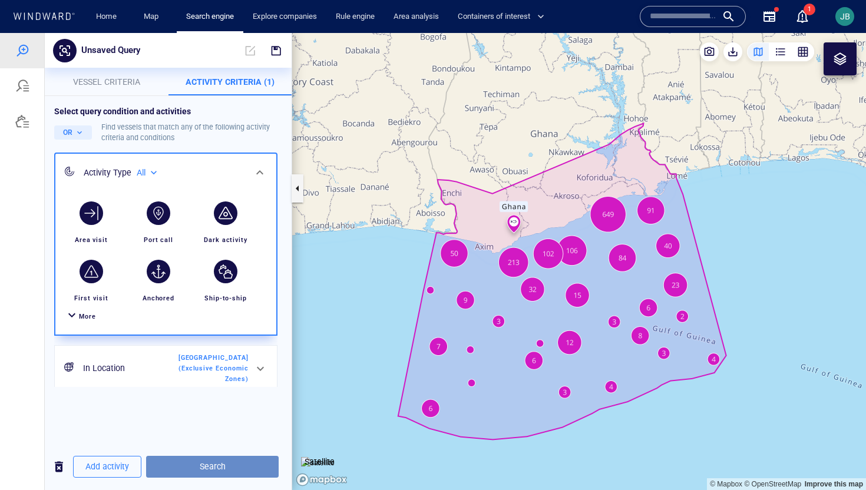
click at [199, 457] on button "Search" at bounding box center [212, 467] width 133 height 22
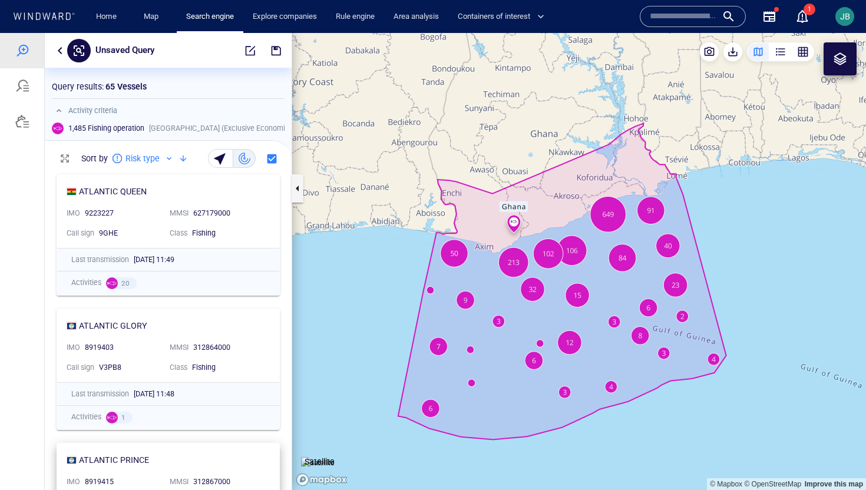
scroll to position [322, 247]
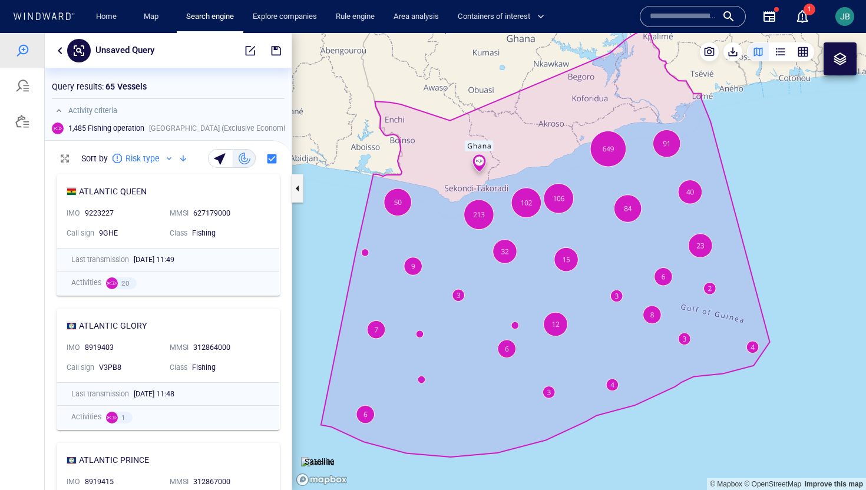
drag, startPoint x: 520, startPoint y: 373, endPoint x: 480, endPoint y: 341, distance: 50.7
click at [480, 341] on canvas "Map" at bounding box center [579, 261] width 574 height 457
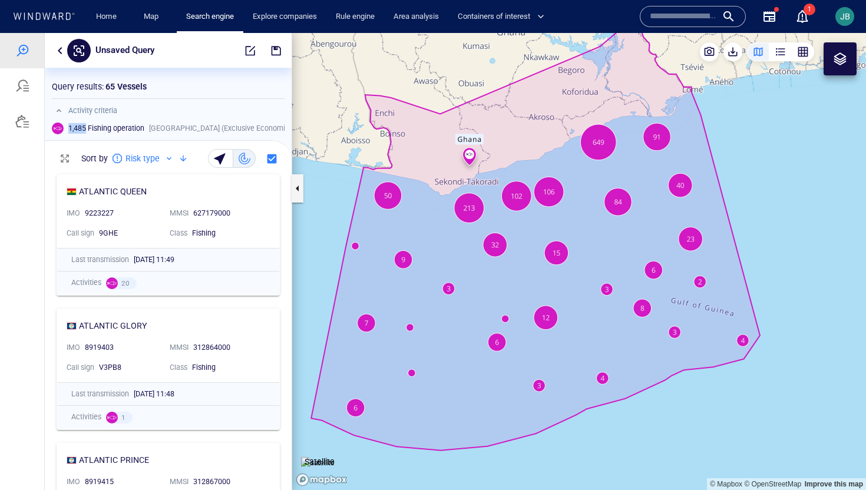
drag, startPoint x: 66, startPoint y: 127, endPoint x: 87, endPoint y: 130, distance: 20.8
click at [87, 130] on div "1,485 Fishing operation" at bounding box center [106, 128] width 81 height 15
copy h6 "1,485"
click at [56, 46] on button "button" at bounding box center [60, 51] width 14 height 14
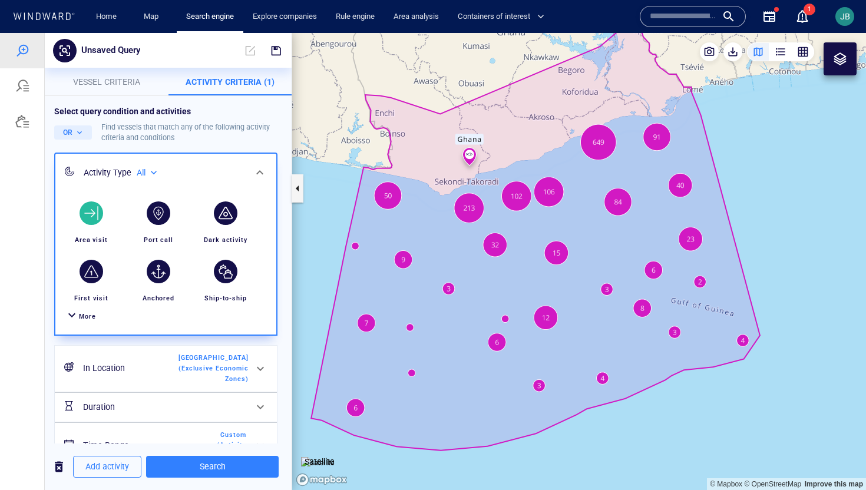
click at [95, 209] on div "button" at bounding box center [92, 213] width 24 height 24
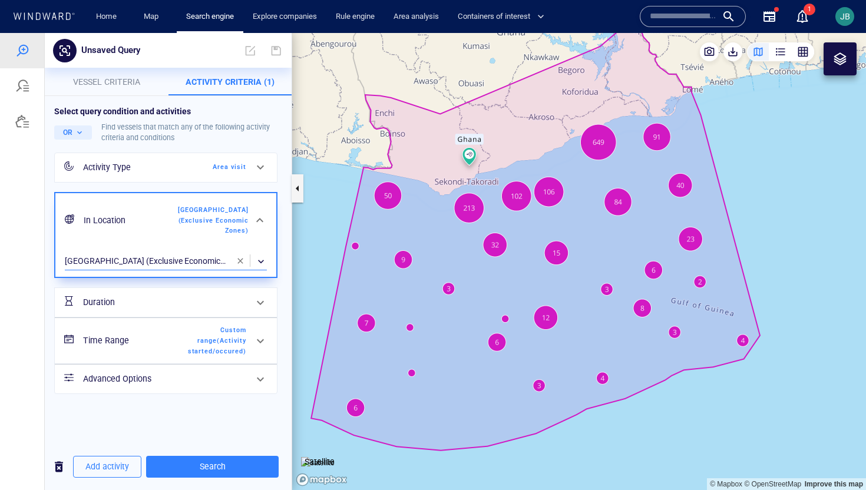
click at [128, 253] on div "​" at bounding box center [166, 262] width 202 height 18
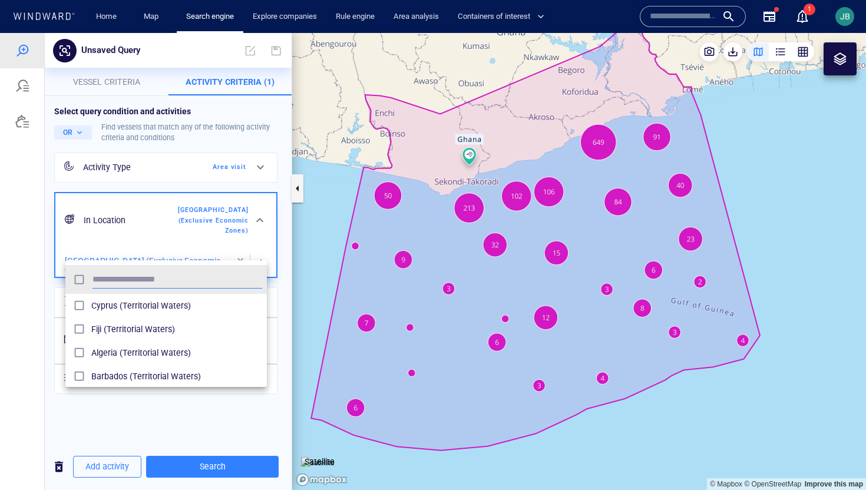
scroll to position [117, 201]
click at [38, 286] on div at bounding box center [433, 261] width 866 height 457
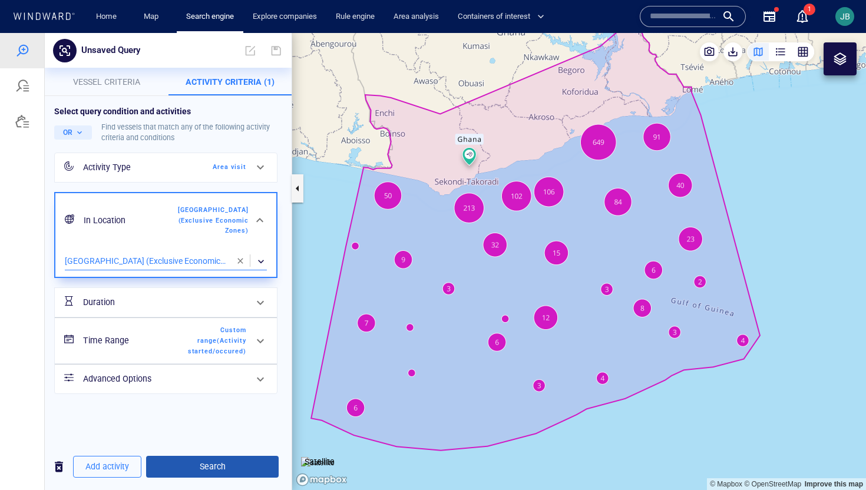
click at [197, 461] on span "Search" at bounding box center [213, 466] width 114 height 15
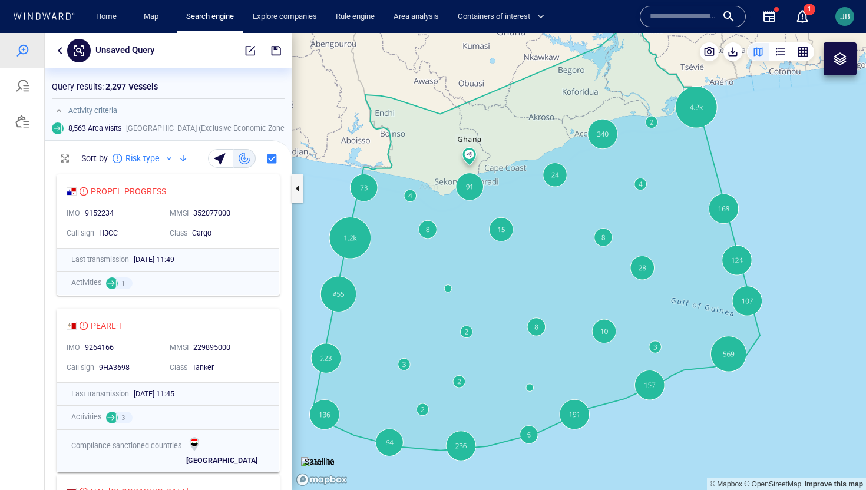
scroll to position [1, 1]
drag, startPoint x: 69, startPoint y: 129, endPoint x: 87, endPoint y: 131, distance: 17.8
click at [87, 131] on h6 "8,563 Area visits" at bounding box center [94, 128] width 53 height 11
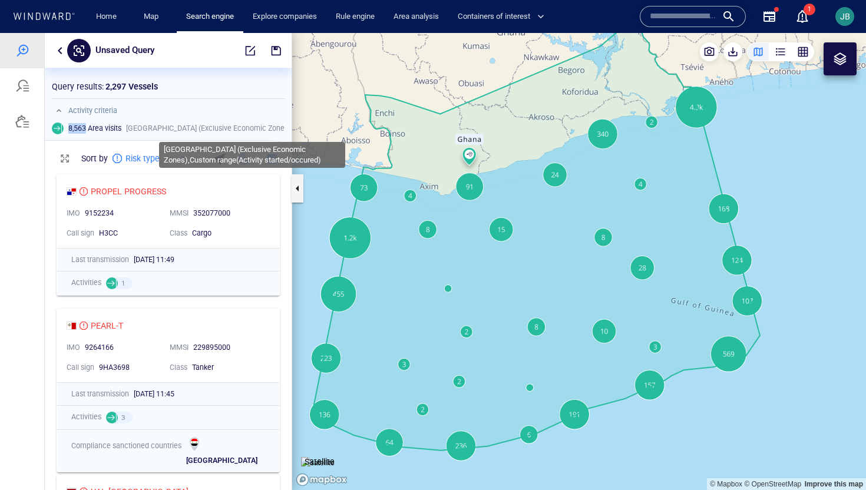
copy h6 "8,563"
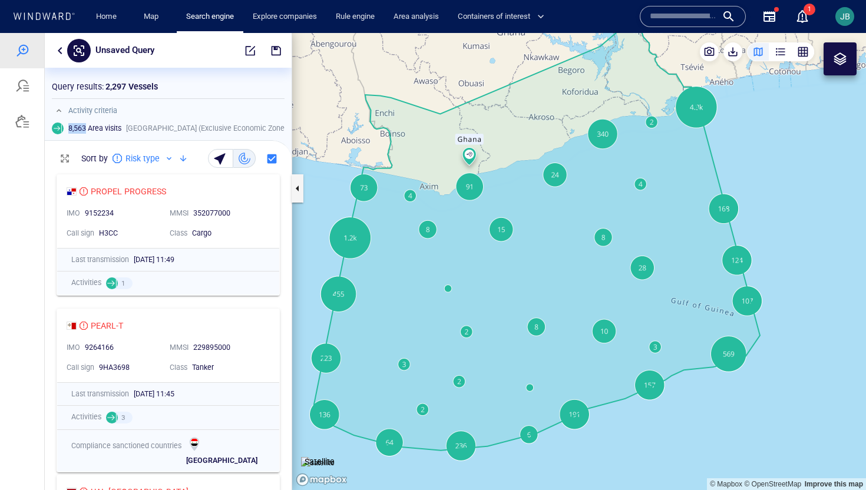
click at [397, 264] on canvas "Map" at bounding box center [579, 261] width 574 height 457
click at [61, 55] on button "button" at bounding box center [60, 51] width 14 height 14
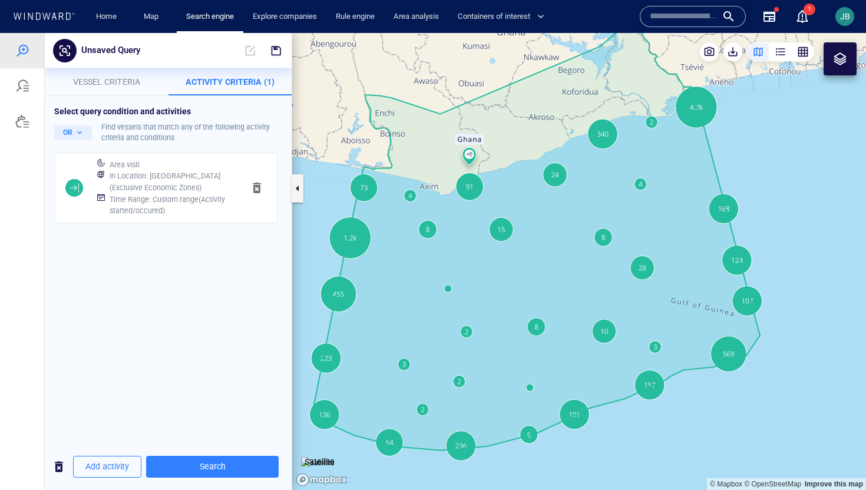
click at [206, 200] on h6 "Time Range : Custom range ( Activity started/occured )" at bounding box center [172, 205] width 125 height 23
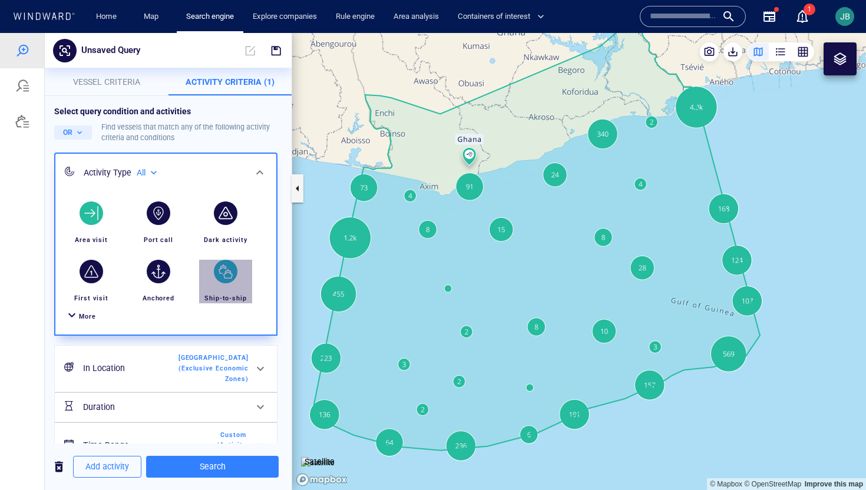
click at [220, 289] on div "Ship-to-ship" at bounding box center [226, 298] width 52 height 21
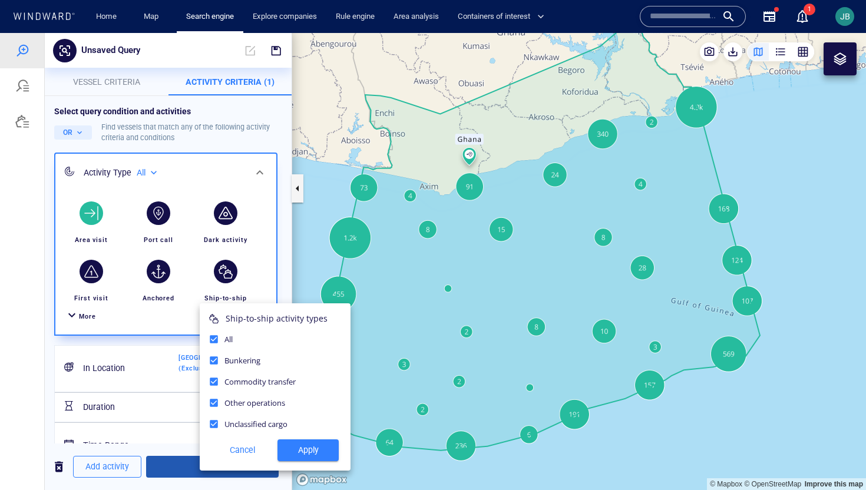
drag, startPoint x: 310, startPoint y: 450, endPoint x: 236, endPoint y: 458, distance: 74.0
click at [310, 450] on span "Apply" at bounding box center [308, 450] width 42 height 15
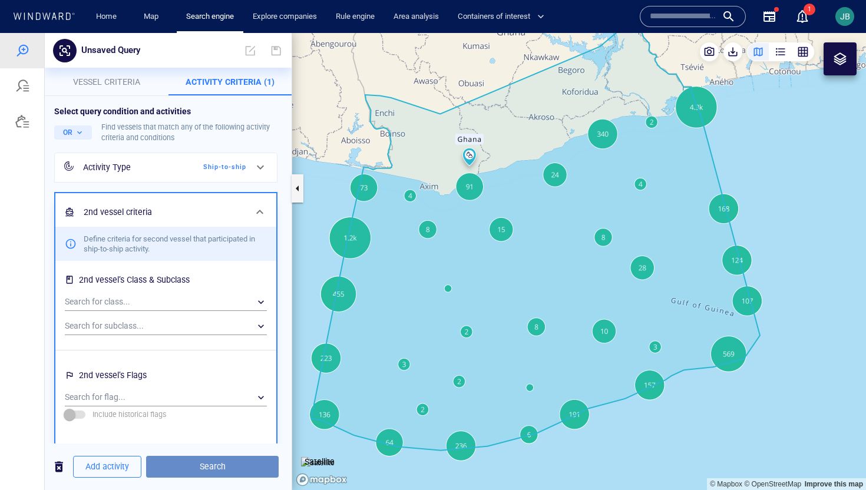
click at [217, 467] on span "Search" at bounding box center [213, 466] width 114 height 15
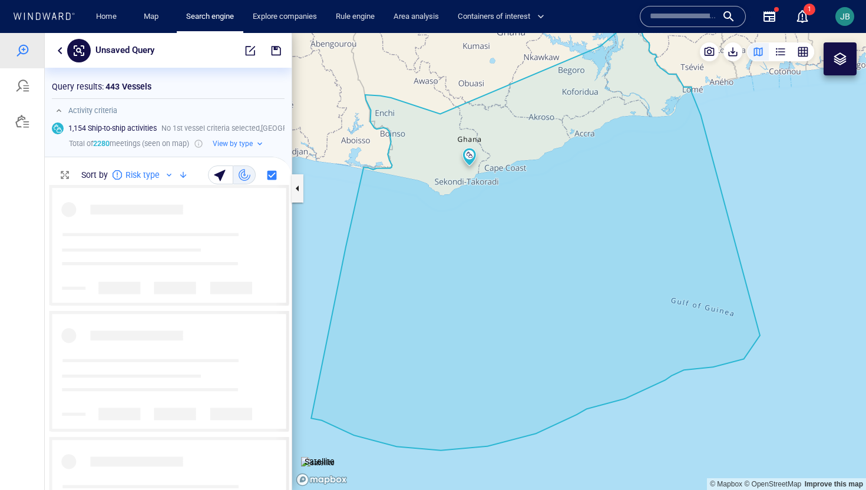
scroll to position [1, 1]
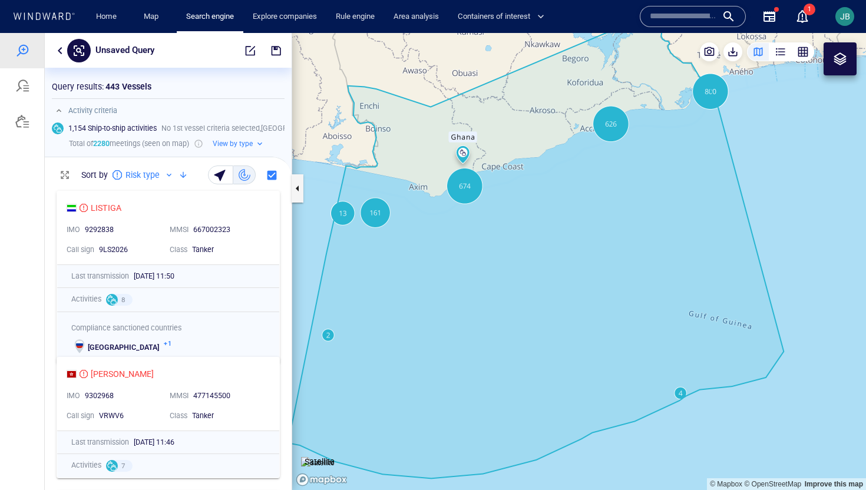
drag, startPoint x: 381, startPoint y: 266, endPoint x: 398, endPoint y: 266, distance: 17.7
click at [398, 266] on canvas "Map" at bounding box center [579, 261] width 574 height 457
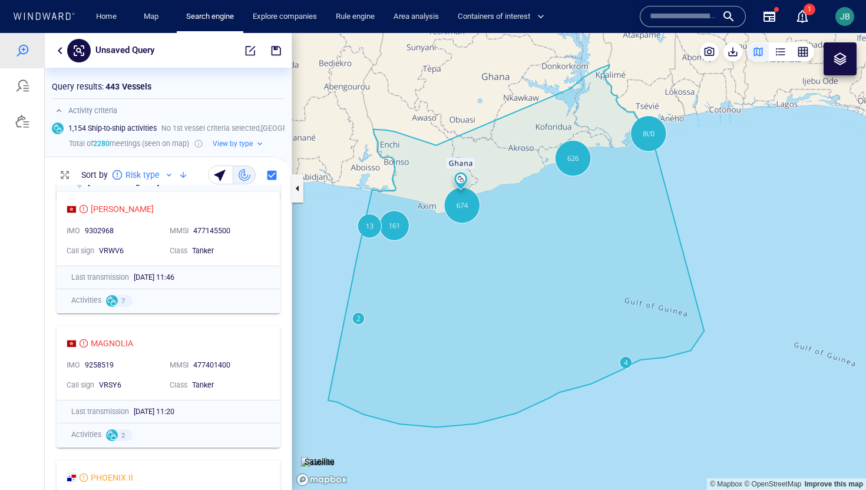
scroll to position [0, 0]
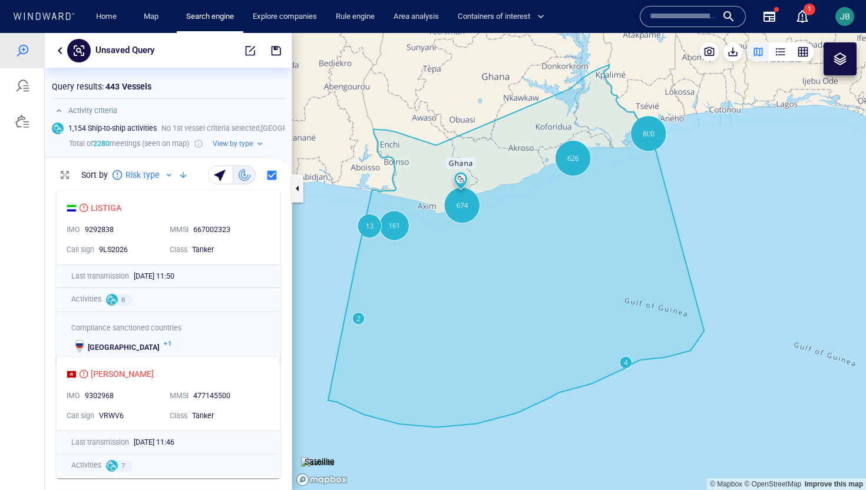
click at [257, 142] on button "View by type" at bounding box center [238, 144] width 60 height 14
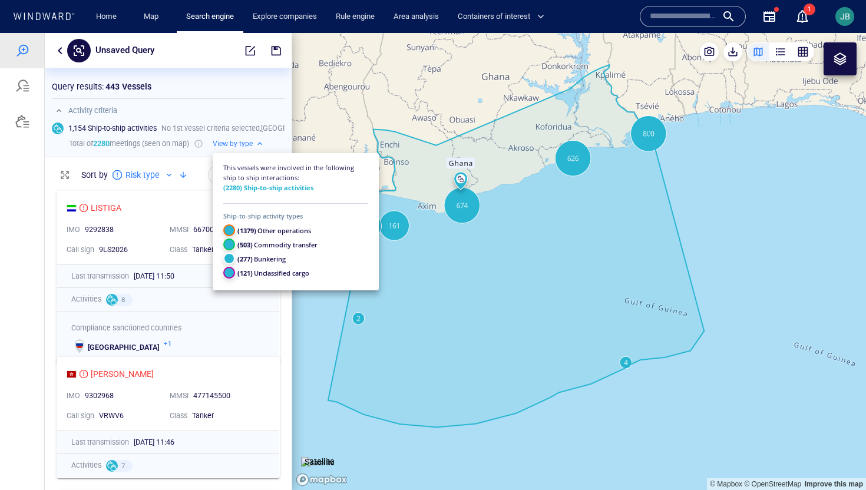
drag, startPoint x: 289, startPoint y: 324, endPoint x: 301, endPoint y: 320, distance: 12.5
click at [305, 322] on div at bounding box center [433, 261] width 866 height 457
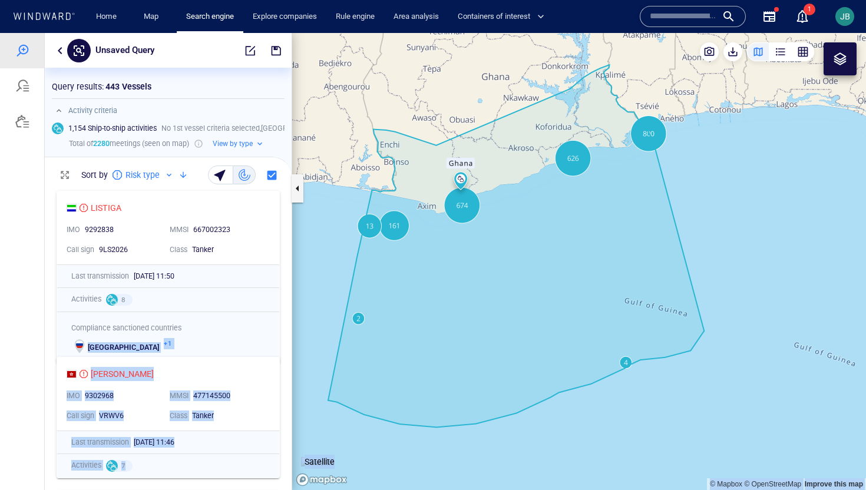
drag, startPoint x: 301, startPoint y: 320, endPoint x: 287, endPoint y: 313, distance: 15.6
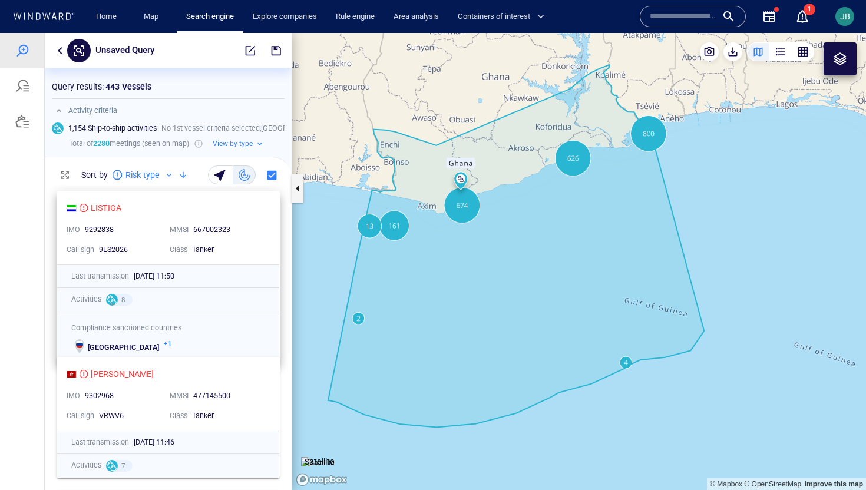
click at [274, 247] on div "LISTIGA IMO 9292838 MMSI 667002323 Call sign 9LS2026 Class Tanker" at bounding box center [168, 227] width 222 height 73
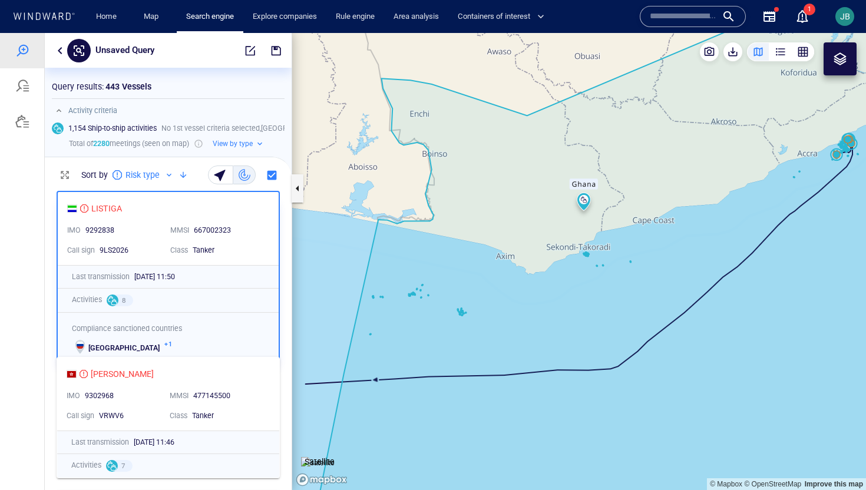
click at [477, 332] on canvas "Map" at bounding box center [579, 261] width 574 height 457
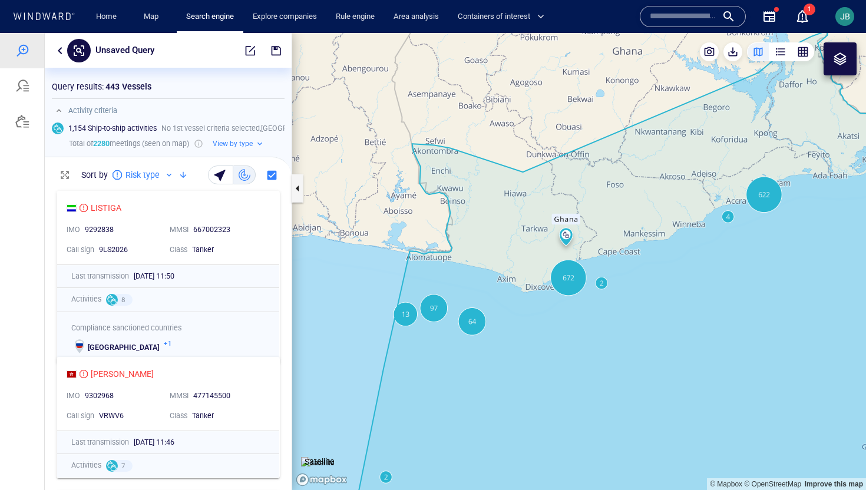
click at [335, 457] on img at bounding box center [318, 463] width 34 height 12
drag, startPoint x: 583, startPoint y: 378, endPoint x: 511, endPoint y: 378, distance: 71.9
click at [511, 378] on canvas "Map" at bounding box center [579, 261] width 574 height 457
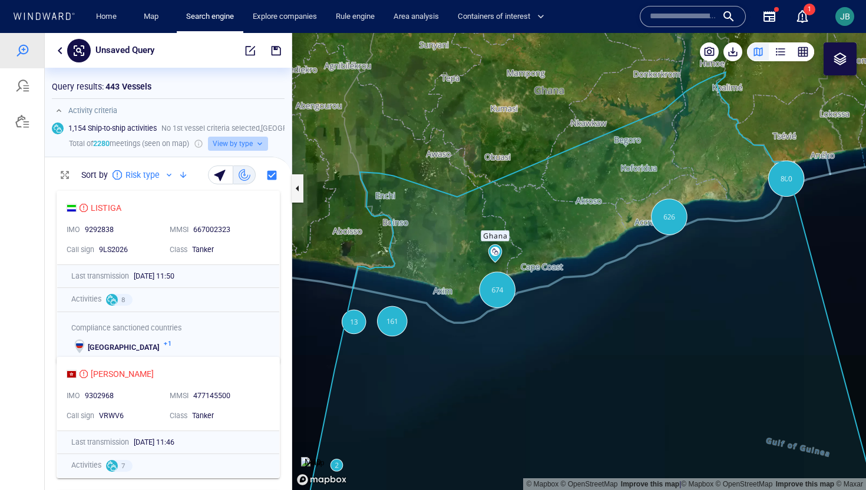
click at [258, 141] on button "View by type" at bounding box center [238, 144] width 60 height 14
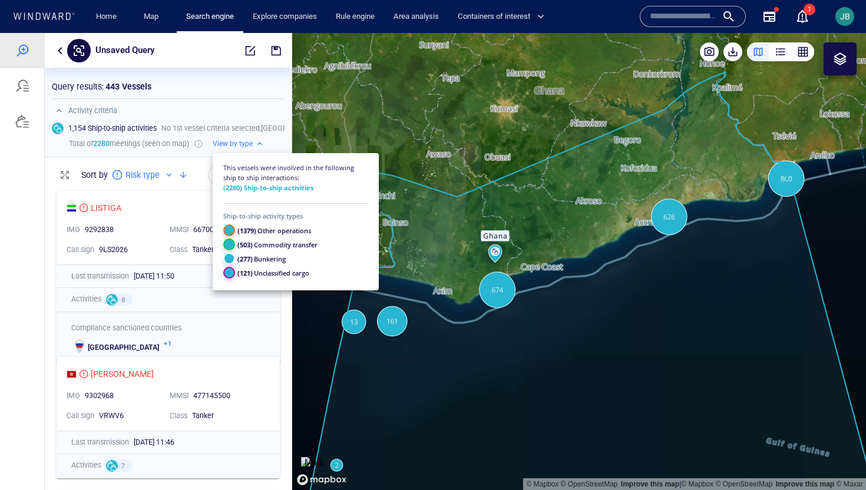
drag, startPoint x: 415, startPoint y: 158, endPoint x: 425, endPoint y: 186, distance: 29.4
click at [425, 186] on div at bounding box center [433, 261] width 866 height 457
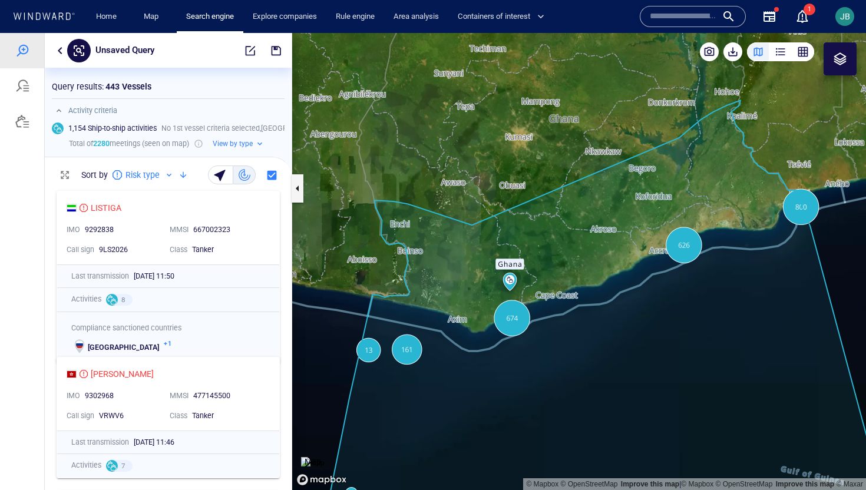
drag, startPoint x: 337, startPoint y: 226, endPoint x: 375, endPoint y: 270, distance: 58.1
click at [375, 270] on canvas "Map" at bounding box center [579, 261] width 574 height 457
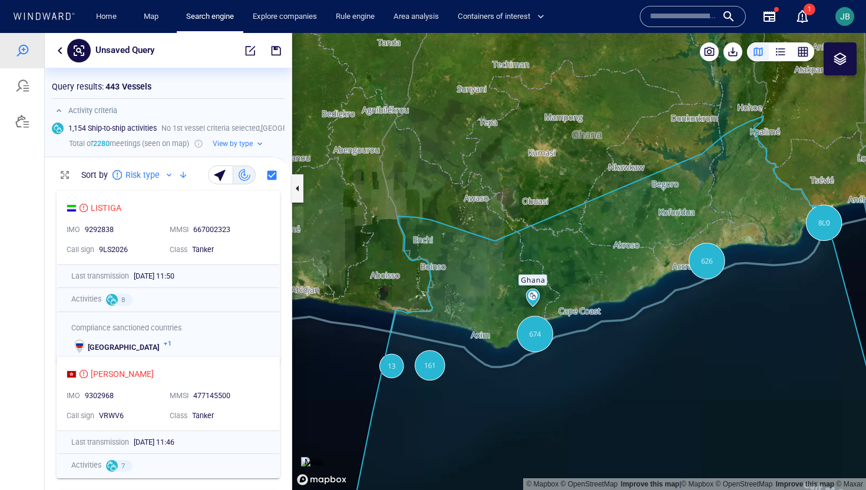
click at [260, 144] on button "View by type" at bounding box center [238, 144] width 60 height 14
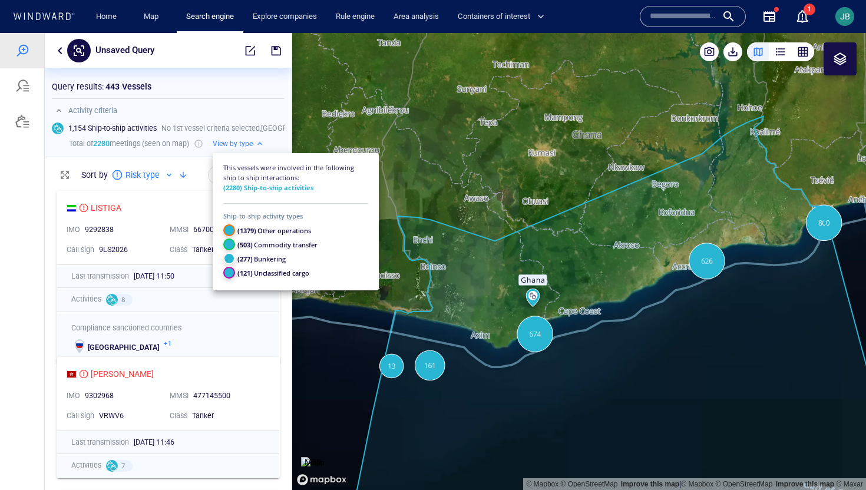
click at [501, 376] on div at bounding box center [433, 261] width 866 height 457
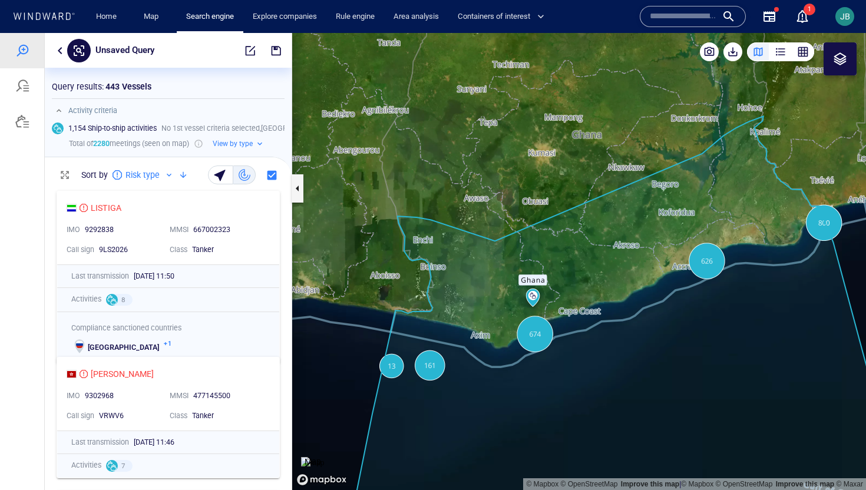
click at [501, 376] on canvas "Map" at bounding box center [579, 261] width 574 height 457
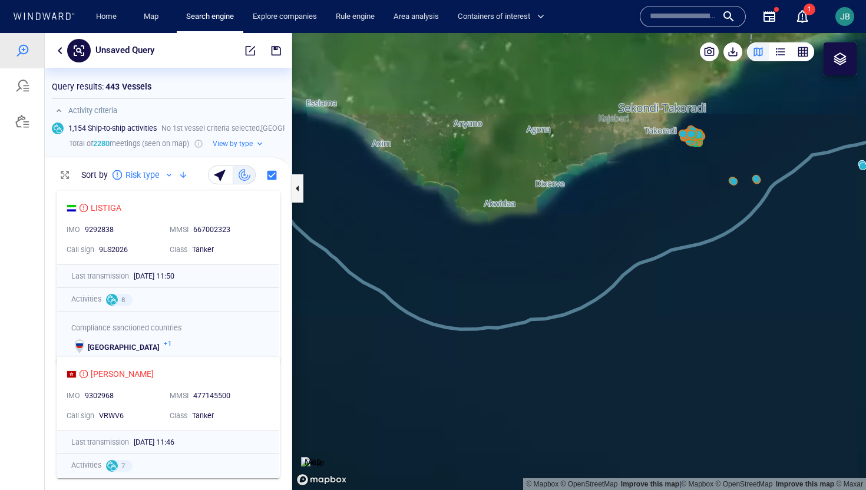
drag, startPoint x: 729, startPoint y: 198, endPoint x: 357, endPoint y: 359, distance: 405.7
click at [357, 359] on canvas "Map" at bounding box center [579, 261] width 574 height 457
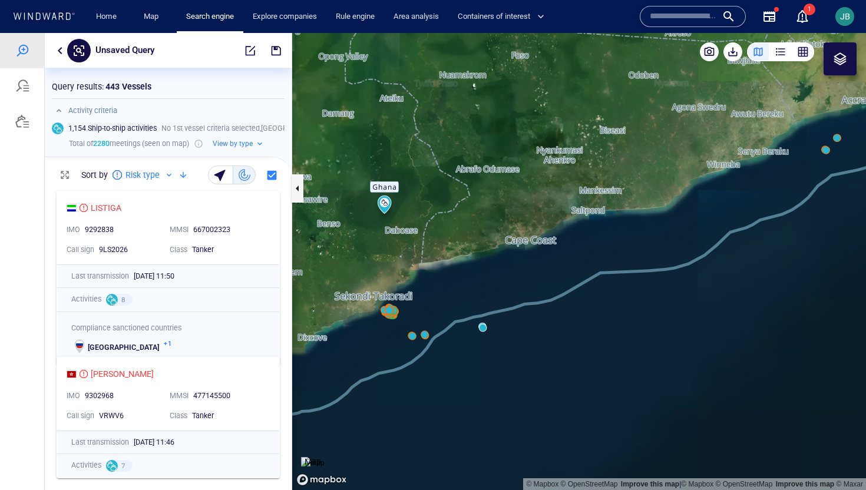
click at [487, 328] on canvas "Map" at bounding box center [579, 261] width 574 height 457
click at [482, 328] on canvas "Map" at bounding box center [579, 261] width 574 height 457
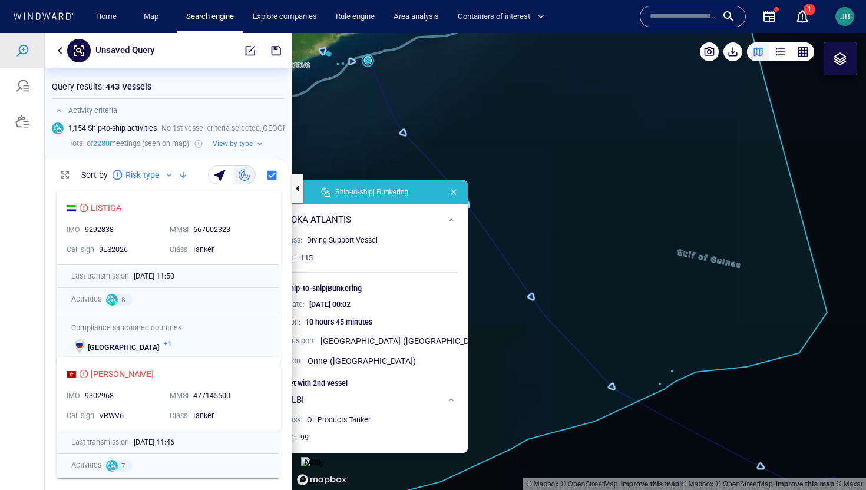
drag, startPoint x: 572, startPoint y: 151, endPoint x: 568, endPoint y: 326, distance: 175.0
click at [568, 326] on canvas "Map" at bounding box center [579, 261] width 574 height 457
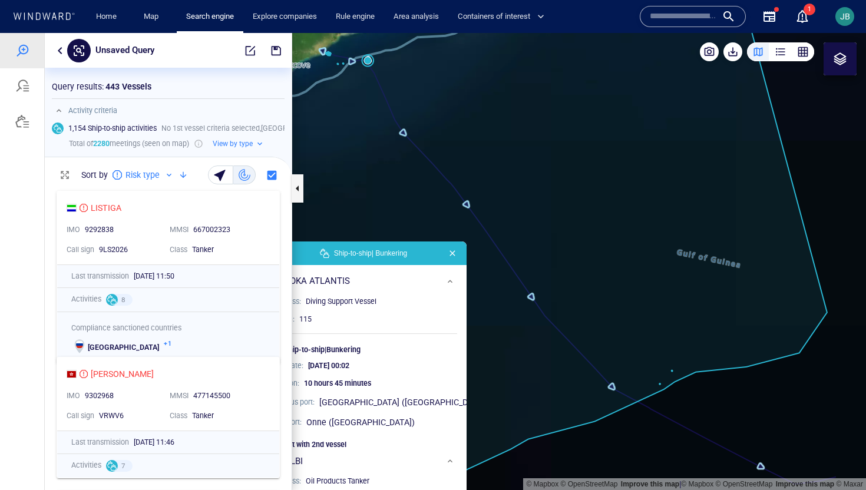
click at [580, 148] on canvas "Map" at bounding box center [579, 261] width 574 height 457
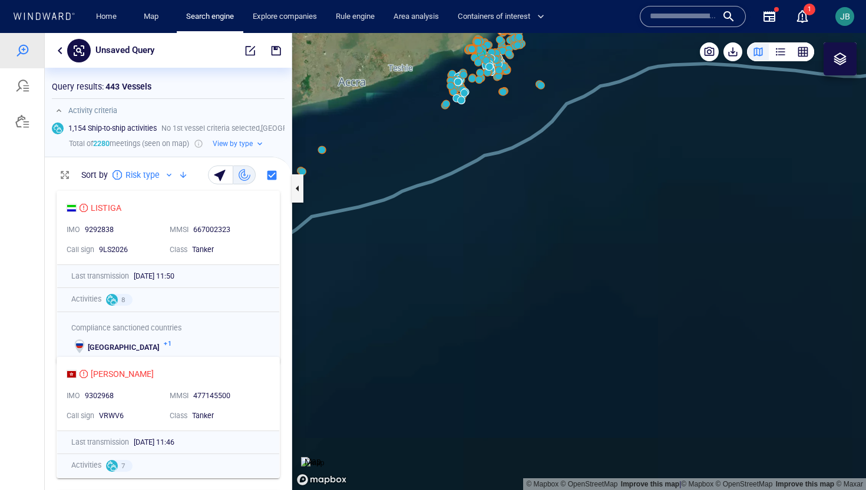
drag, startPoint x: 482, startPoint y: 128, endPoint x: 586, endPoint y: 247, distance: 158.2
click at [586, 247] on canvas "Map" at bounding box center [579, 261] width 574 height 457
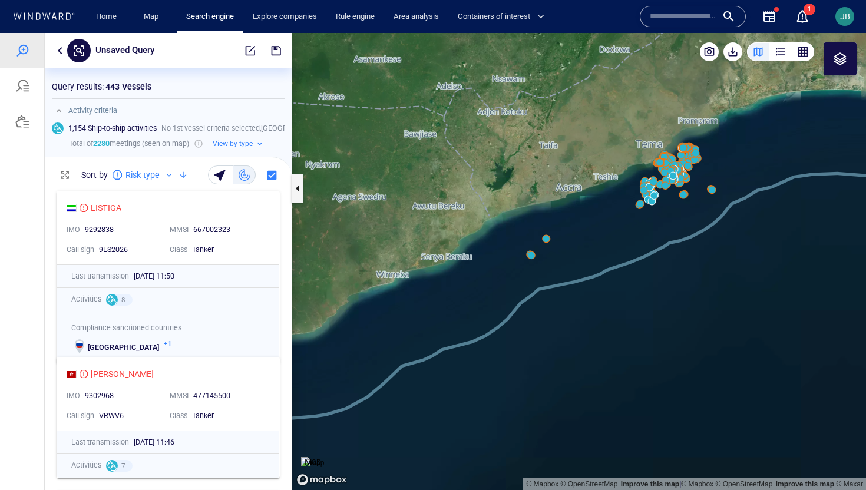
click at [544, 239] on canvas "Map" at bounding box center [579, 261] width 574 height 457
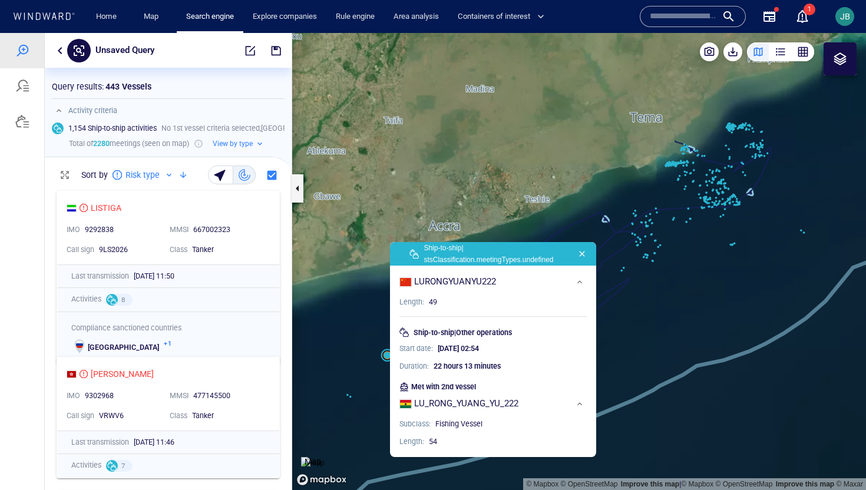
drag, startPoint x: 546, startPoint y: 229, endPoint x: 542, endPoint y: 219, distance: 10.6
click at [542, 219] on canvas "Map" at bounding box center [579, 261] width 574 height 457
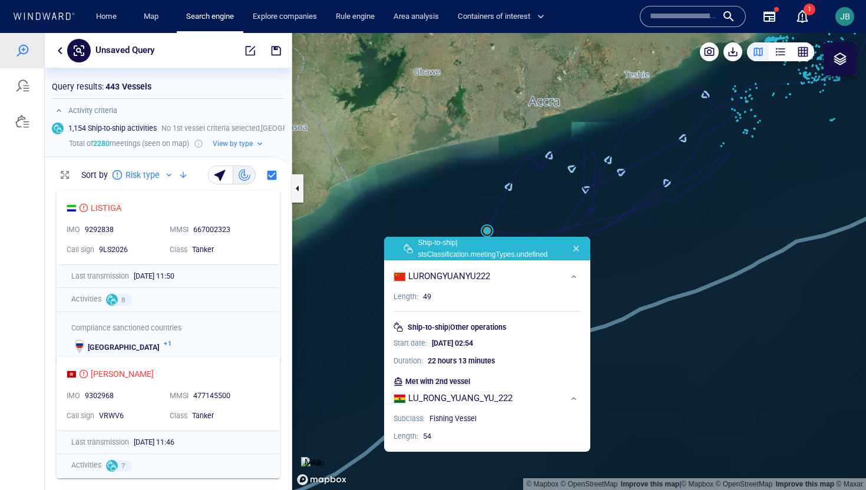
click at [489, 229] on canvas "Map" at bounding box center [579, 261] width 574 height 457
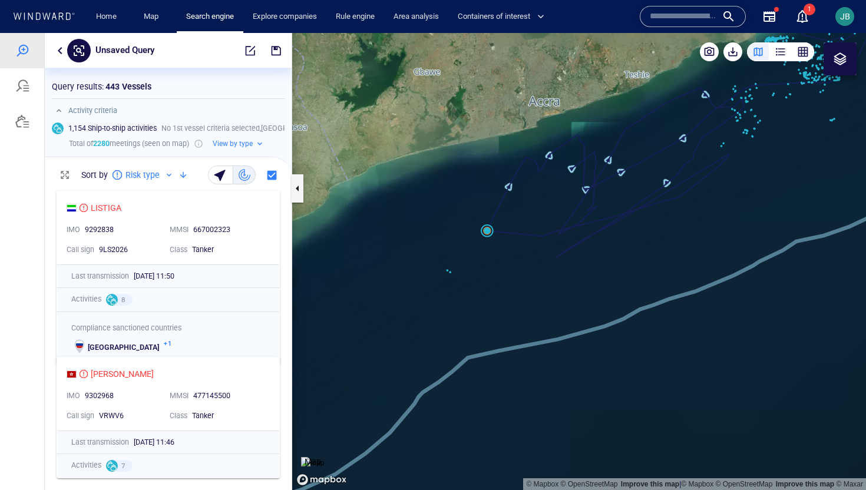
click at [488, 234] on canvas "Map" at bounding box center [579, 261] width 574 height 457
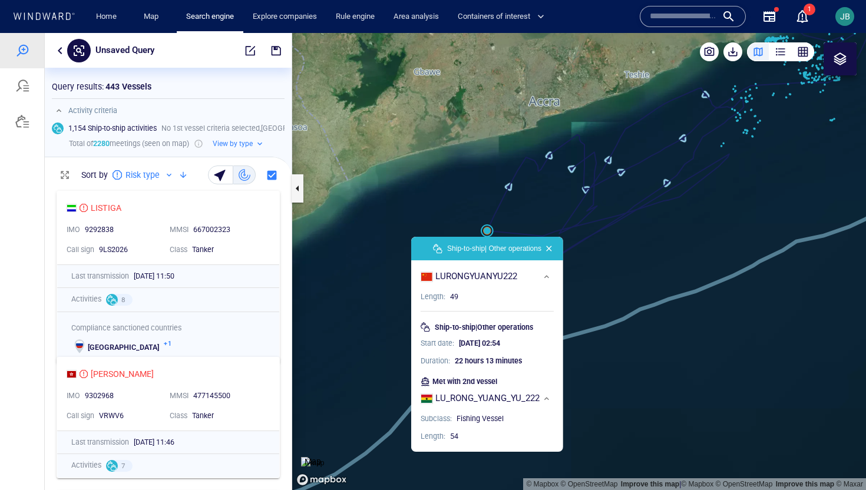
click at [324, 457] on img at bounding box center [312, 463] width 23 height 12
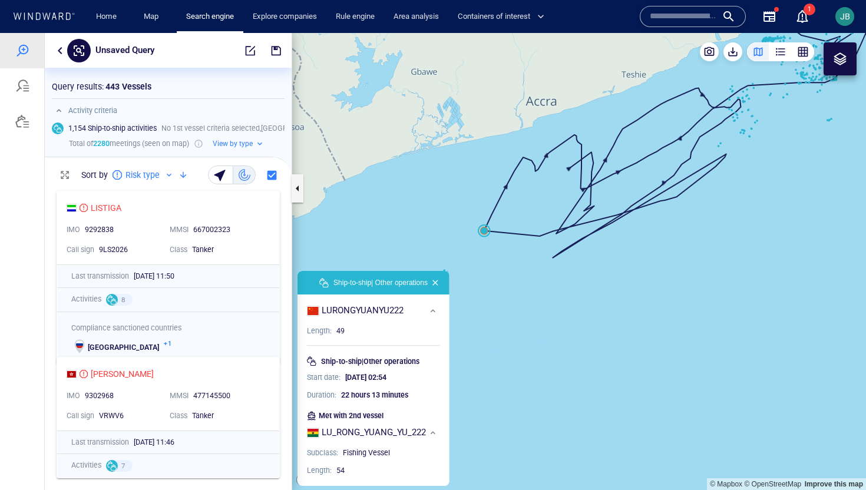
drag, startPoint x: 531, startPoint y: 229, endPoint x: 418, endPoint y: 263, distance: 118.1
click at [418, 263] on canvas "Map" at bounding box center [579, 261] width 574 height 457
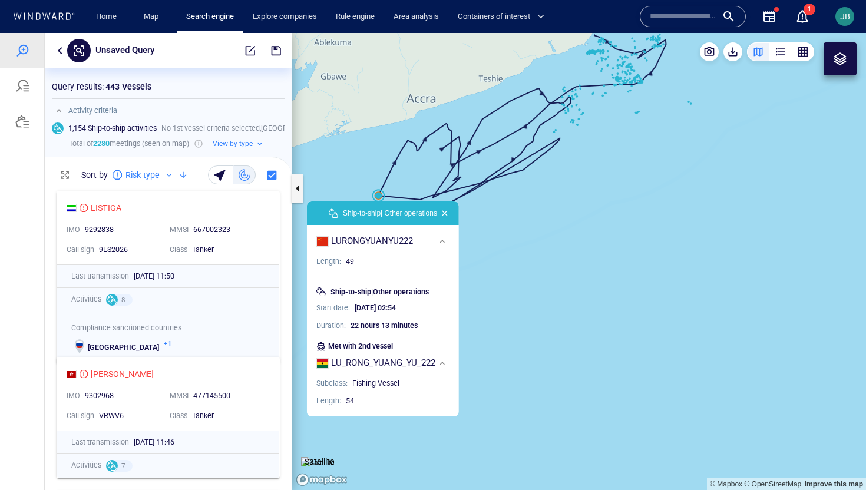
drag, startPoint x: 419, startPoint y: 257, endPoint x: 418, endPoint y: 188, distance: 68.9
click at [418, 188] on canvas "Map" at bounding box center [579, 261] width 574 height 457
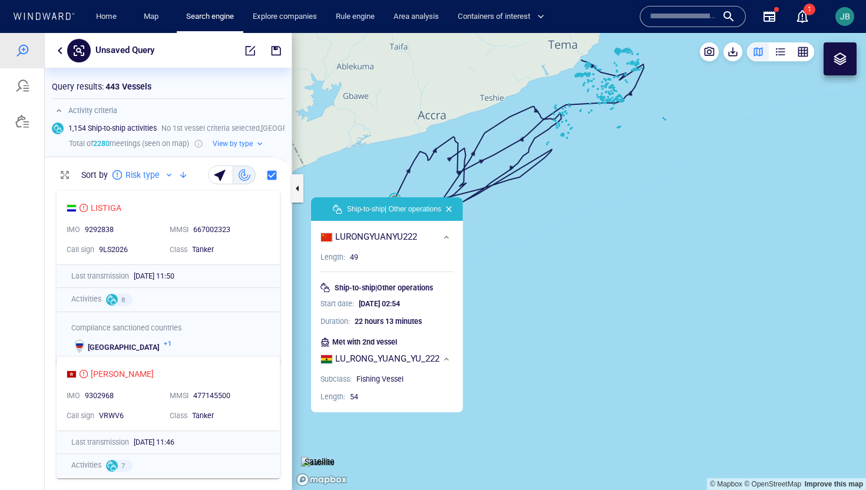
drag, startPoint x: 518, startPoint y: 209, endPoint x: 504, endPoint y: 203, distance: 15.3
click at [504, 203] on canvas "Map" at bounding box center [579, 261] width 574 height 457
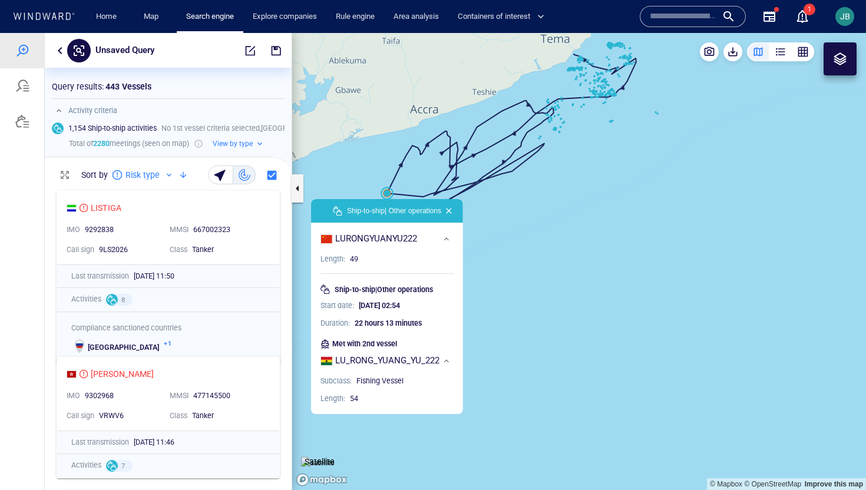
click at [504, 205] on canvas "Map" at bounding box center [579, 261] width 574 height 457
click at [363, 288] on p "Ship-to-ship | Other operations" at bounding box center [384, 289] width 98 height 11
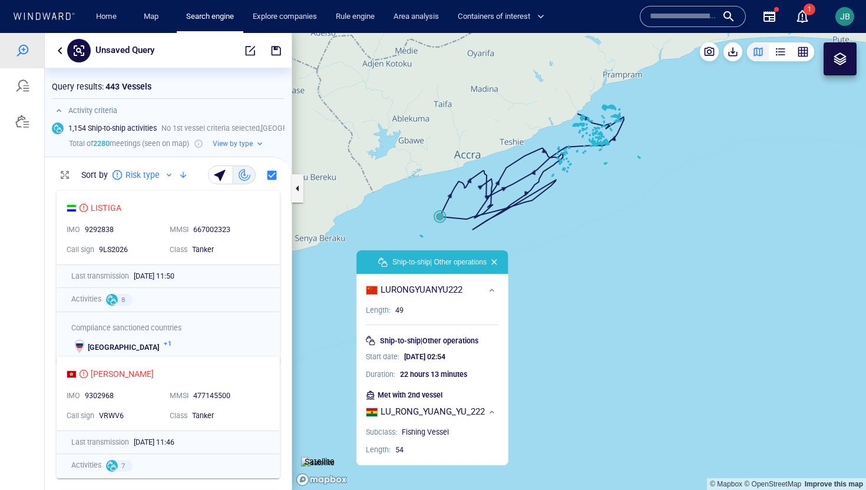
drag, startPoint x: 512, startPoint y: 254, endPoint x: 531, endPoint y: 292, distance: 42.4
click at [531, 292] on canvas "Map" at bounding box center [579, 261] width 574 height 457
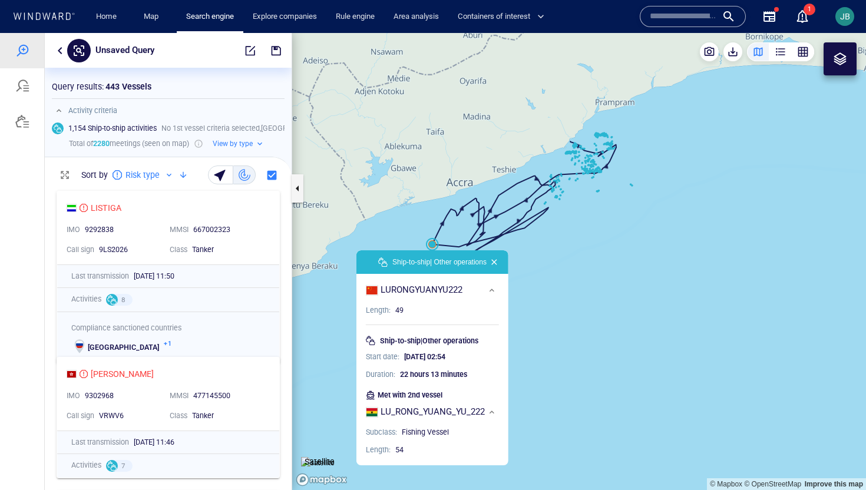
click at [573, 286] on canvas "Map" at bounding box center [579, 261] width 574 height 457
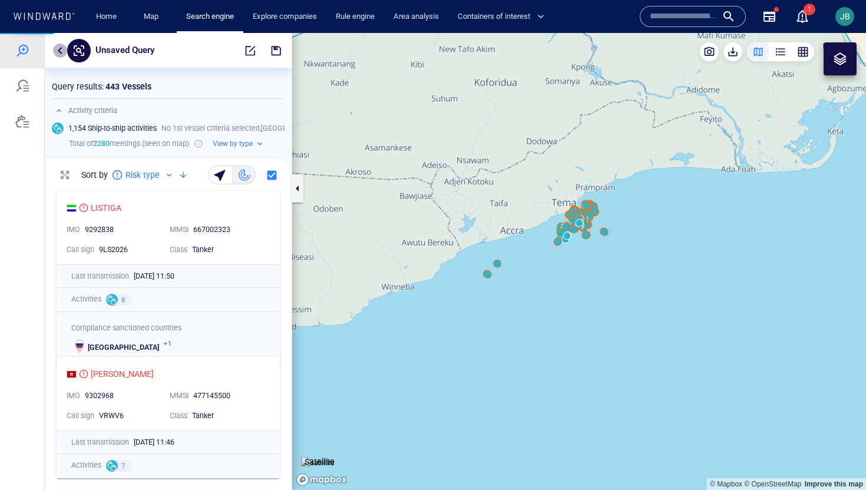
click at [55, 47] on button "button" at bounding box center [60, 51] width 14 height 14
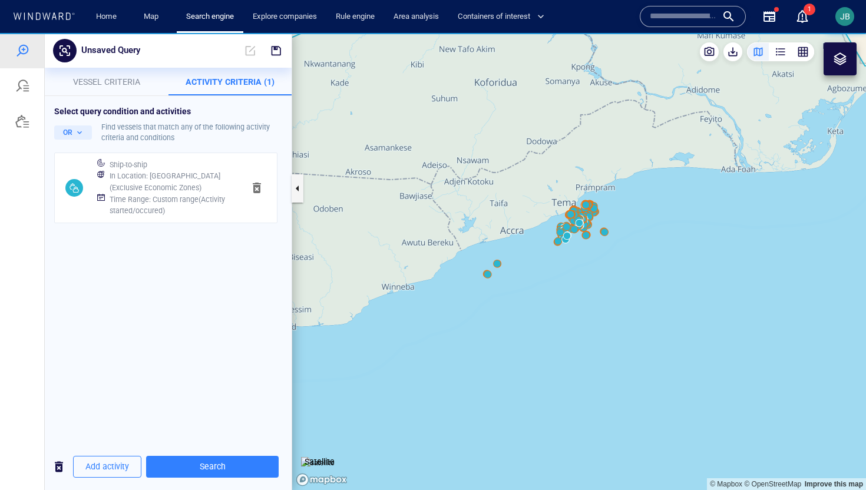
click at [195, 171] on h6 "In Location : Ghana (Exclusive Economic Zones)" at bounding box center [172, 181] width 125 height 23
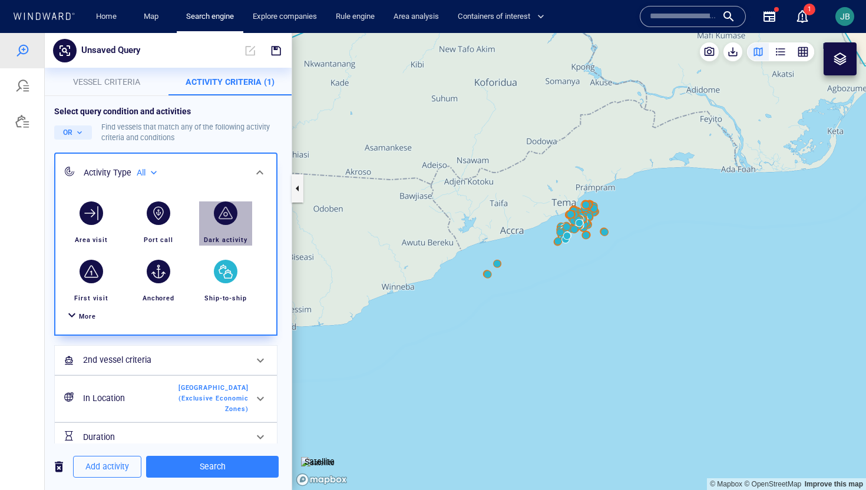
click at [226, 227] on div "button" at bounding box center [225, 213] width 33 height 33
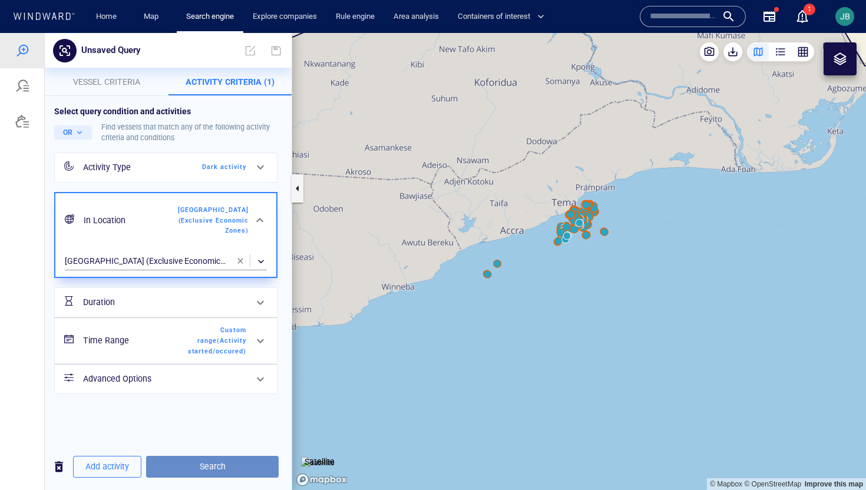
click at [180, 458] on button "Search" at bounding box center [212, 467] width 133 height 22
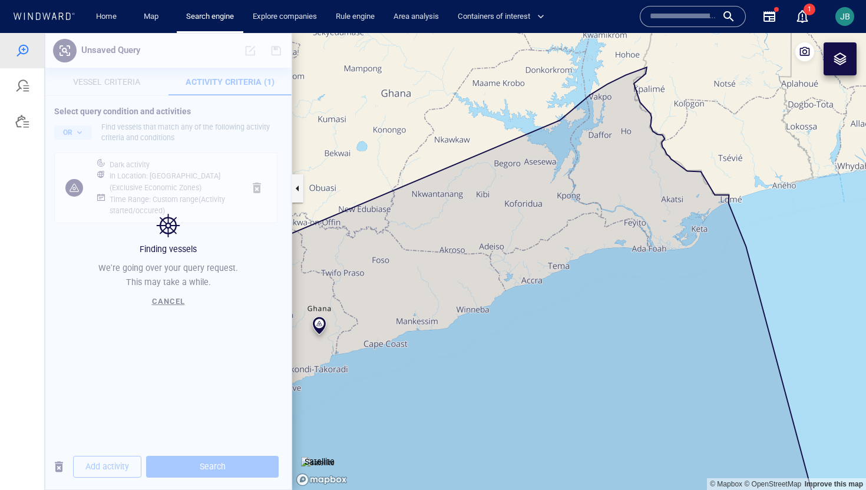
click at [335, 457] on img at bounding box center [318, 463] width 34 height 12
drag, startPoint x: 452, startPoint y: 426, endPoint x: 561, endPoint y: 222, distance: 231.1
click at [561, 222] on canvas "Map" at bounding box center [579, 261] width 574 height 457
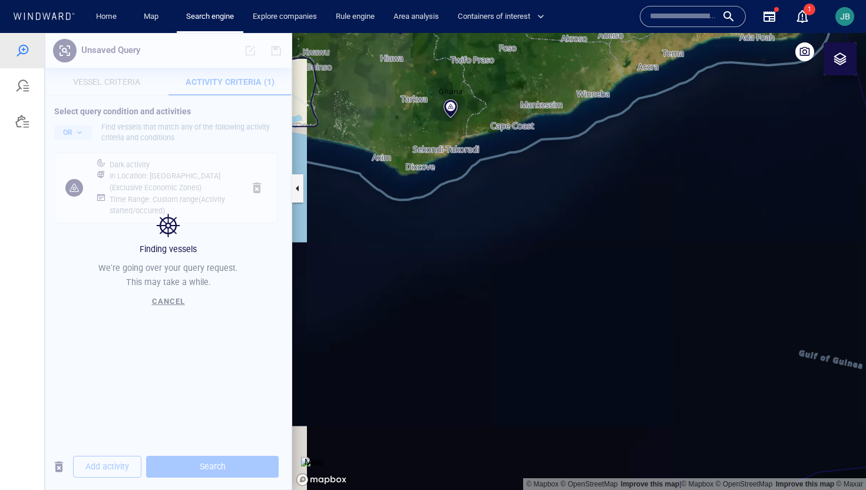
click at [315, 457] on img at bounding box center [312, 463] width 23 height 12
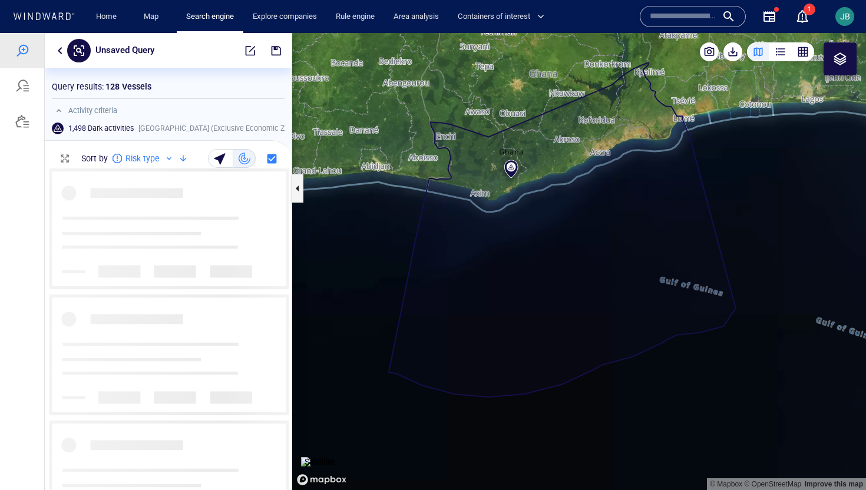
scroll to position [322, 247]
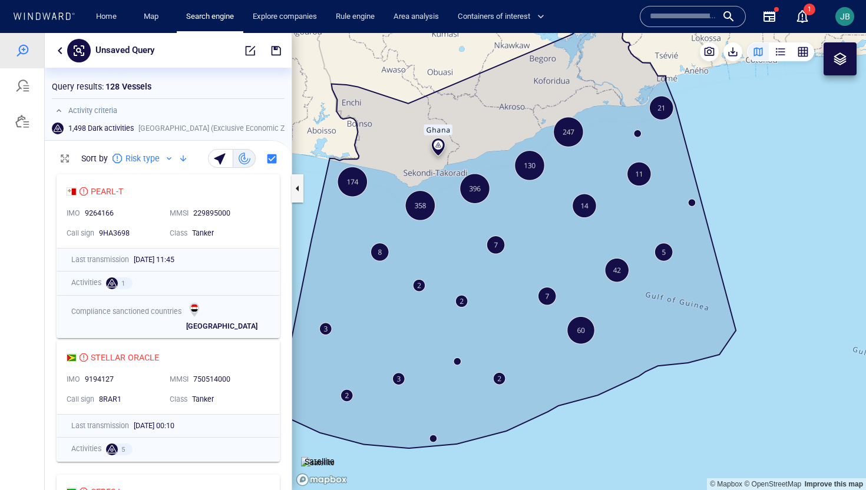
drag, startPoint x: 561, startPoint y: 287, endPoint x: 508, endPoint y: 295, distance: 52.9
click at [508, 295] on canvas "Map" at bounding box center [579, 261] width 574 height 457
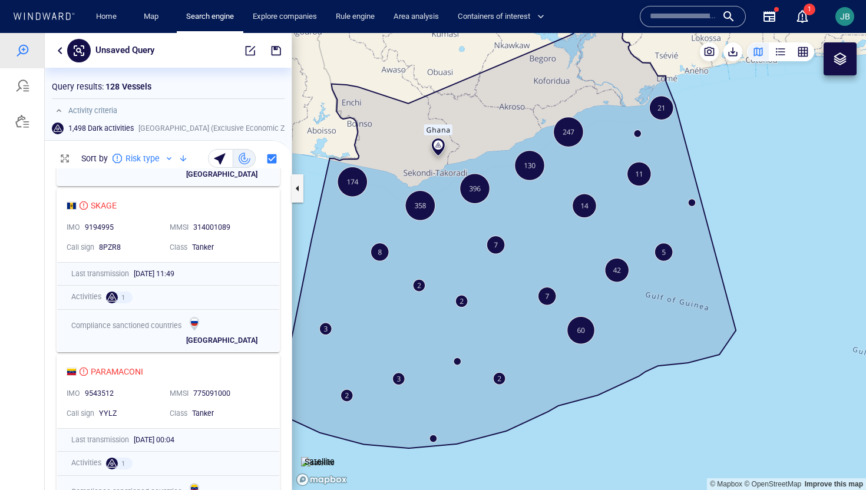
scroll to position [424, 0]
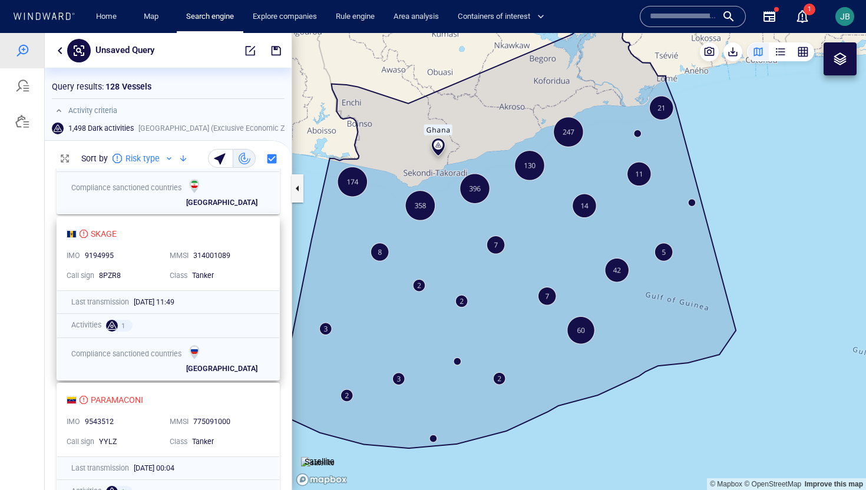
click at [259, 252] on div "314001089" at bounding box center [228, 256] width 70 height 11
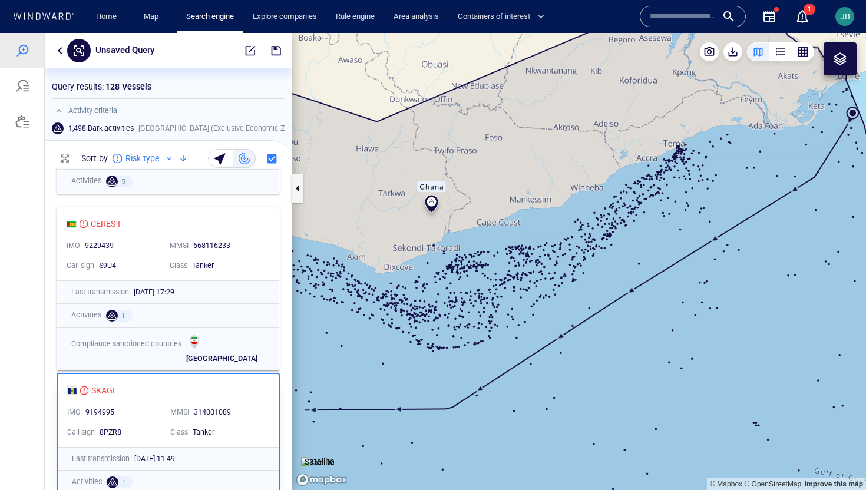
scroll to position [269, 0]
click at [259, 246] on div "668116233" at bounding box center [228, 245] width 70 height 11
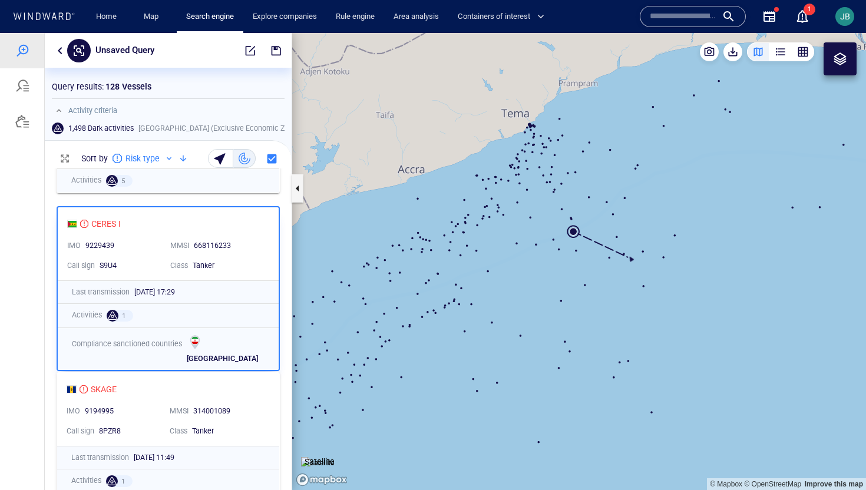
scroll to position [118, 0]
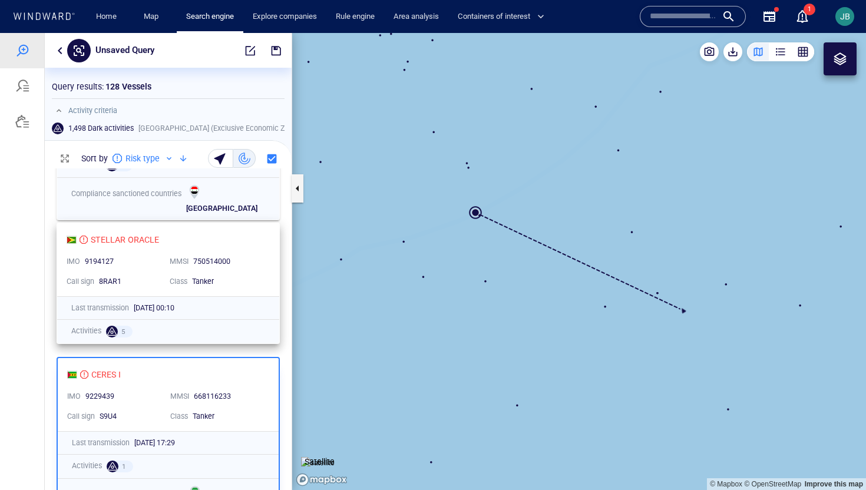
click at [264, 234] on div "STELLAR ORACLE IMO 9194127 MMSI 750514000 Call sign 8RAR1 Class Tanker" at bounding box center [168, 259] width 222 height 73
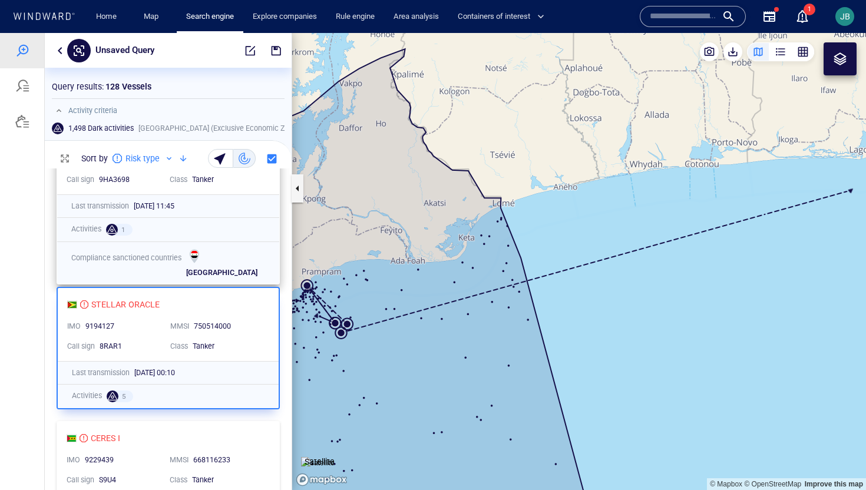
scroll to position [99, 0]
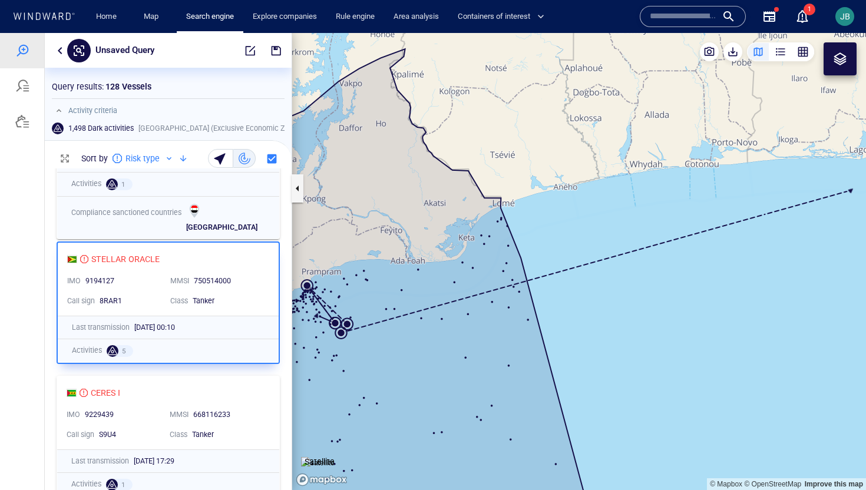
drag, startPoint x: 392, startPoint y: 290, endPoint x: 492, endPoint y: 256, distance: 105.6
click at [492, 256] on canvas "Map" at bounding box center [579, 261] width 574 height 457
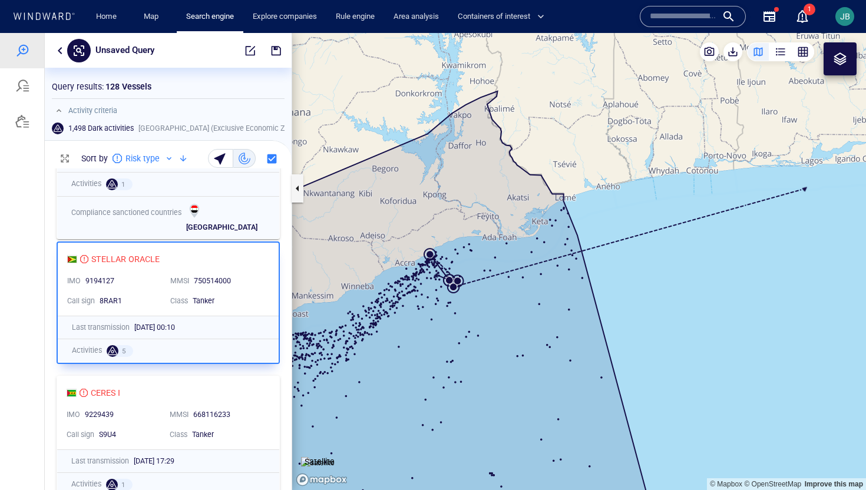
click at [488, 260] on canvas "Map" at bounding box center [579, 261] width 574 height 457
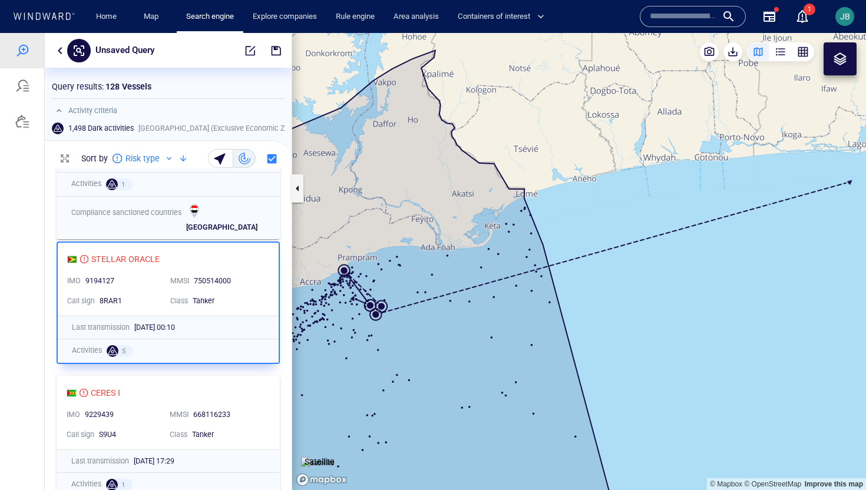
drag, startPoint x: 489, startPoint y: 260, endPoint x: 418, endPoint y: 277, distance: 73.2
click at [418, 277] on canvas "Map" at bounding box center [579, 261] width 574 height 457
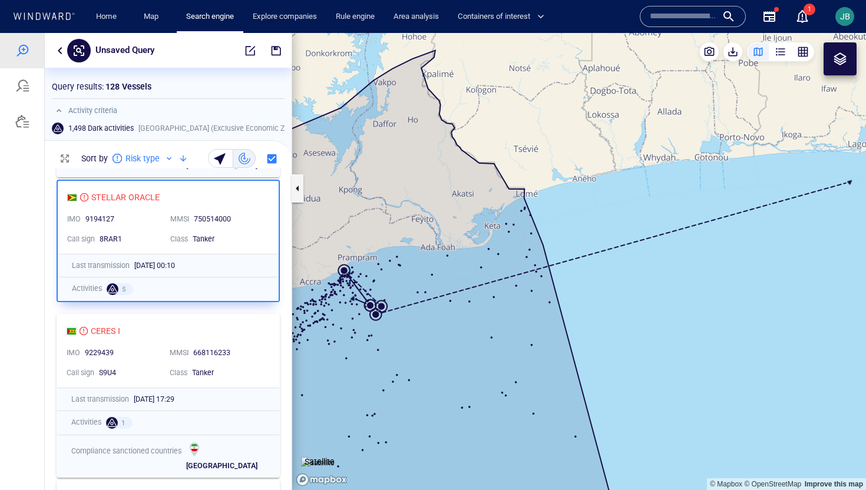
scroll to position [165, 0]
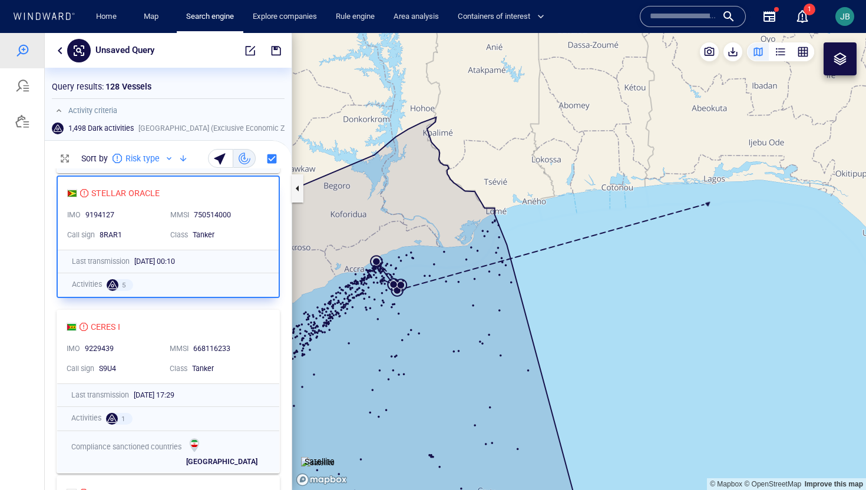
drag, startPoint x: 411, startPoint y: 392, endPoint x: 420, endPoint y: 340, distance: 52.1
click at [420, 340] on canvas "Map" at bounding box center [579, 261] width 574 height 457
click at [323, 457] on img at bounding box center [318, 463] width 34 height 12
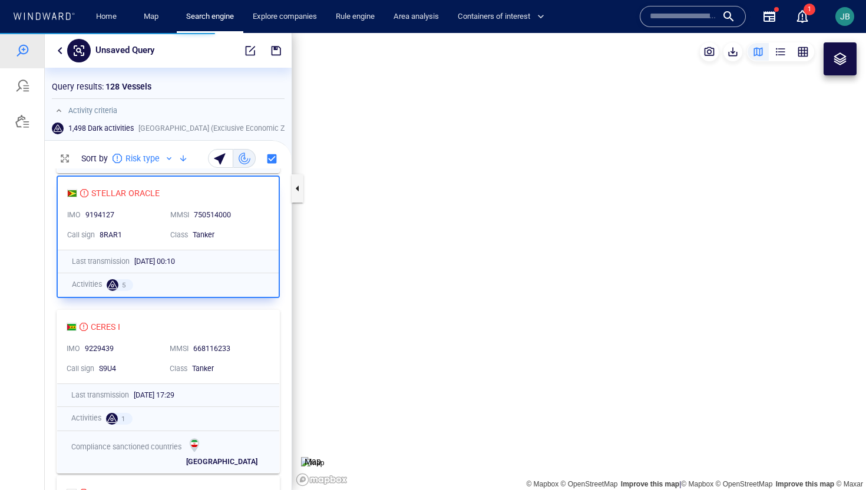
click at [324, 457] on img at bounding box center [312, 463] width 23 height 12
drag, startPoint x: 399, startPoint y: 349, endPoint x: 400, endPoint y: 338, distance: 11.3
click at [400, 338] on canvas "Map" at bounding box center [579, 261] width 574 height 457
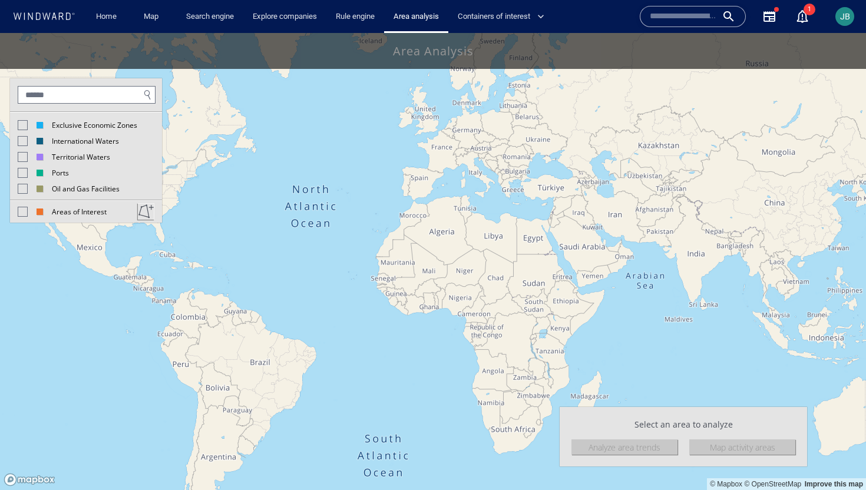
click at [22, 124] on div at bounding box center [23, 125] width 10 height 10
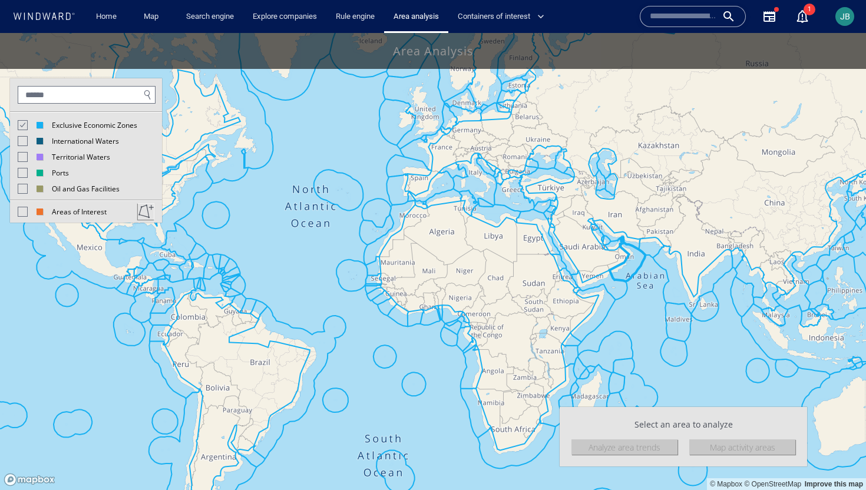
click at [434, 316] on canvas "Map" at bounding box center [433, 261] width 866 height 457
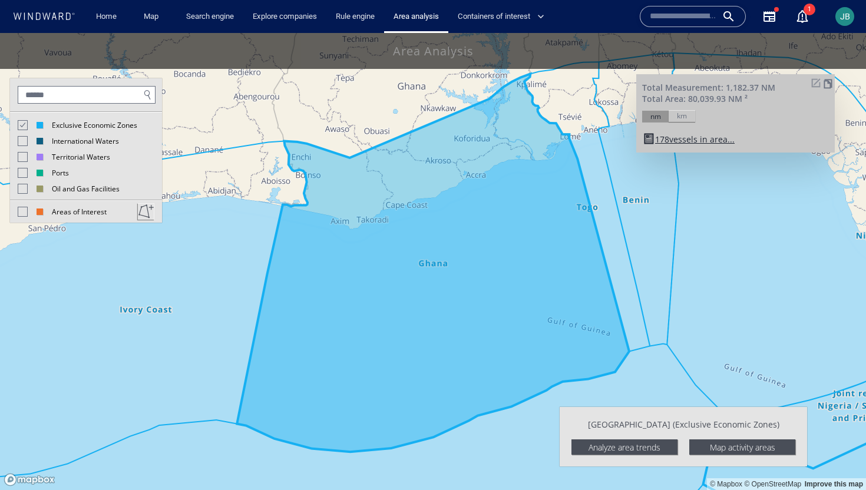
click at [650, 449] on div "Analyze area trends" at bounding box center [624, 446] width 106 height 15
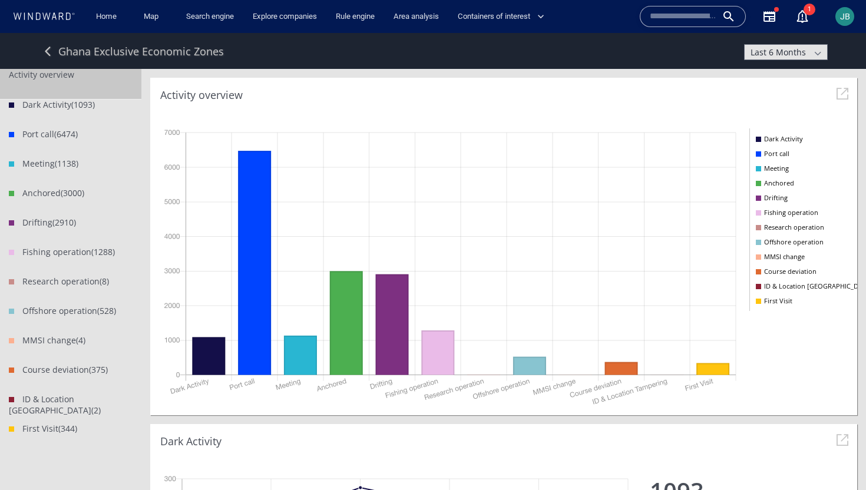
click at [803, 50] on span "Last 6 Months" at bounding box center [777, 52] width 55 height 11
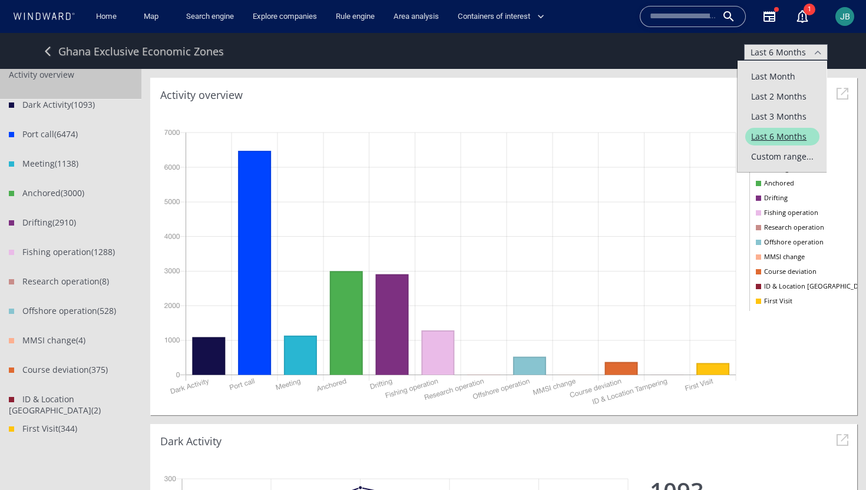
click at [776, 163] on span "Custom range..." at bounding box center [782, 157] width 74 height 18
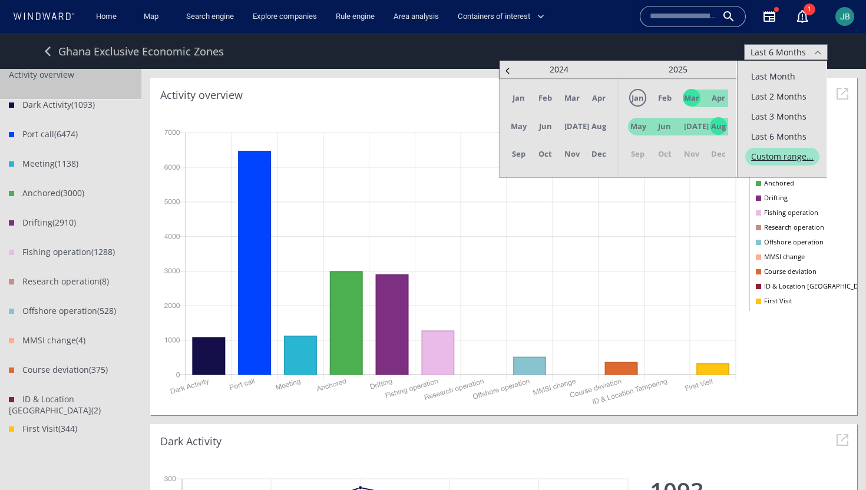
click at [634, 97] on span "Jan" at bounding box center [638, 98] width 18 height 18
click at [661, 128] on span "Jun" at bounding box center [665, 126] width 18 height 18
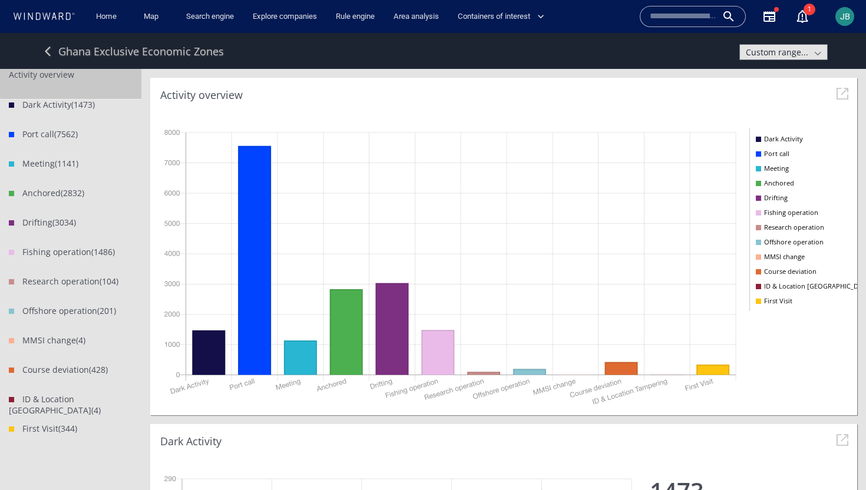
scroll to position [209, 479]
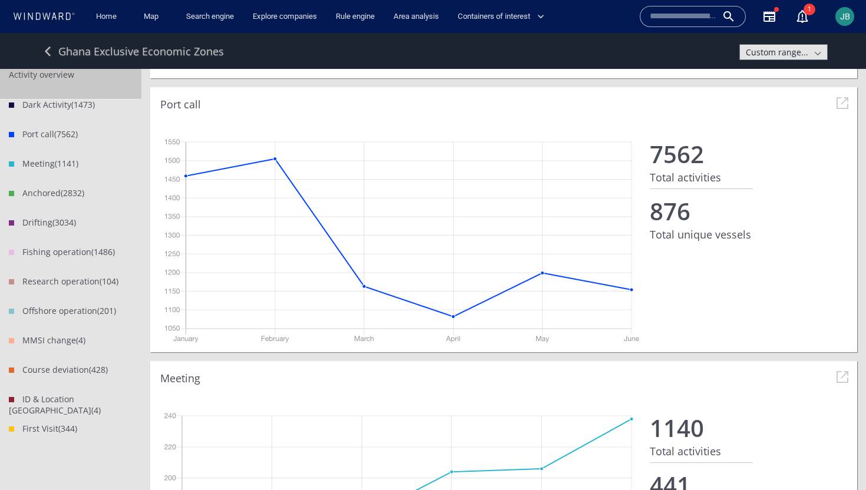
click at [672, 160] on dt "7562" at bounding box center [701, 154] width 103 height 32
copy dt "7562"
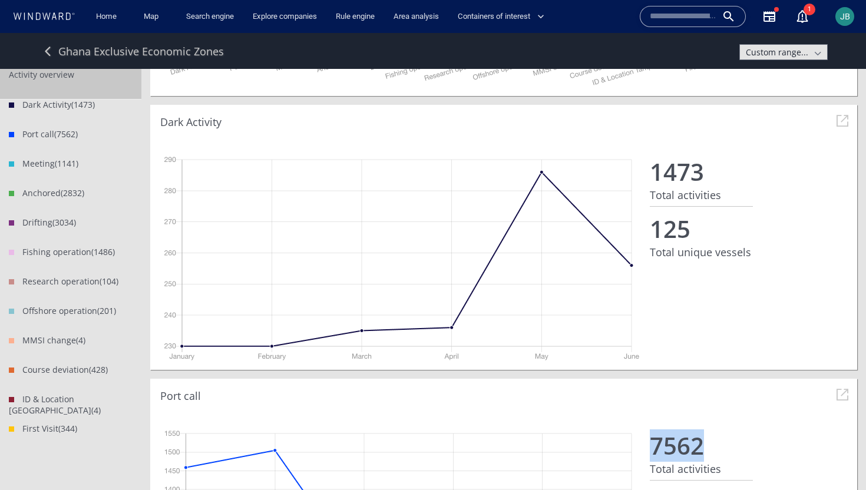
scroll to position [316, 0]
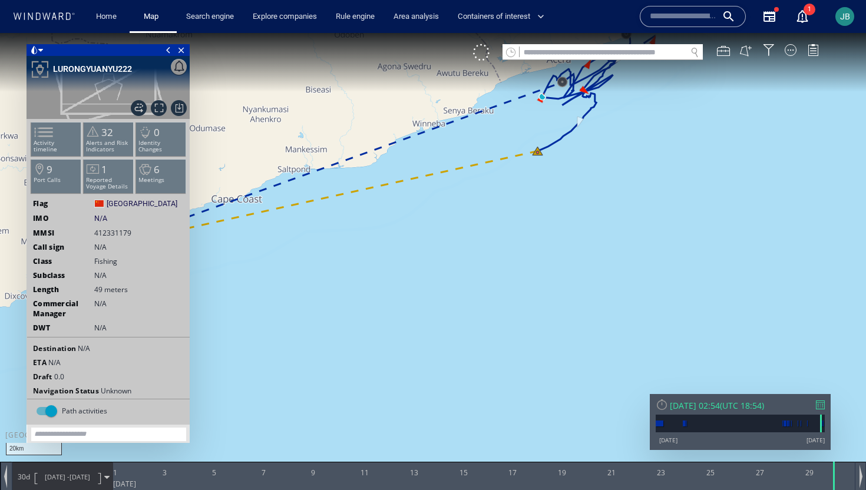
drag, startPoint x: 489, startPoint y: 192, endPoint x: 527, endPoint y: 275, distance: 91.2
click at [527, 275] on canvas "Map" at bounding box center [433, 255] width 866 height 445
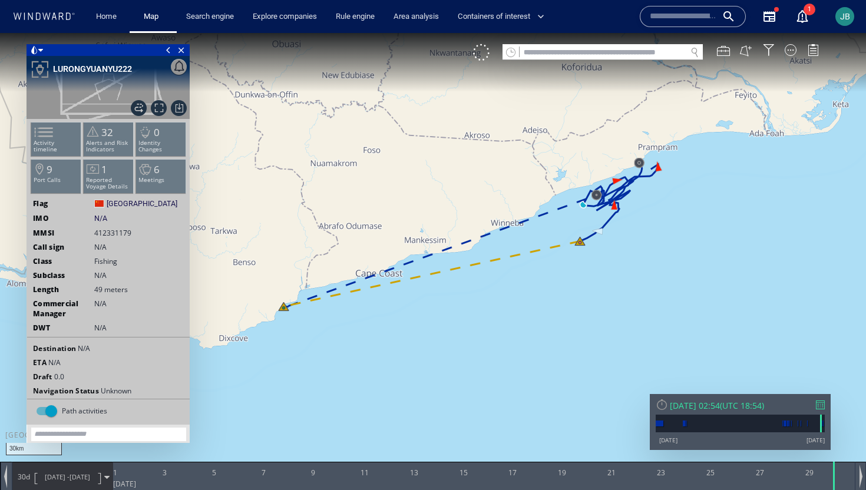
drag, startPoint x: 445, startPoint y: 331, endPoint x: 459, endPoint y: 329, distance: 13.8
click at [459, 329] on canvas "Map" at bounding box center [433, 255] width 866 height 445
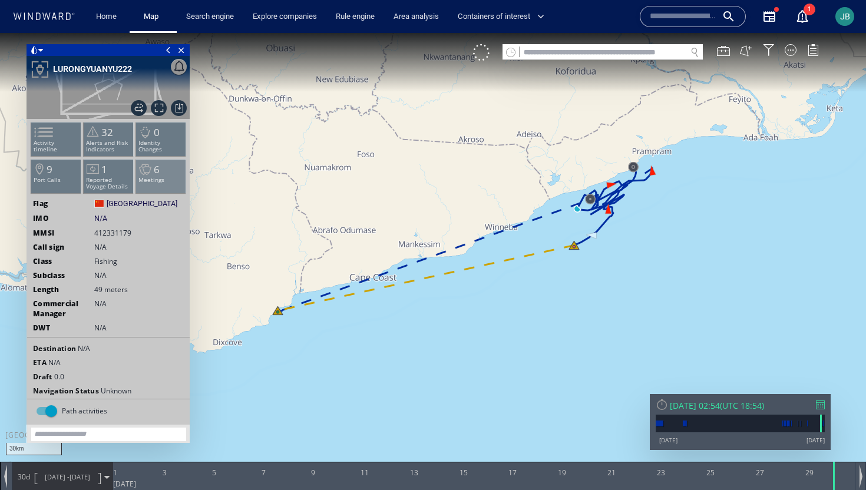
click at [172, 180] on p "Meetings" at bounding box center [161, 180] width 50 height 6
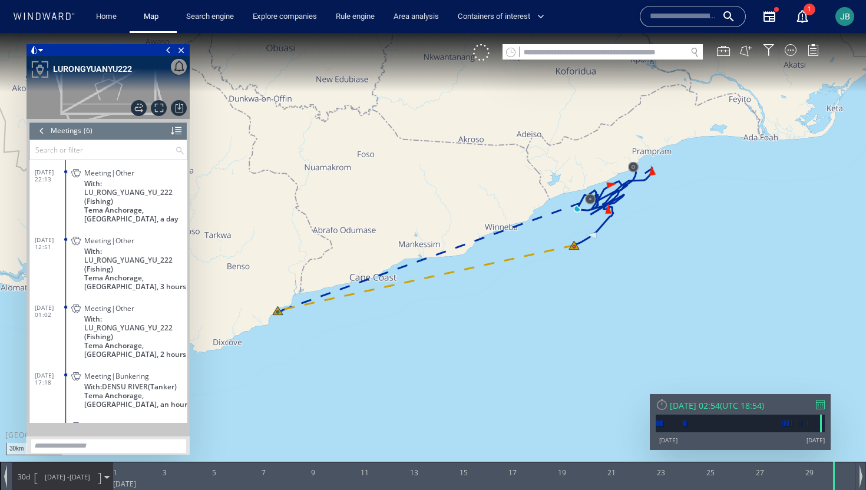
scroll to position [41, 0]
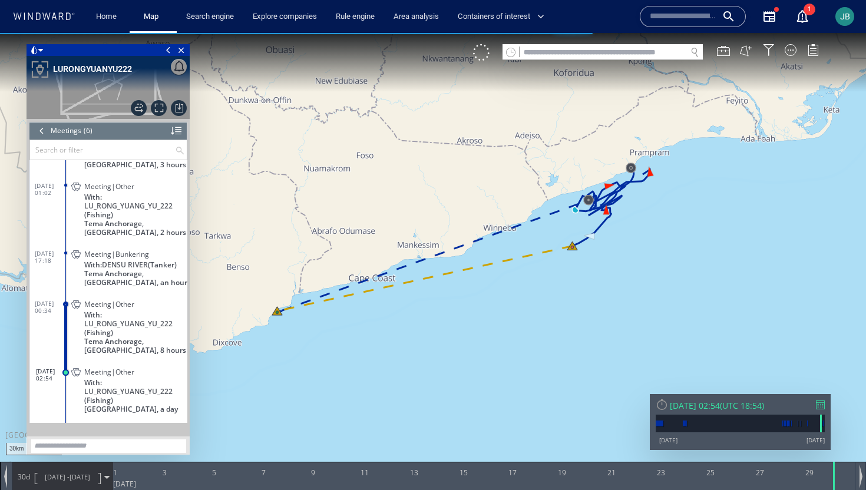
scroll to position [129, 0]
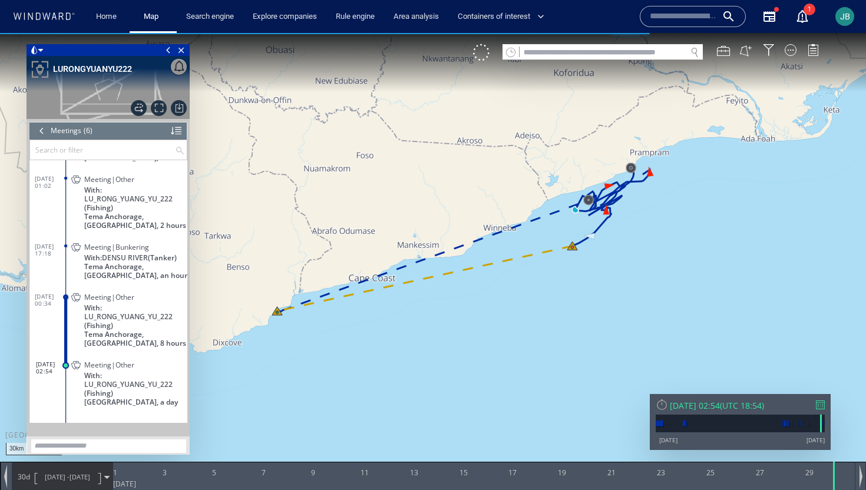
click at [164, 343] on span "Tema Anchorage, Ghana, 8 hours" at bounding box center [135, 339] width 103 height 18
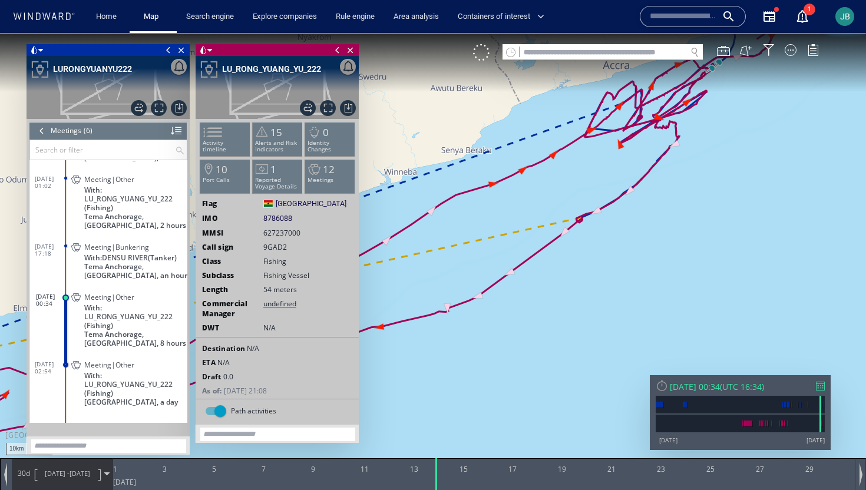
drag, startPoint x: 605, startPoint y: 163, endPoint x: 676, endPoint y: 165, distance: 71.3
click at [676, 164] on canvas "Map" at bounding box center [433, 255] width 866 height 445
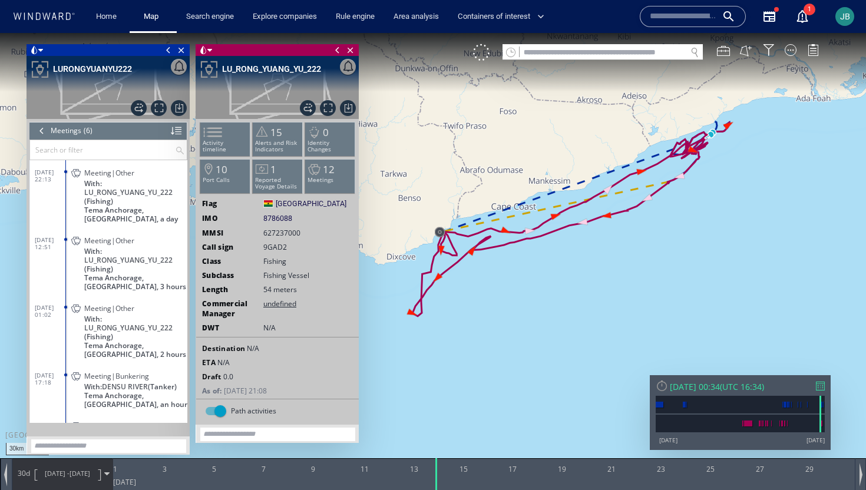
click at [40, 133] on div at bounding box center [41, 131] width 13 height 18
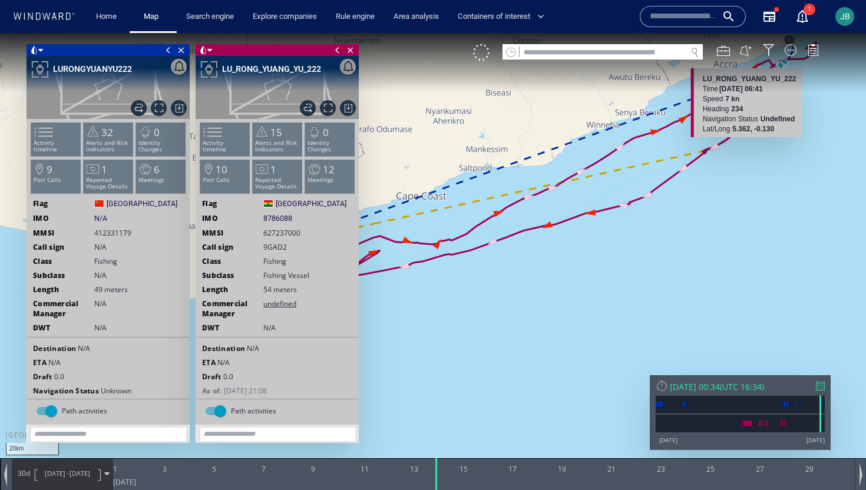
drag, startPoint x: 757, startPoint y: 125, endPoint x: 753, endPoint y: 193, distance: 67.9
click at [753, 193] on canvas "Map" at bounding box center [433, 255] width 866 height 445
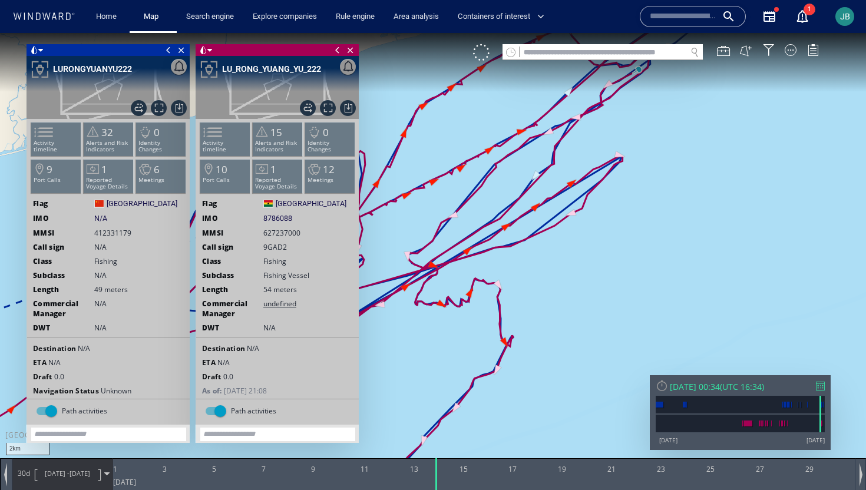
drag, startPoint x: 704, startPoint y: 122, endPoint x: 712, endPoint y: 301, distance: 179.2
click at [712, 302] on canvas "Map" at bounding box center [433, 255] width 866 height 445
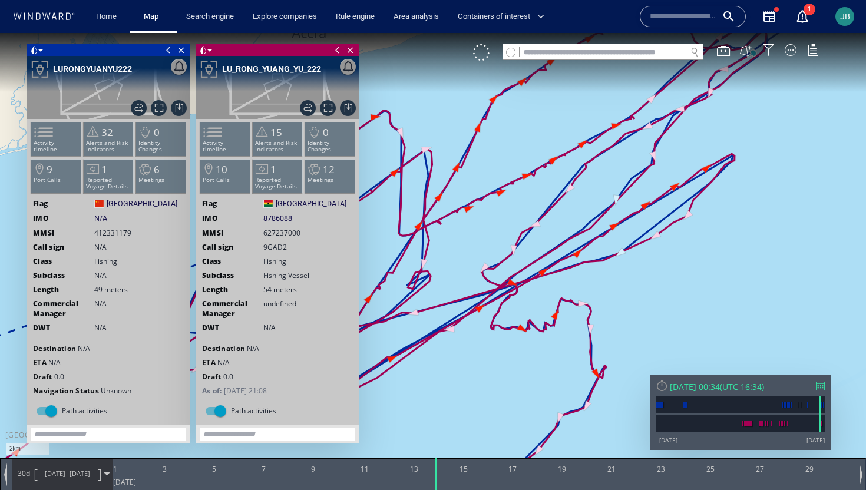
drag, startPoint x: 636, startPoint y: 320, endPoint x: 765, endPoint y: 136, distance: 224.2
click at [765, 136] on canvas "Map" at bounding box center [433, 255] width 866 height 445
drag, startPoint x: 757, startPoint y: 148, endPoint x: 706, endPoint y: 259, distance: 122.0
click at [706, 259] on canvas "Map" at bounding box center [433, 255] width 866 height 445
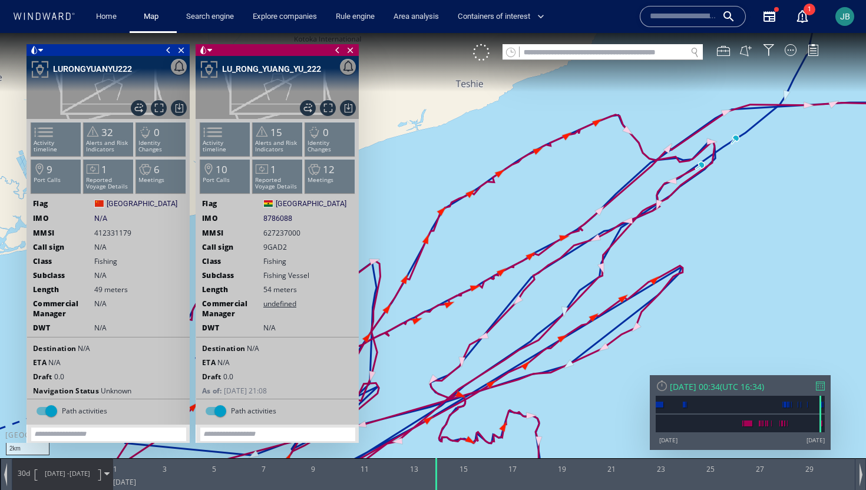
drag, startPoint x: 733, startPoint y: 188, endPoint x: 660, endPoint y: 266, distance: 107.1
click at [659, 266] on canvas "Map" at bounding box center [433, 255] width 866 height 445
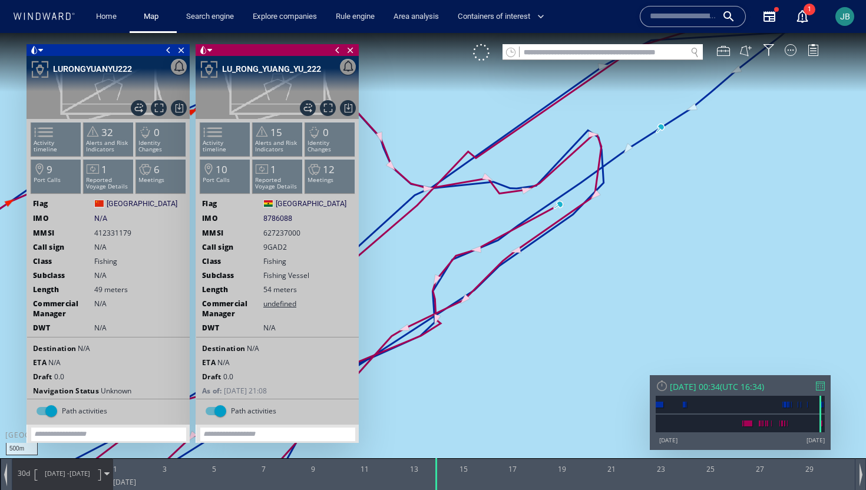
click at [517, 254] on canvas "Map" at bounding box center [433, 255] width 866 height 445
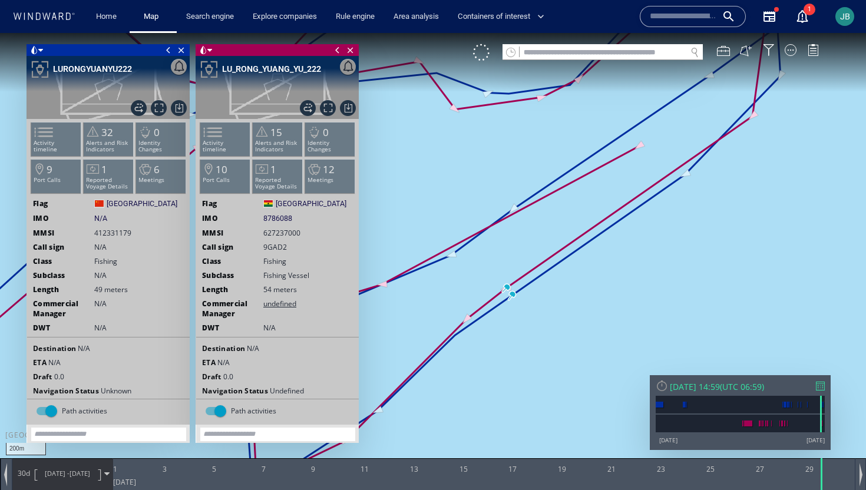
drag, startPoint x: 494, startPoint y: 361, endPoint x: 594, endPoint y: 317, distance: 109.2
click at [594, 317] on canvas "Map" at bounding box center [433, 255] width 866 height 445
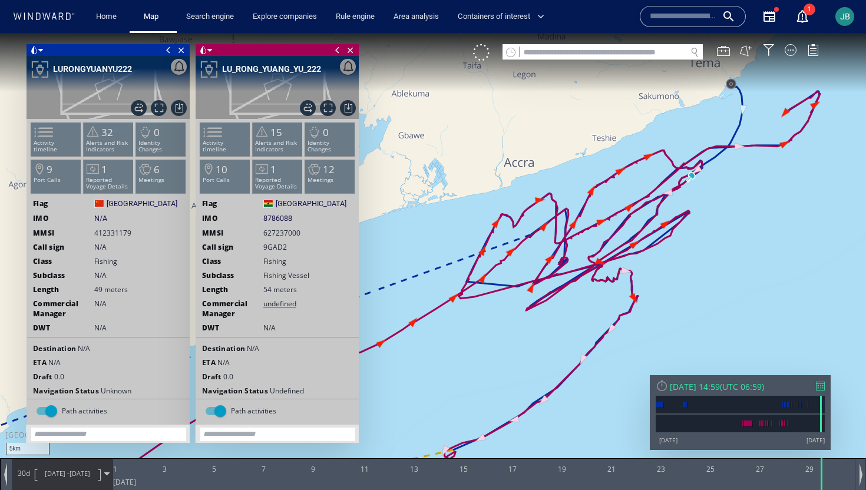
drag, startPoint x: 585, startPoint y: 359, endPoint x: 681, endPoint y: 221, distance: 167.5
click at [681, 221] on canvas "Map" at bounding box center [433, 255] width 866 height 445
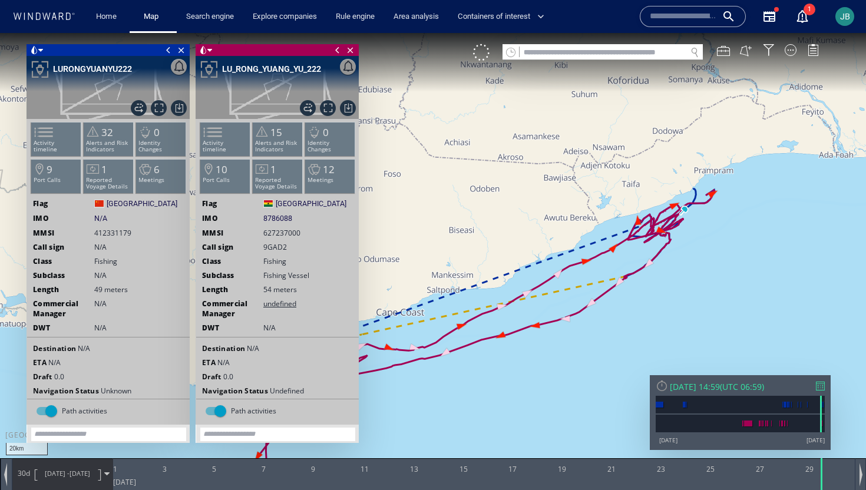
drag, startPoint x: 499, startPoint y: 375, endPoint x: 748, endPoint y: 260, distance: 273.6
click at [748, 260] on canvas "Map" at bounding box center [433, 255] width 866 height 445
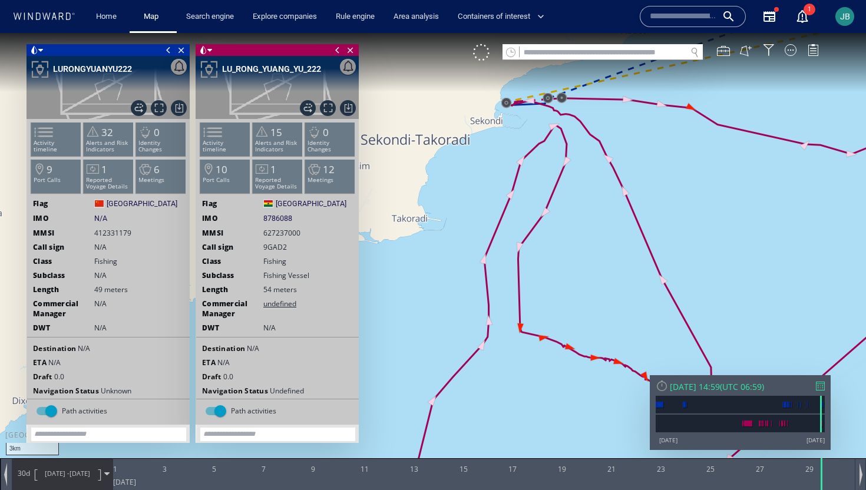
click at [521, 327] on canvas "Map" at bounding box center [433, 255] width 866 height 445
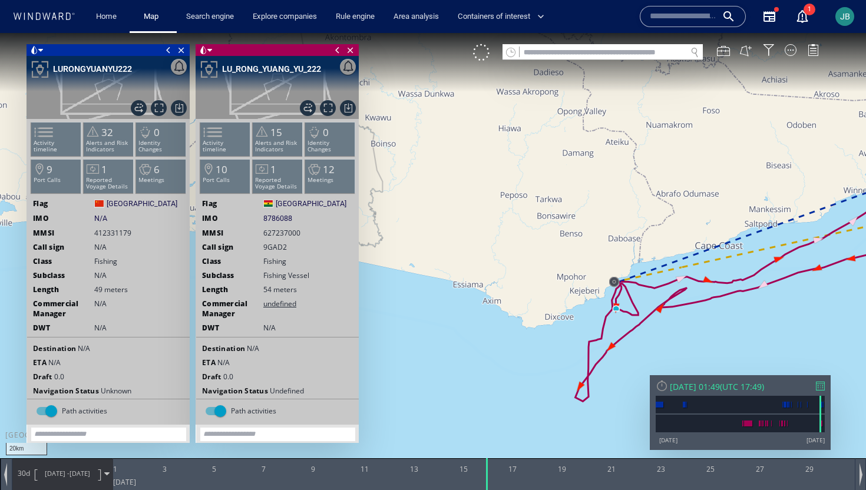
drag, startPoint x: 763, startPoint y: 307, endPoint x: 499, endPoint y: 330, distance: 265.5
click at [499, 330] on canvas "Map" at bounding box center [433, 255] width 866 height 445
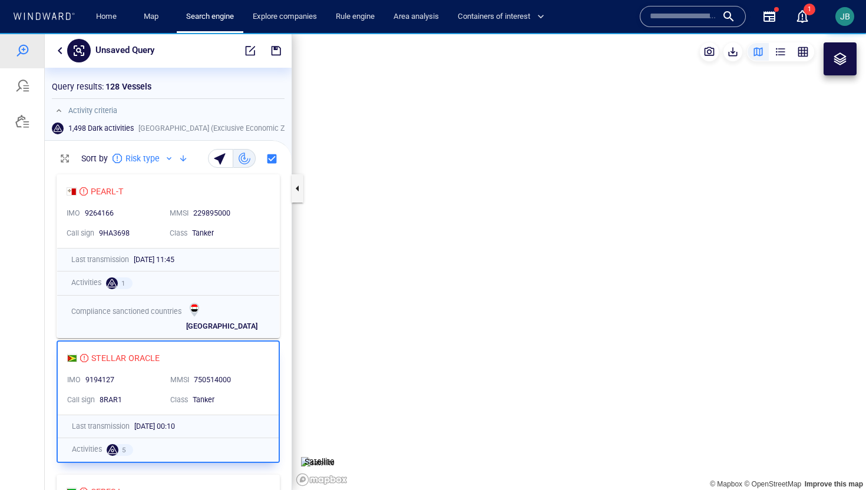
scroll to position [322, 247]
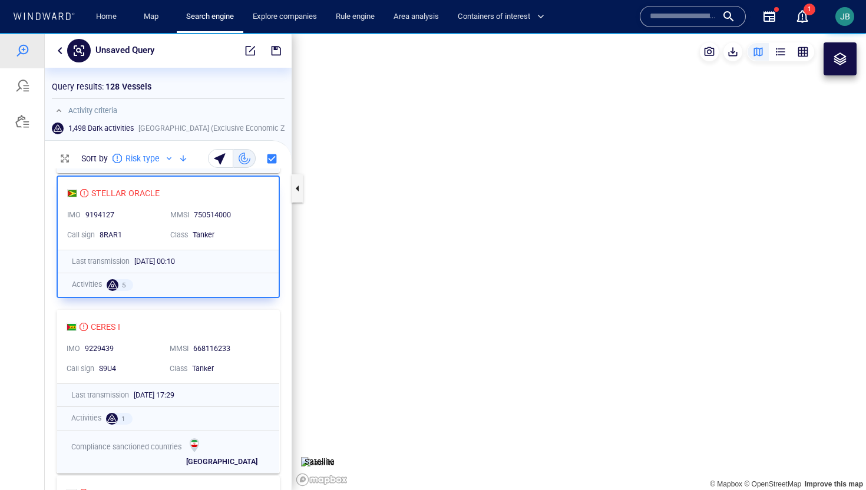
click at [391, 330] on canvas "Map" at bounding box center [579, 261] width 574 height 457
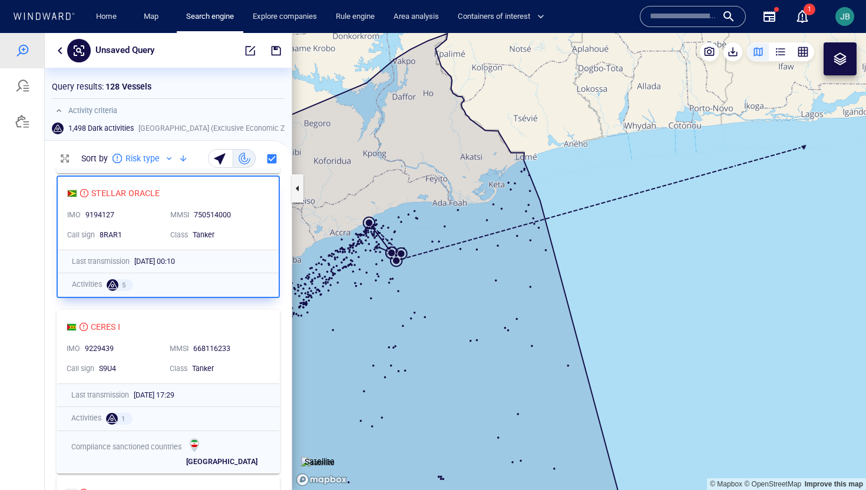
click at [399, 262] on canvas "Map" at bounding box center [579, 261] width 574 height 457
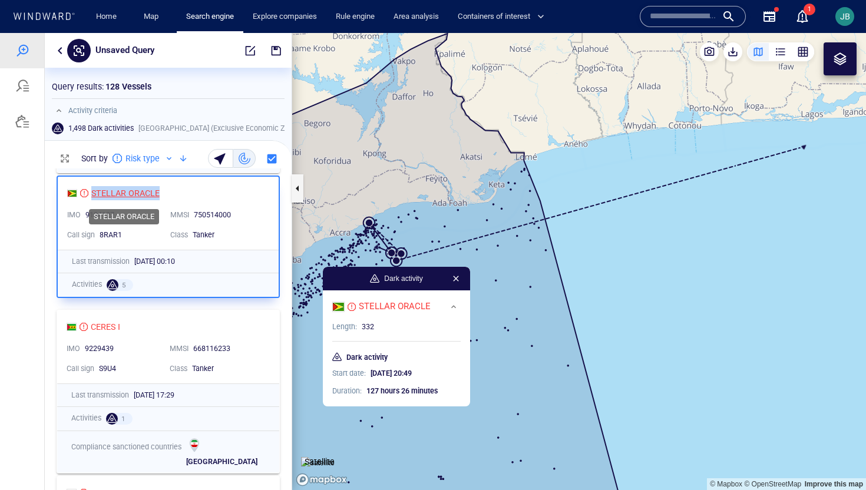
drag, startPoint x: 168, startPoint y: 194, endPoint x: 91, endPoint y: 196, distance: 76.6
click at [91, 196] on div "STELLAR ORACLE" at bounding box center [163, 193] width 193 height 14
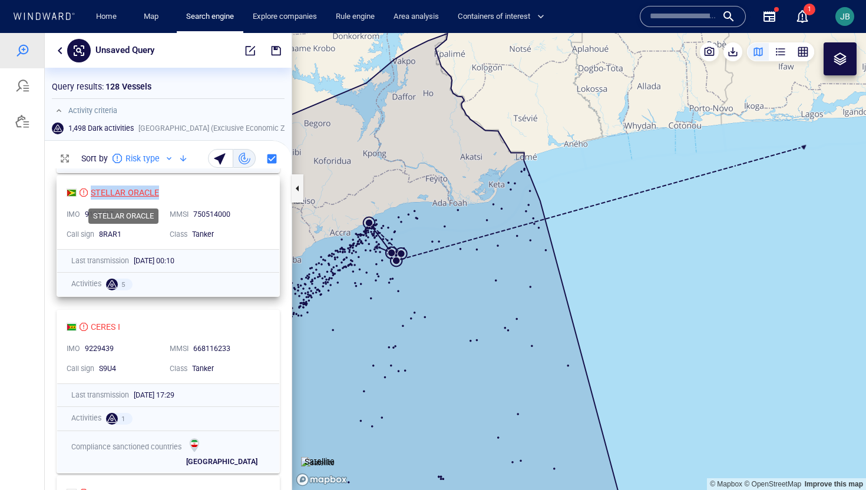
copy div "STELLAR ORACLE"
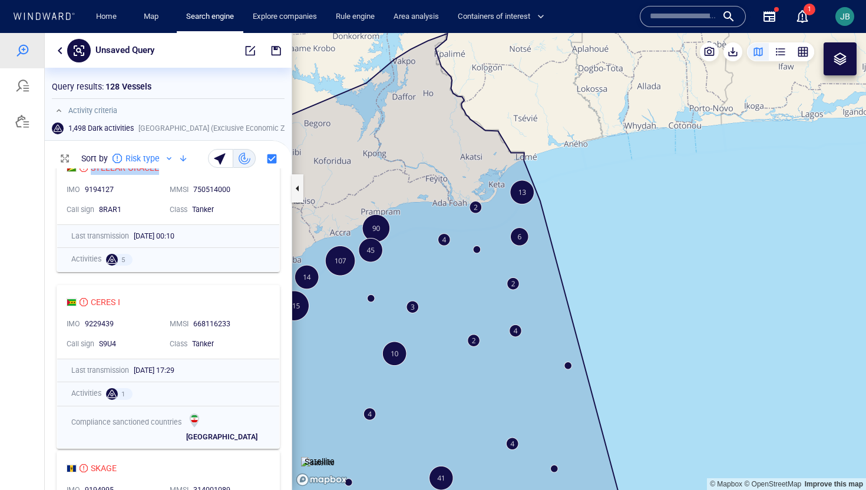
scroll to position [190, 0]
click at [187, 295] on div "CERES I" at bounding box center [164, 302] width 194 height 14
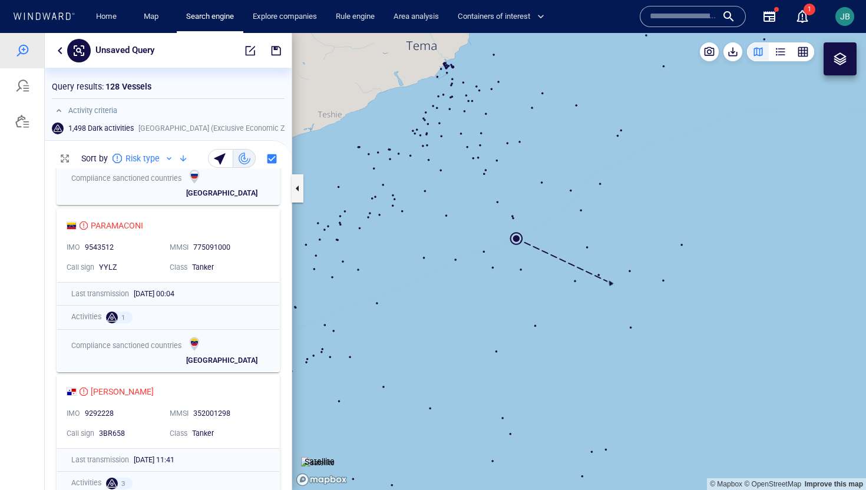
scroll to position [643, 0]
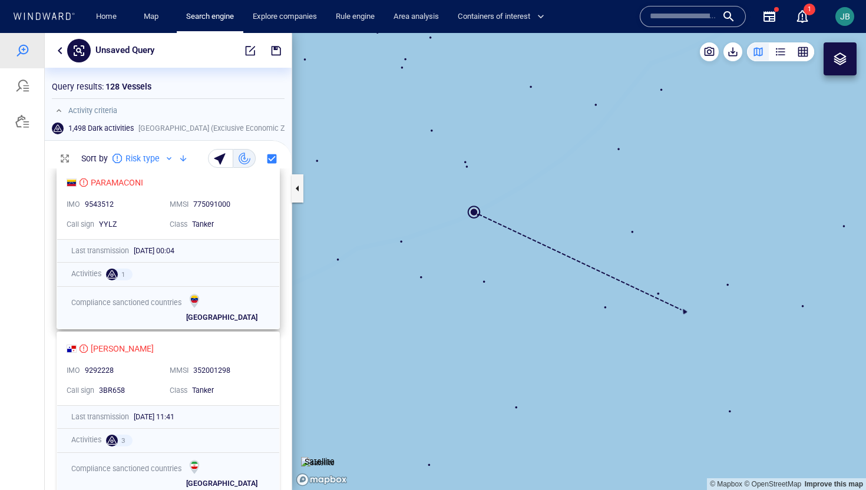
click at [267, 204] on div "MMSI 775091000" at bounding box center [216, 205] width 103 height 20
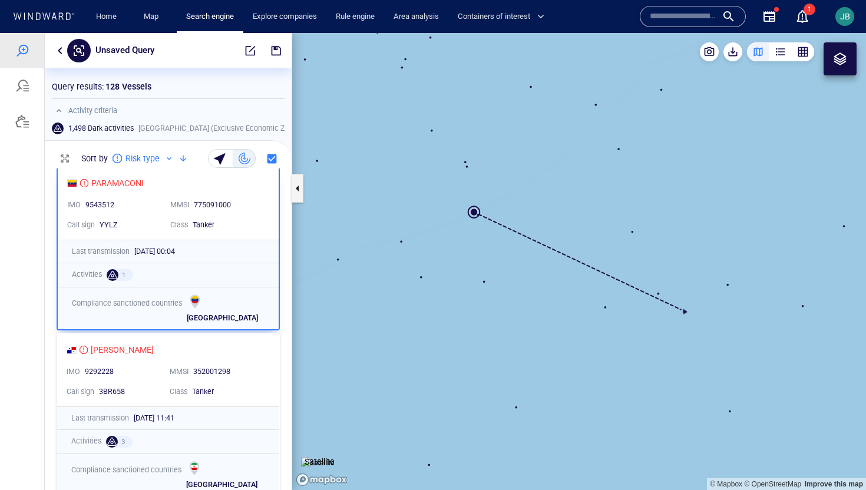
scroll to position [746, 0]
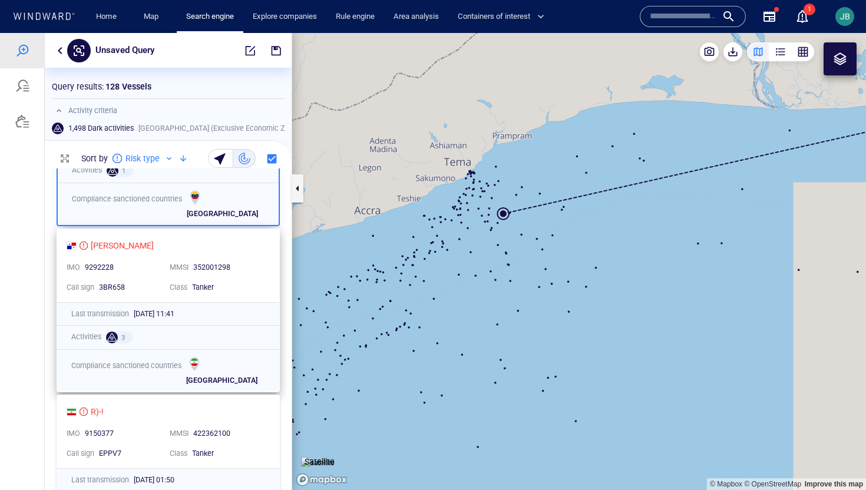
click at [253, 259] on div "MMSI 352001298" at bounding box center [216, 268] width 103 height 20
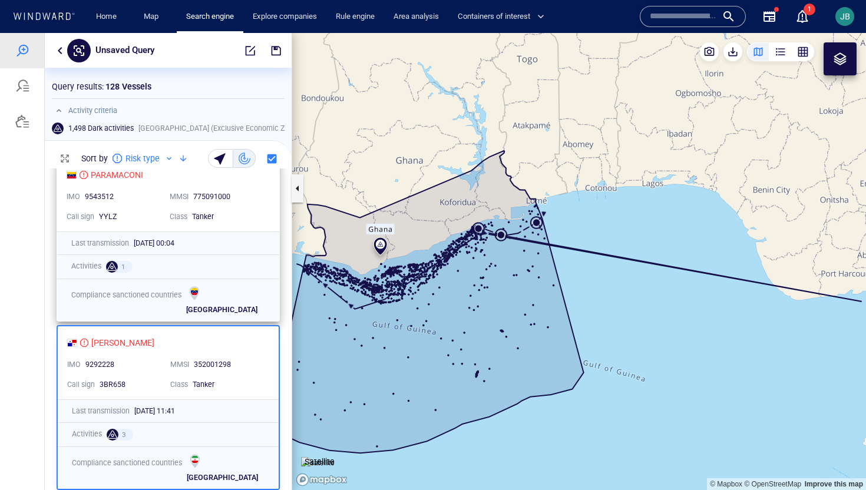
click at [259, 209] on div "Tanker" at bounding box center [228, 216] width 76 height 15
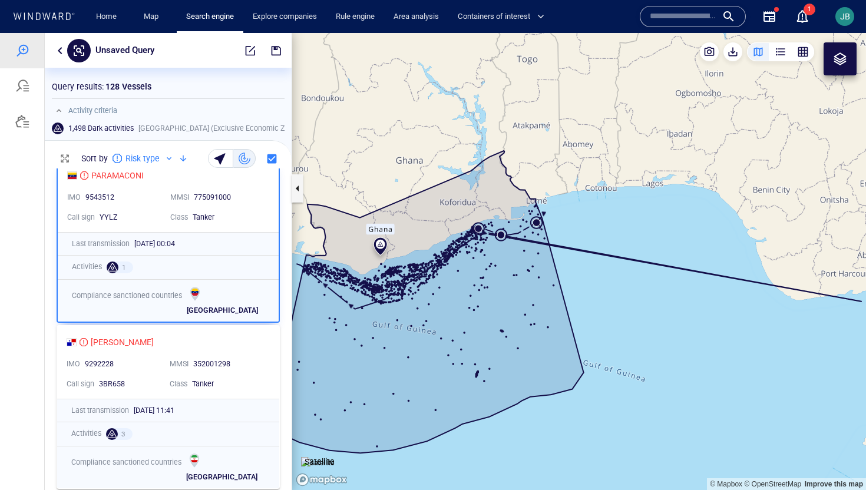
scroll to position [650, 0]
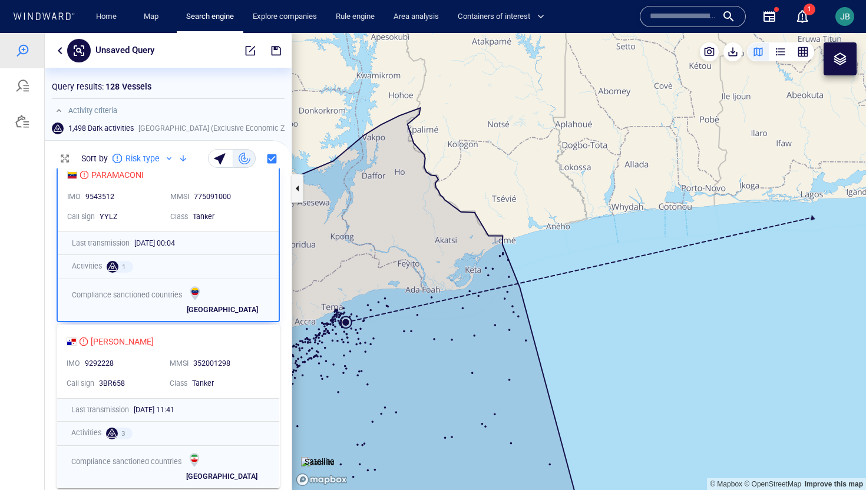
drag, startPoint x: 413, startPoint y: 352, endPoint x: 435, endPoint y: 347, distance: 21.9
click at [435, 347] on canvas "Map" at bounding box center [579, 261] width 574 height 457
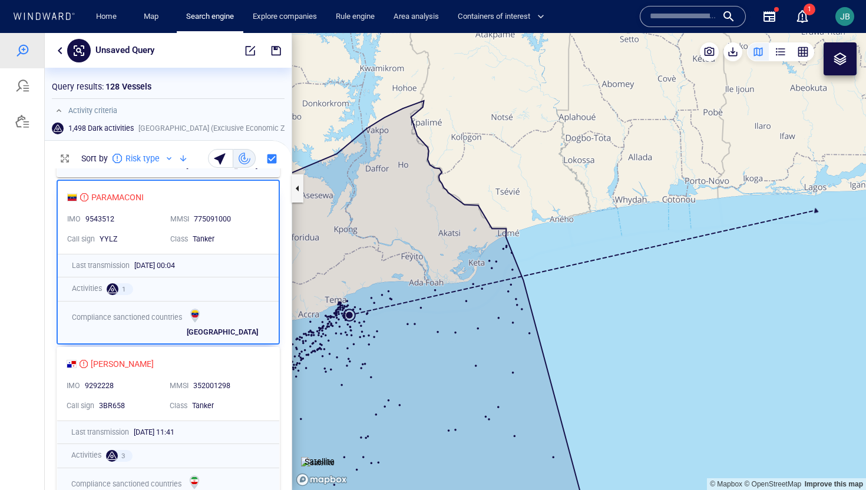
scroll to position [632, 0]
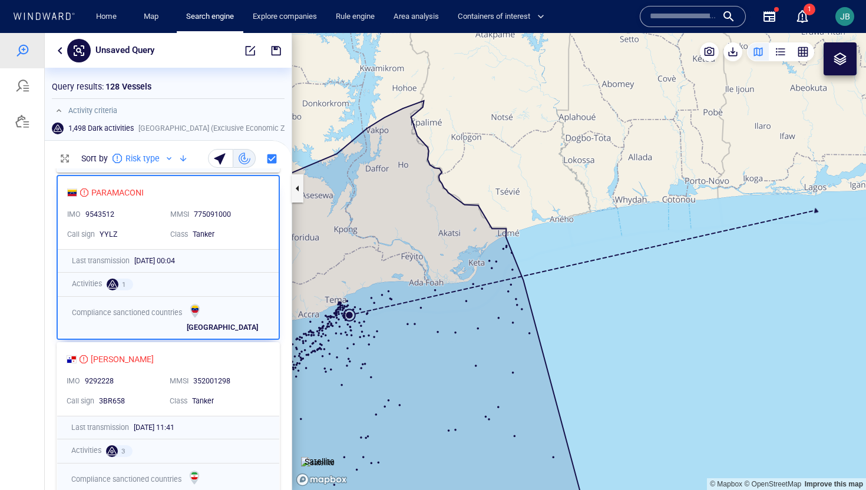
click at [349, 315] on canvas "Map" at bounding box center [579, 261] width 574 height 457
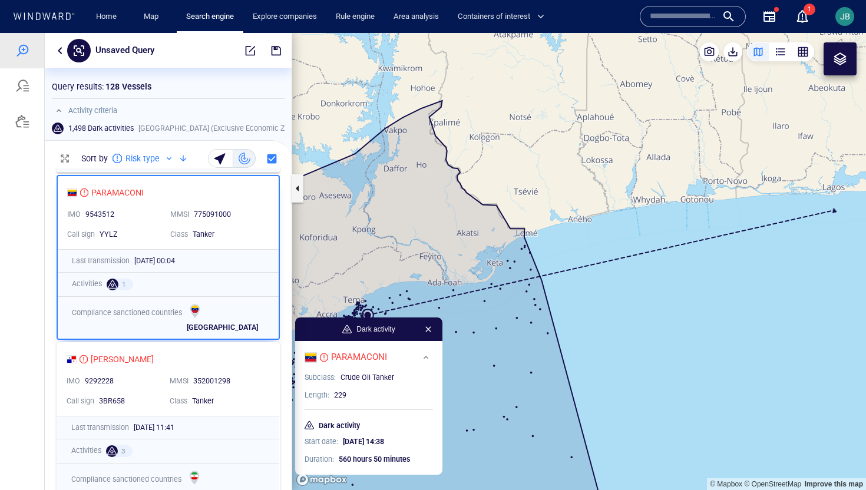
drag, startPoint x: 446, startPoint y: 329, endPoint x: 466, endPoint y: 325, distance: 20.4
click at [466, 325] on canvas "Map" at bounding box center [579, 261] width 574 height 457
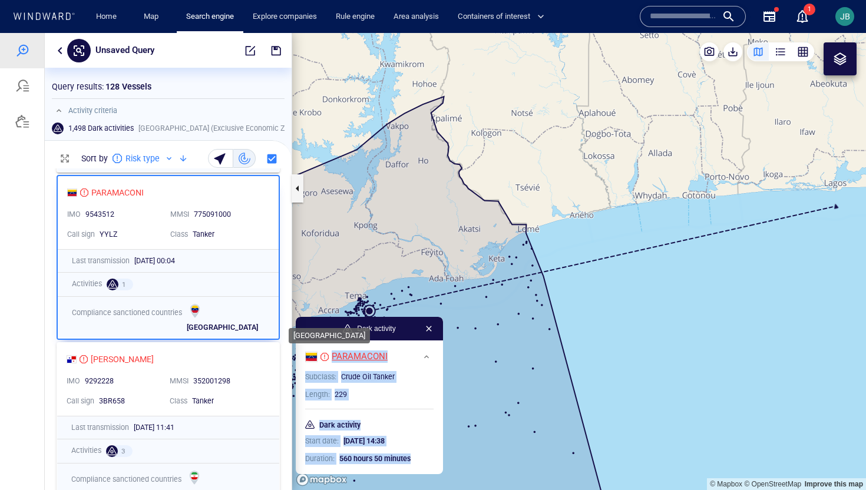
drag, startPoint x: 413, startPoint y: 455, endPoint x: 315, endPoint y: 355, distance: 140.4
click at [315, 355] on div "PARAMACONI Subclass : Crude Oil Tanker Length : 229 Dark activity Start date : …" at bounding box center [369, 407] width 147 height 134
copy div "PARAMACONI Subclass : Crude Oil Tanker Length : 229 Dark activity Start date : …"
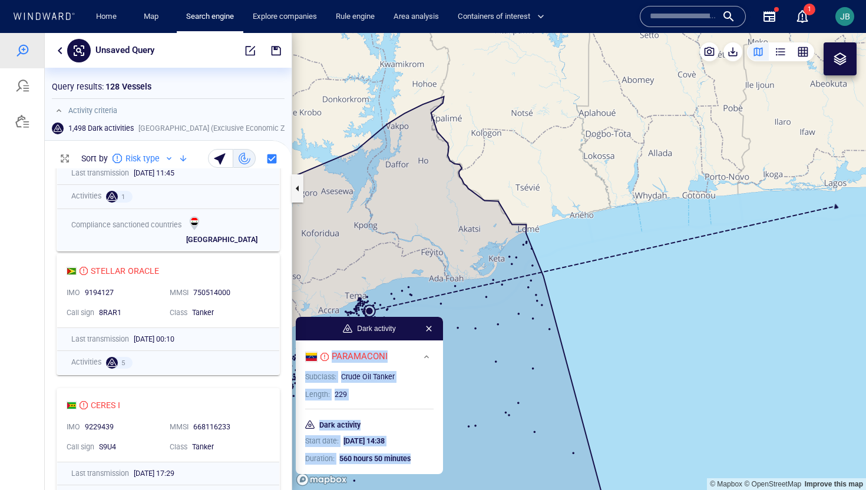
scroll to position [80, 0]
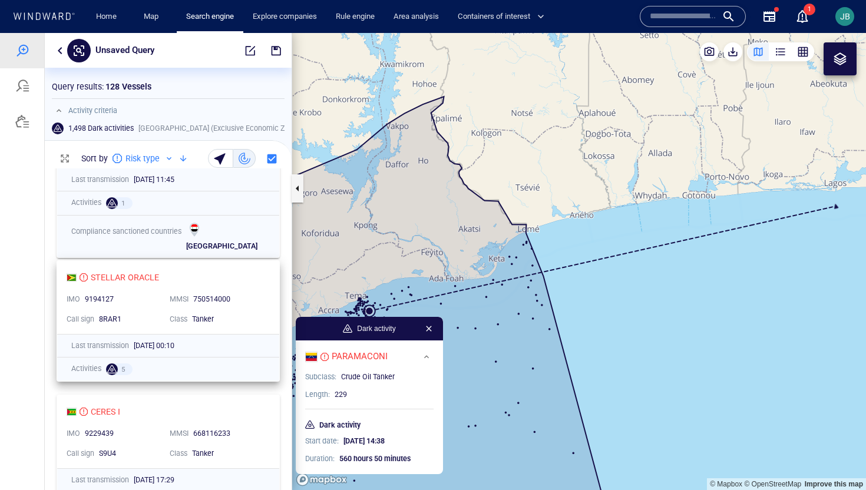
click at [255, 280] on div "STELLAR ORACLE" at bounding box center [164, 277] width 194 height 14
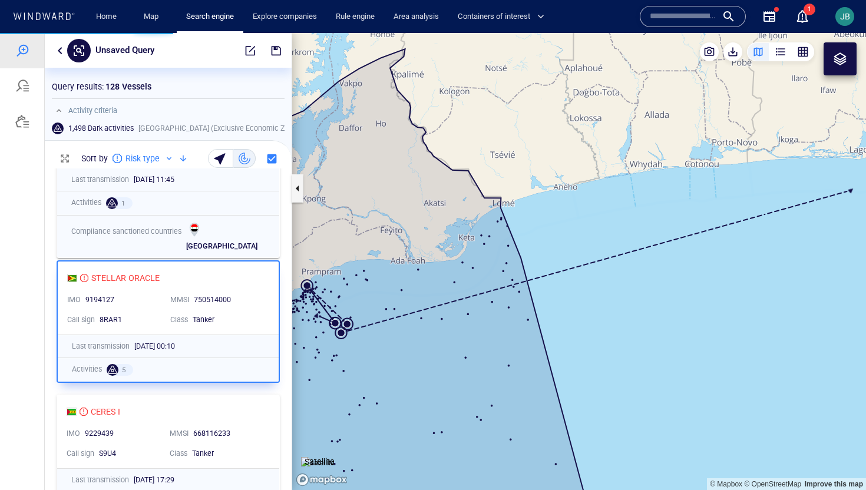
click at [342, 333] on canvas "Map" at bounding box center [579, 261] width 574 height 457
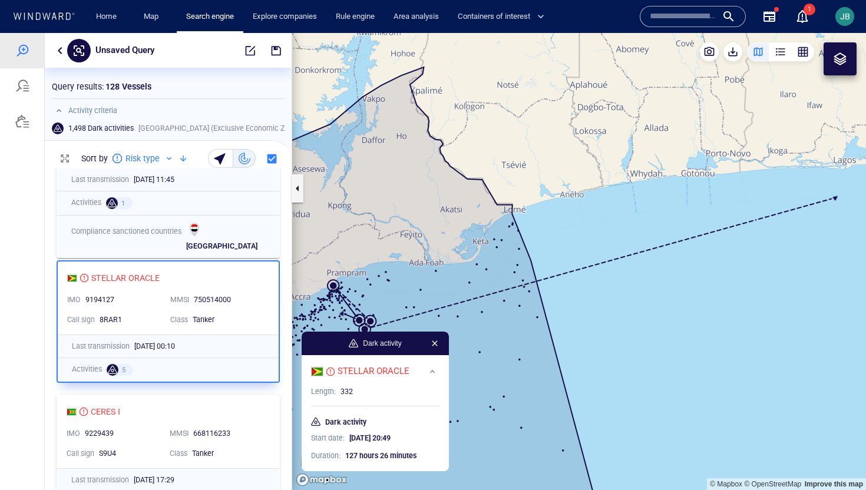
drag, startPoint x: 388, startPoint y: 286, endPoint x: 421, endPoint y: 282, distance: 33.2
click at [421, 282] on canvas "Map" at bounding box center [579, 261] width 574 height 457
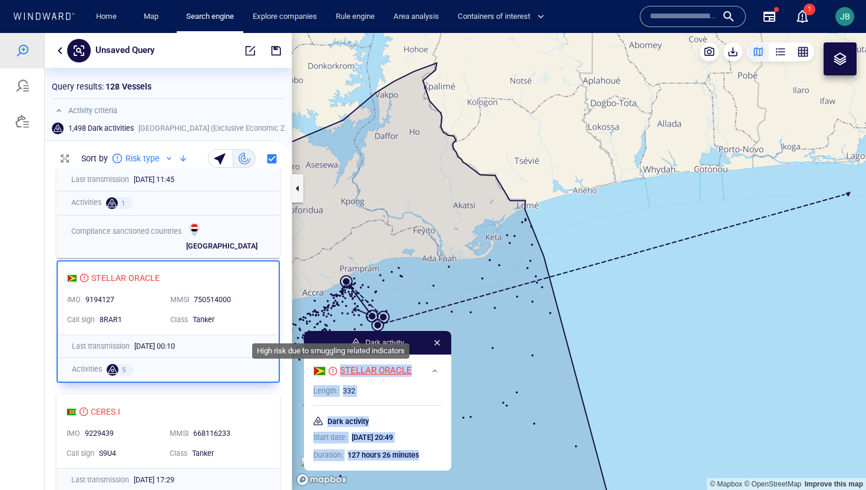
drag, startPoint x: 425, startPoint y: 455, endPoint x: 333, endPoint y: 372, distance: 123.5
click at [333, 372] on div "STELLAR ORACLE Length : 332 Dark activity Start date : [DATE] 20:49 Duration : …" at bounding box center [377, 413] width 147 height 116
copy div "STELLAR ORACLE Length : 332 Dark activity Start date : [DATE] 20:49 Duration : …"
